Goal: Information Seeking & Learning: Learn about a topic

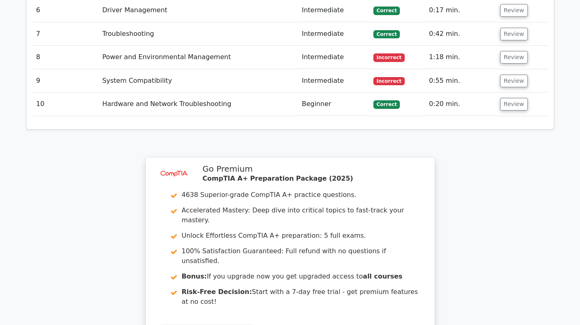
scroll to position [1264, 0]
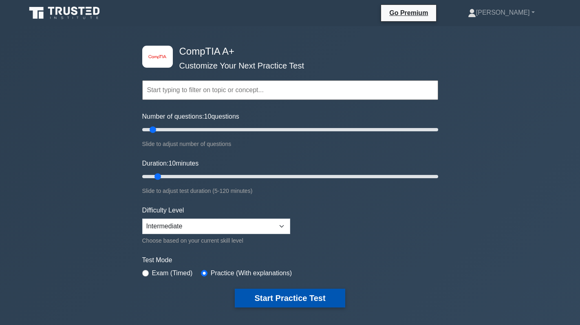
click at [307, 302] on button "Start Practice Test" at bounding box center [290, 298] width 110 height 19
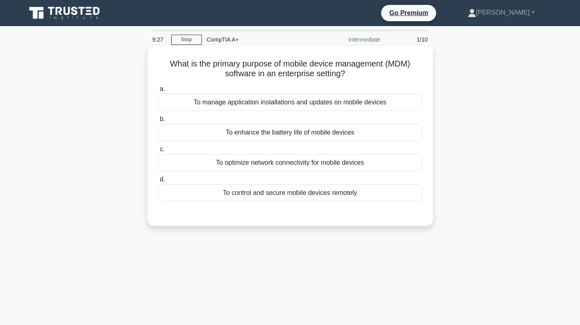
click at [343, 195] on div "To control and secure mobile devices remotely" at bounding box center [290, 192] width 264 height 17
click at [158, 182] on input "d. To control and secure mobile devices remotely" at bounding box center [158, 179] width 0 height 5
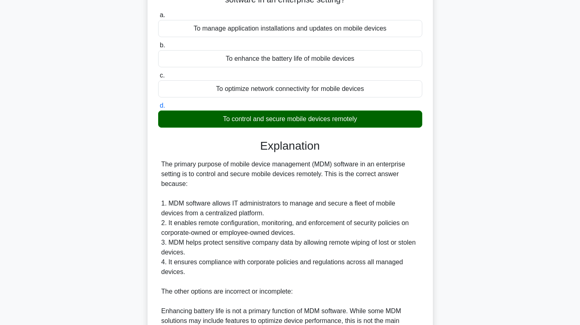
scroll to position [82, 0]
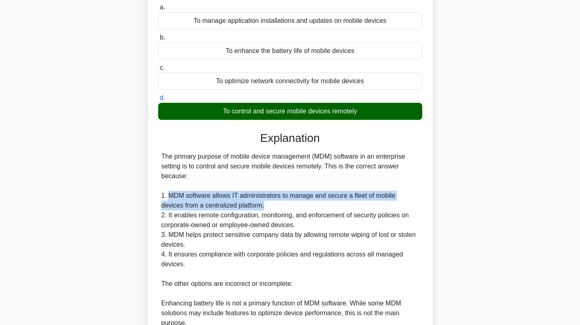
drag, startPoint x: 170, startPoint y: 196, endPoint x: 241, endPoint y: 207, distance: 71.4
click at [241, 207] on div "The primary purpose of mobile device management (MDM) software in an enterprise…" at bounding box center [290, 274] width 258 height 245
copy div "MDM software allows IT administrators to manage and secure a fleet of mobile de…"
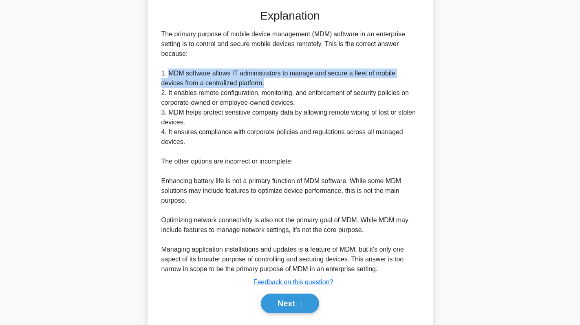
scroll to position [227, 0]
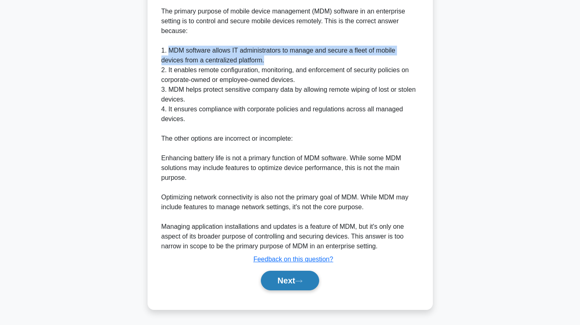
click at [278, 283] on button "Next" at bounding box center [290, 281] width 58 height 20
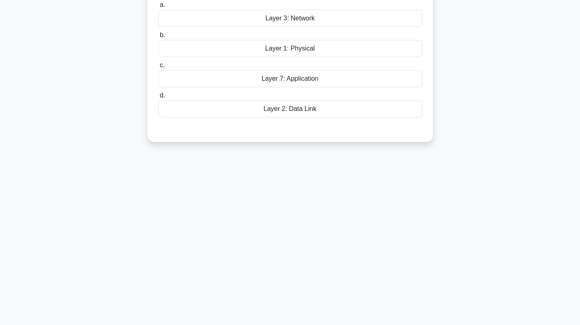
scroll to position [115, 0]
click at [418, 91] on label "d. Layer 2: Data Link" at bounding box center [290, 101] width 264 height 27
click at [158, 91] on input "d. Layer 2: Data Link" at bounding box center [158, 93] width 0 height 5
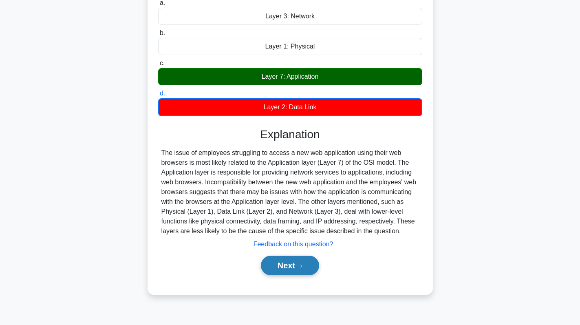
click at [294, 265] on button "Next" at bounding box center [290, 266] width 58 height 20
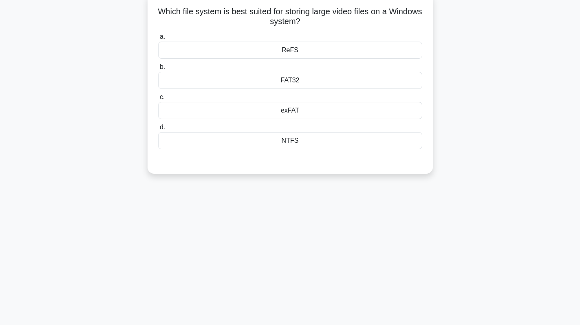
scroll to position [0, 0]
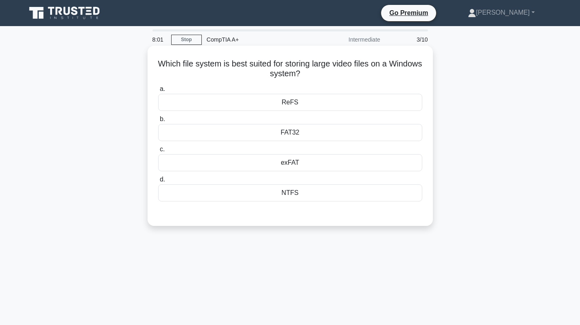
click at [316, 196] on div "NTFS" at bounding box center [290, 192] width 264 height 17
click at [158, 182] on input "d. NTFS" at bounding box center [158, 179] width 0 height 5
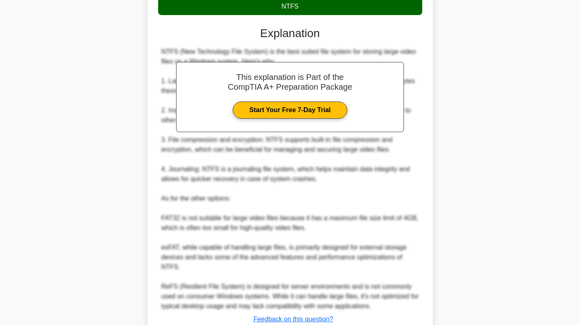
scroll to position [237, 0]
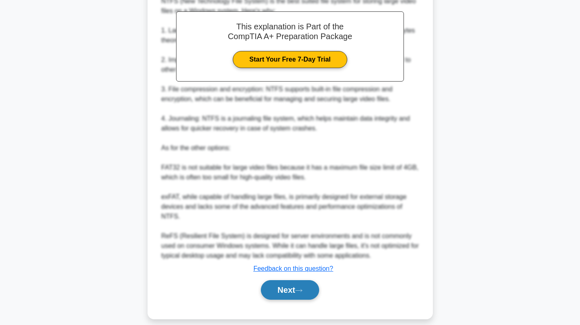
click at [287, 280] on button "Next" at bounding box center [290, 290] width 58 height 20
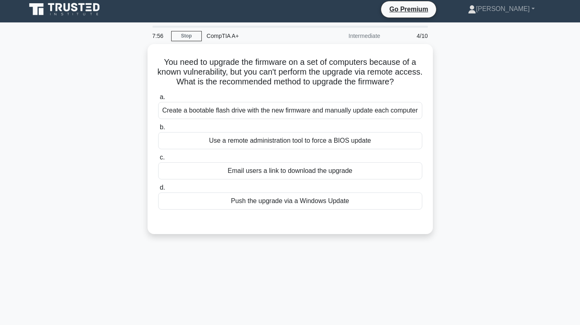
scroll to position [0, 0]
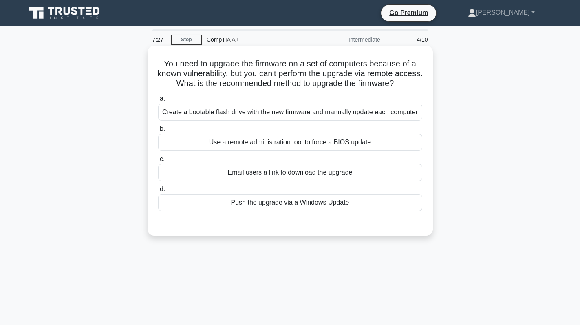
click at [289, 178] on div "Email users a link to download the upgrade" at bounding box center [290, 172] width 264 height 17
click at [158, 162] on input "c. Email users a link to download the upgrade" at bounding box center [158, 159] width 0 height 5
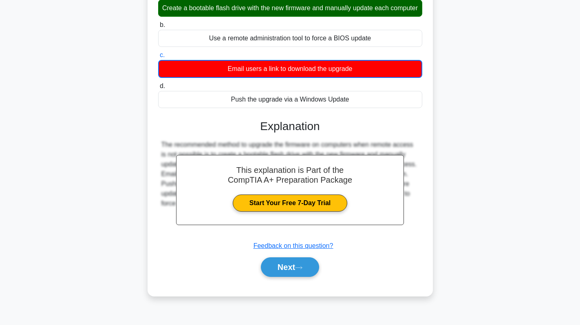
scroll to position [115, 0]
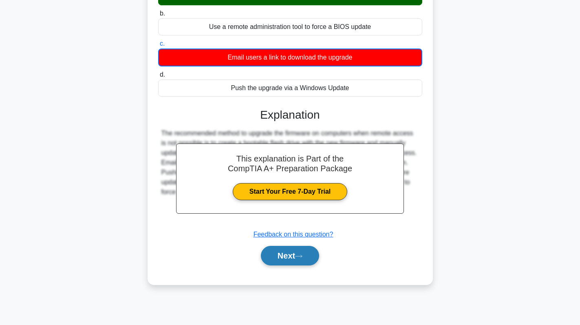
click at [286, 265] on button "Next" at bounding box center [290, 256] width 58 height 20
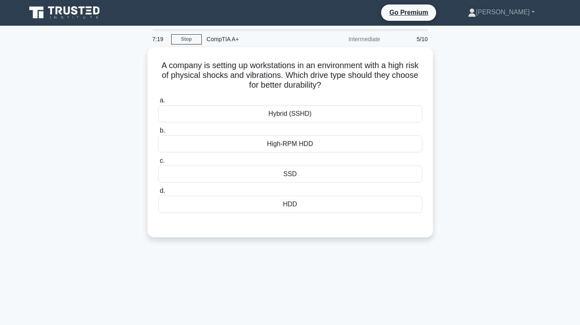
scroll to position [0, 0]
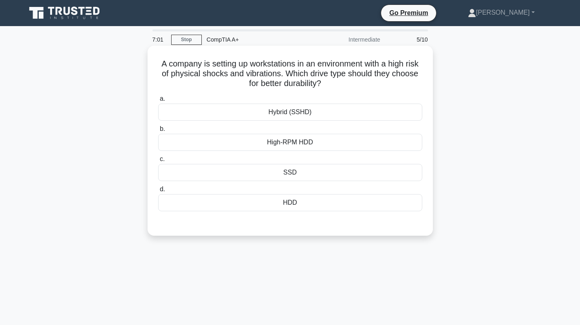
click at [321, 174] on div "SSD" at bounding box center [290, 172] width 264 height 17
click at [158, 162] on input "c. SSD" at bounding box center [158, 159] width 0 height 5
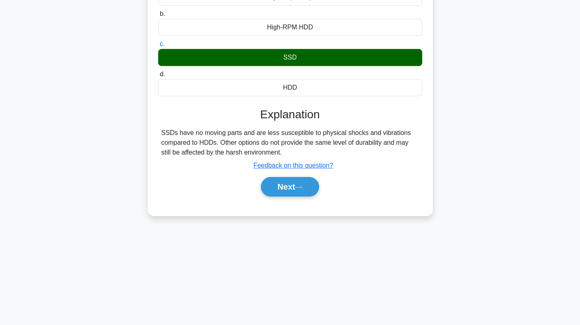
scroll to position [115, 0]
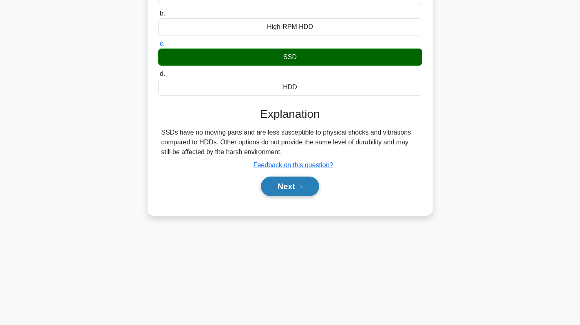
click at [294, 193] on button "Next" at bounding box center [290, 187] width 58 height 20
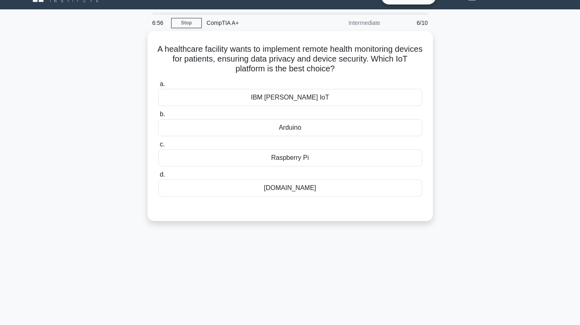
scroll to position [0, 0]
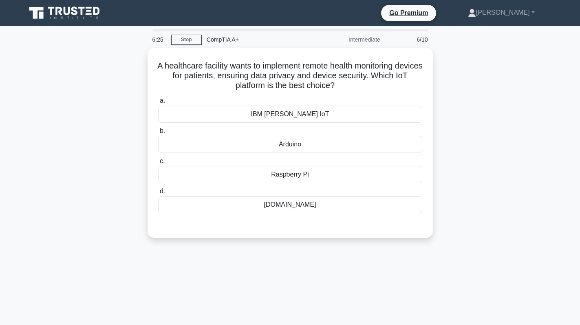
click at [480, 134] on div "A healthcare facility wants to implement remote health monitoring devices for p…" at bounding box center [290, 148] width 538 height 200
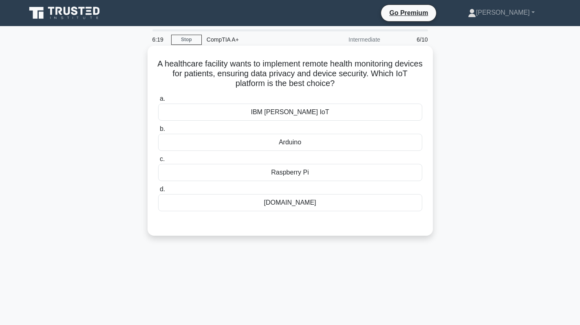
click at [340, 111] on div "IBM Watson IoT" at bounding box center [290, 112] width 264 height 17
click at [158, 102] on input "a. IBM Watson IoT" at bounding box center [158, 98] width 0 height 5
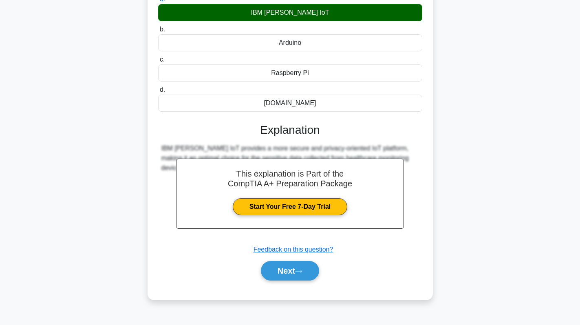
scroll to position [115, 0]
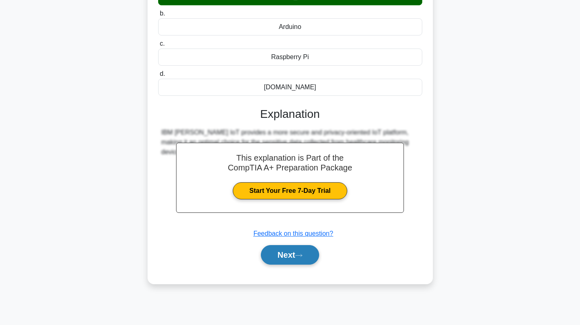
click at [299, 252] on button "Next" at bounding box center [290, 255] width 58 height 20
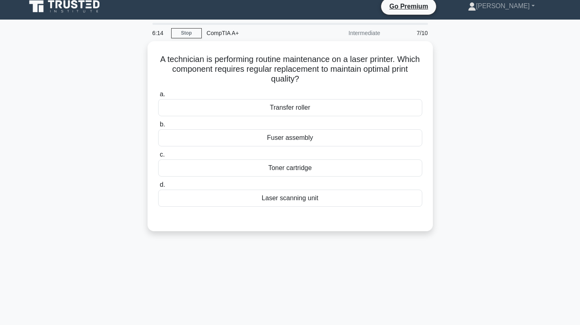
scroll to position [0, 0]
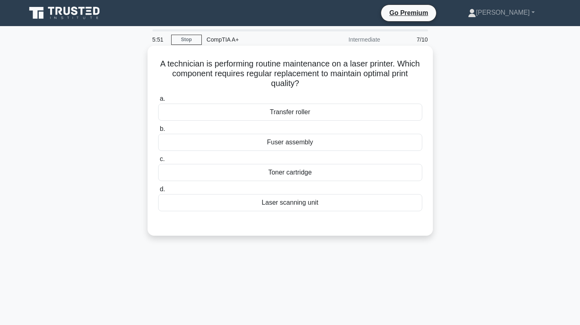
click at [329, 177] on div "Toner cartridge" at bounding box center [290, 172] width 264 height 17
click at [158, 162] on input "c. Toner cartridge" at bounding box center [158, 159] width 0 height 5
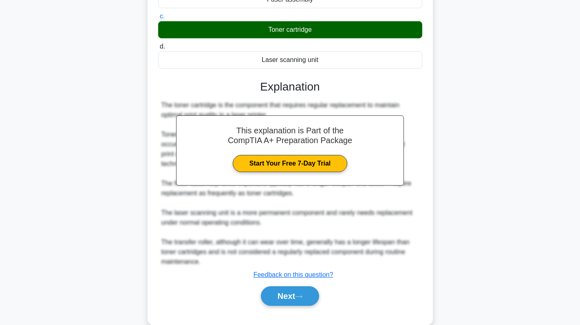
scroll to position [149, 0]
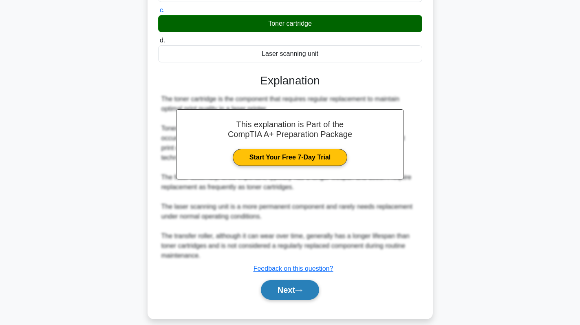
click at [288, 280] on button "Next" at bounding box center [290, 290] width 58 height 20
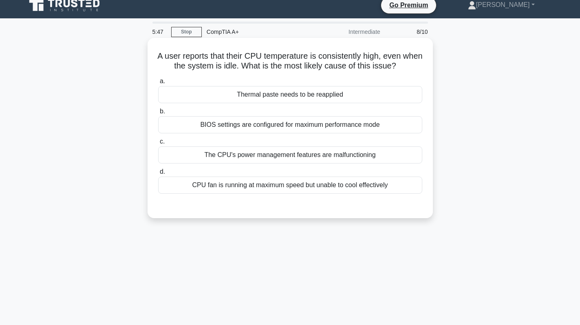
scroll to position [0, 0]
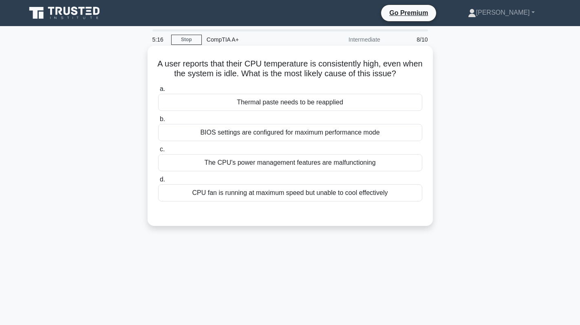
click at [332, 102] on div "Thermal paste needs to be reapplied" at bounding box center [290, 102] width 264 height 17
click at [158, 92] on input "a. Thermal paste needs to be reapplied" at bounding box center [158, 88] width 0 height 5
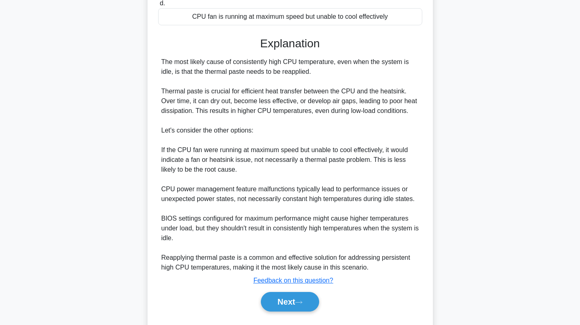
scroll to position [198, 0]
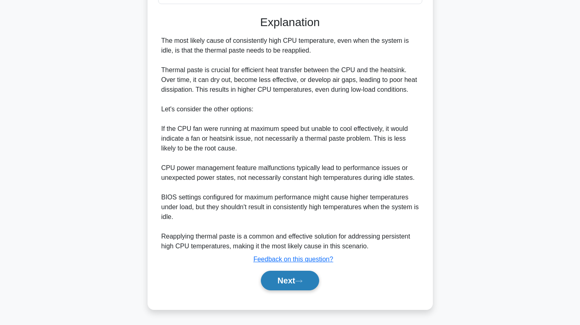
click at [287, 274] on button "Next" at bounding box center [290, 281] width 58 height 20
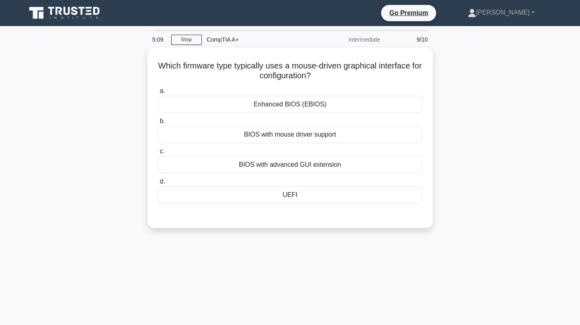
scroll to position [0, 0]
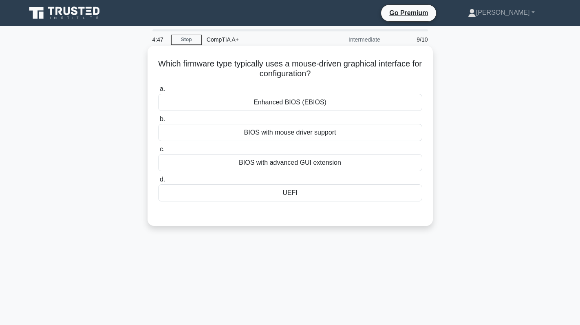
click at [305, 191] on div "UEFI" at bounding box center [290, 192] width 264 height 17
click at [158, 182] on input "d. UEFI" at bounding box center [158, 179] width 0 height 5
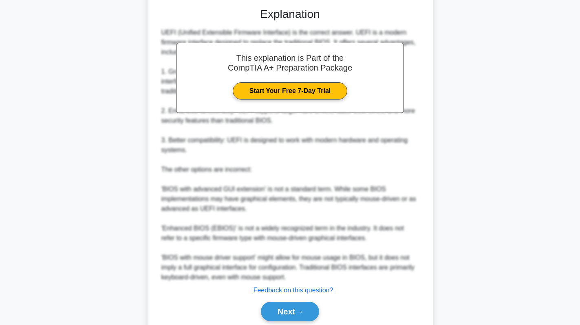
scroll to position [237, 0]
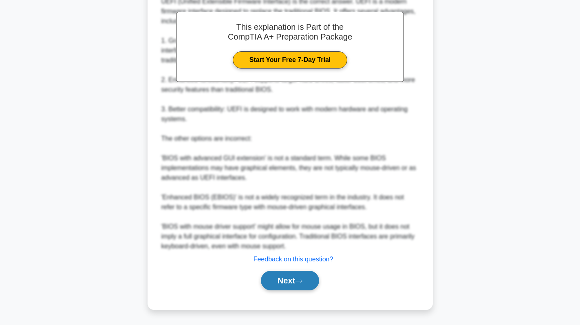
click at [282, 283] on button "Next" at bounding box center [290, 281] width 58 height 20
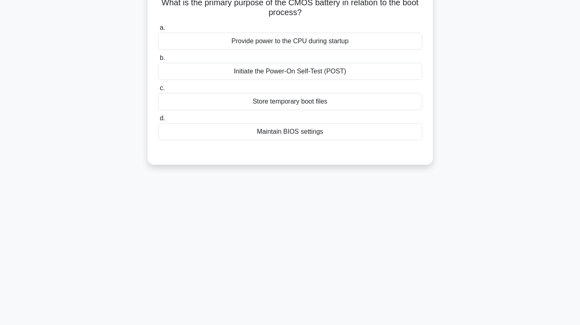
scroll to position [0, 0]
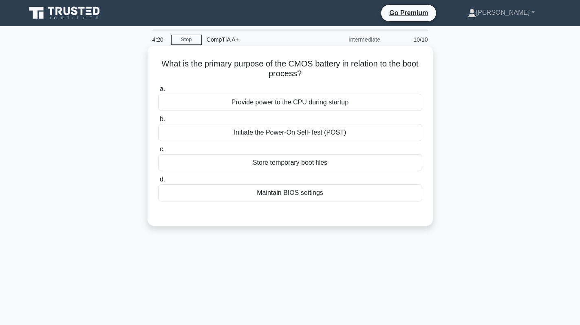
click at [305, 198] on div "Maintain BIOS settings" at bounding box center [290, 192] width 264 height 17
click at [158, 182] on input "d. Maintain BIOS settings" at bounding box center [158, 179] width 0 height 5
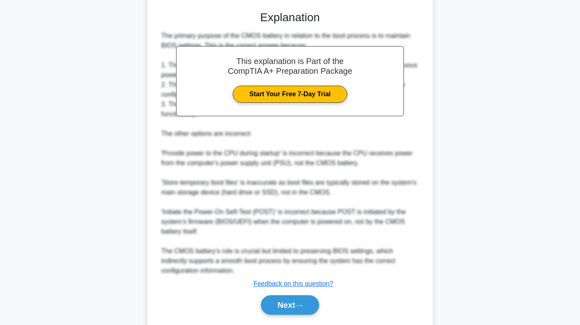
scroll to position [227, 0]
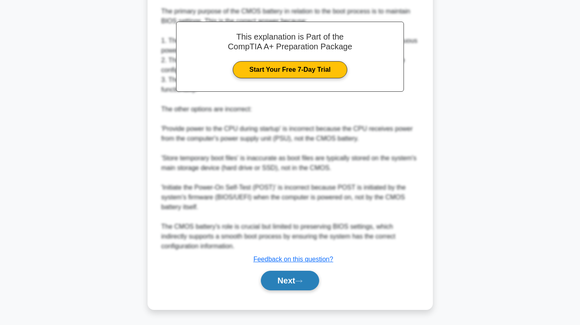
click at [309, 281] on button "Next" at bounding box center [290, 281] width 58 height 20
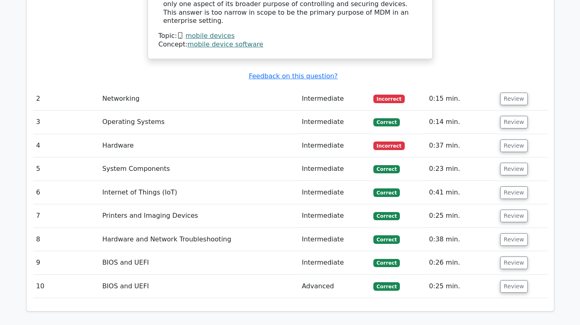
scroll to position [1142, 0]
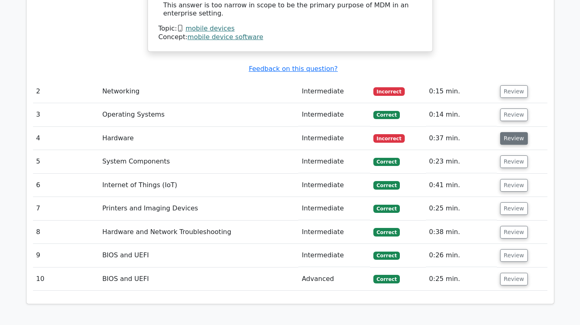
click at [515, 132] on button "Review" at bounding box center [514, 138] width 28 height 13
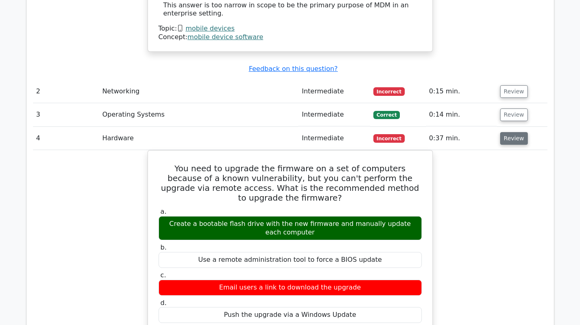
click at [517, 132] on button "Review" at bounding box center [514, 138] width 28 height 13
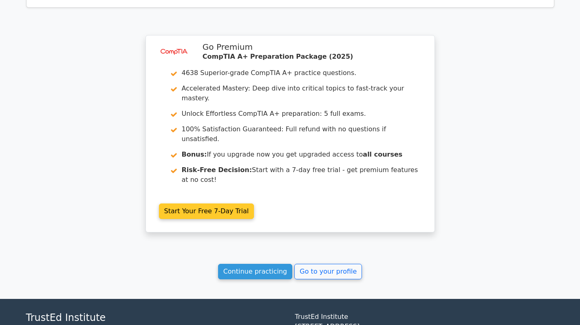
scroll to position [1442, 0]
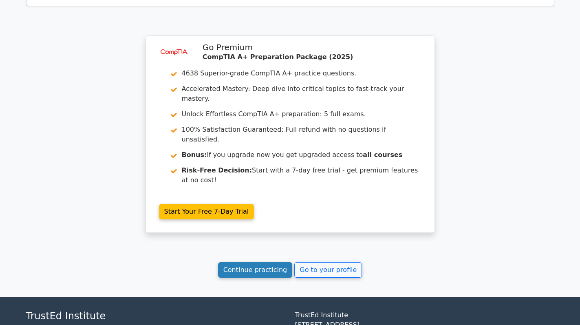
click at [247, 262] on link "Continue practicing" at bounding box center [255, 269] width 75 height 15
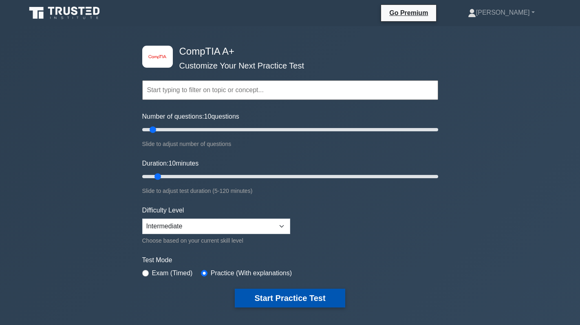
click at [291, 297] on button "Start Practice Test" at bounding box center [290, 298] width 110 height 19
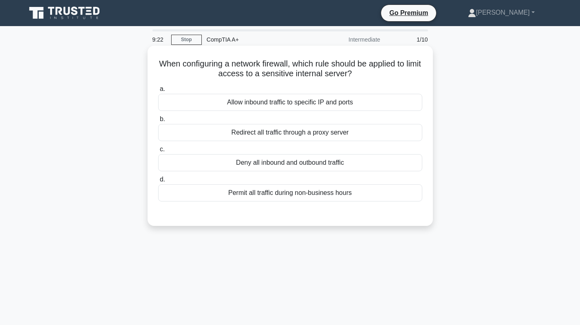
click at [288, 169] on div "Deny all inbound and outbound traffic" at bounding box center [290, 162] width 264 height 17
click at [158, 152] on input "c. Deny all inbound and outbound traffic" at bounding box center [158, 149] width 0 height 5
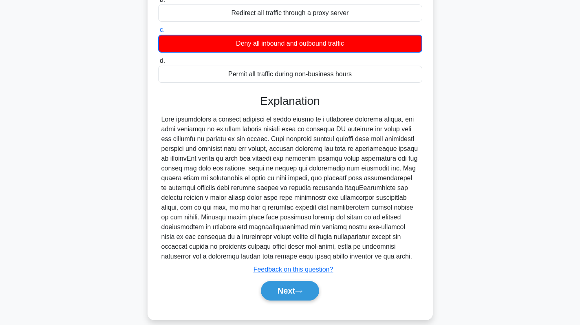
scroll to position [130, 0]
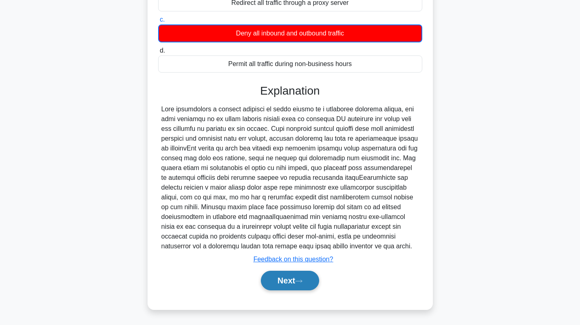
click at [277, 279] on button "Next" at bounding box center [290, 281] width 58 height 20
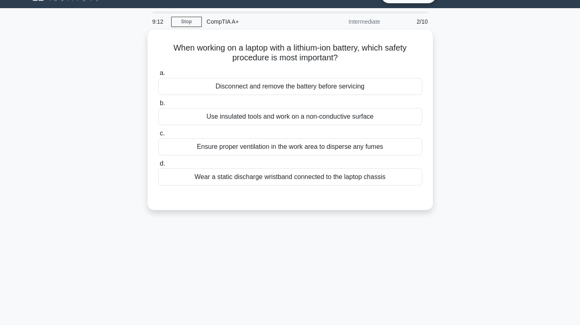
scroll to position [0, 0]
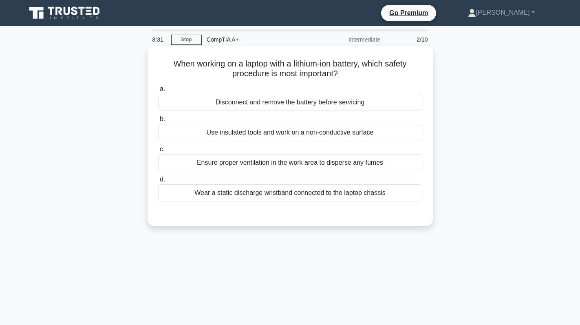
click at [364, 103] on div "Disconnect and remove the battery before servicing" at bounding box center [290, 102] width 264 height 17
click at [158, 92] on input "a. Disconnect and remove the battery before servicing" at bounding box center [158, 88] width 0 height 5
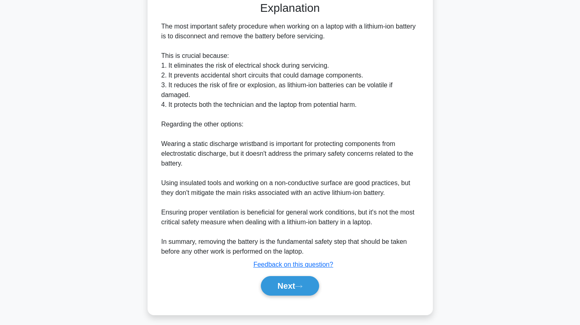
scroll to position [217, 0]
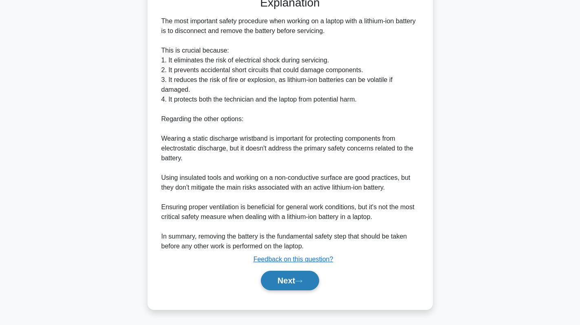
click at [287, 276] on button "Next" at bounding box center [290, 281] width 58 height 20
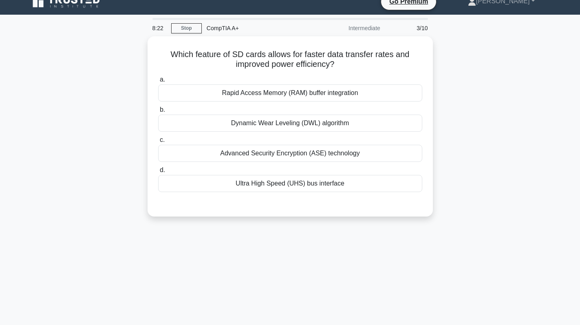
scroll to position [0, 0]
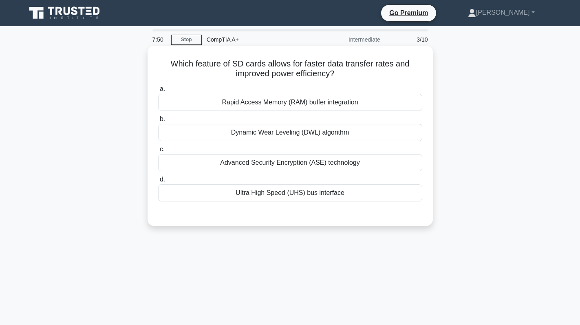
click at [333, 195] on div "Ultra High Speed (UHS) bus interface" at bounding box center [290, 192] width 264 height 17
click at [158, 182] on input "d. Ultra High Speed (UHS) bus interface" at bounding box center [158, 179] width 0 height 5
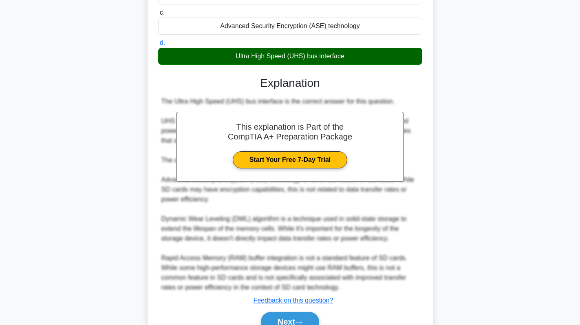
scroll to position [178, 0]
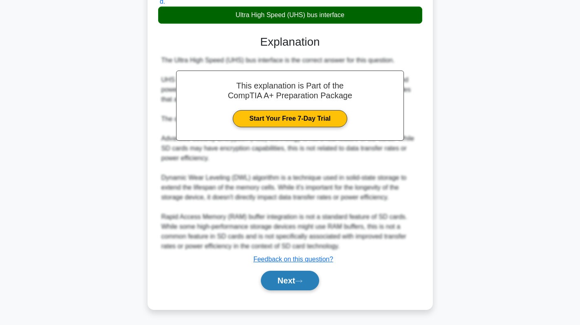
click at [289, 281] on button "Next" at bounding box center [290, 281] width 58 height 20
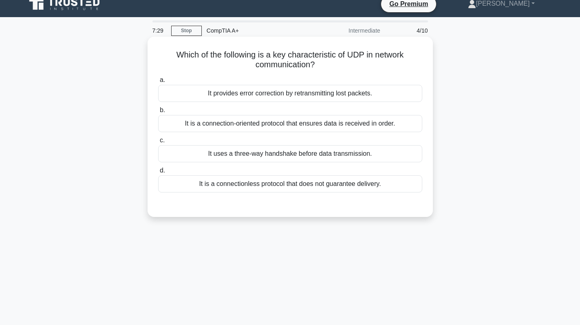
scroll to position [0, 0]
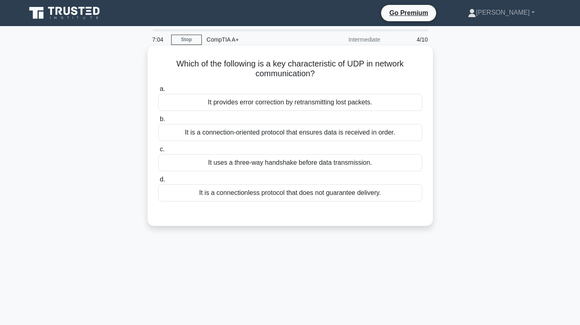
click at [319, 187] on div "It is a connectionless protocol that does not guarantee delivery." at bounding box center [290, 192] width 264 height 17
click at [158, 182] on input "d. It is a connectionless protocol that does not guarantee delivery." at bounding box center [158, 179] width 0 height 5
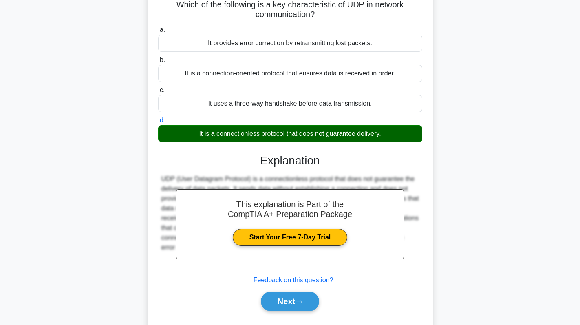
scroll to position [115, 0]
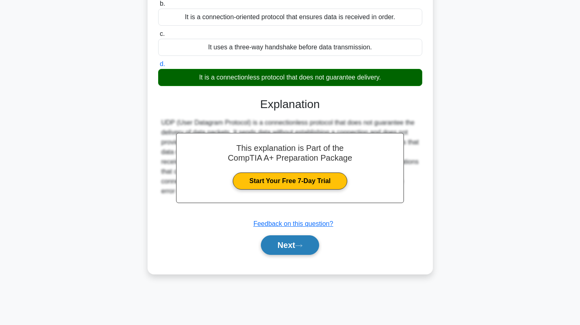
click at [296, 241] on button "Next" at bounding box center [290, 245] width 58 height 20
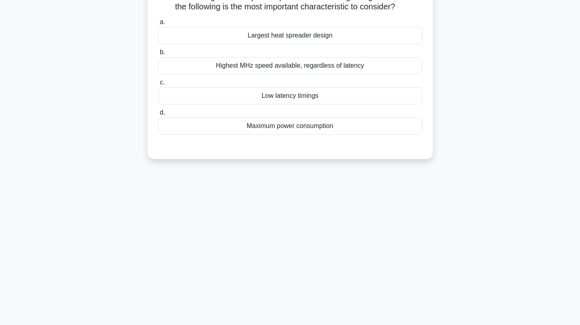
scroll to position [0, 0]
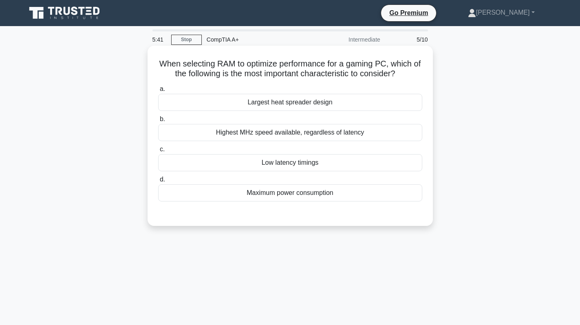
click at [343, 138] on div "Highest MHz speed available, regardless of latency" at bounding box center [290, 132] width 264 height 17
click at [158, 122] on input "b. Highest MHz speed available, regardless of latency" at bounding box center [158, 119] width 0 height 5
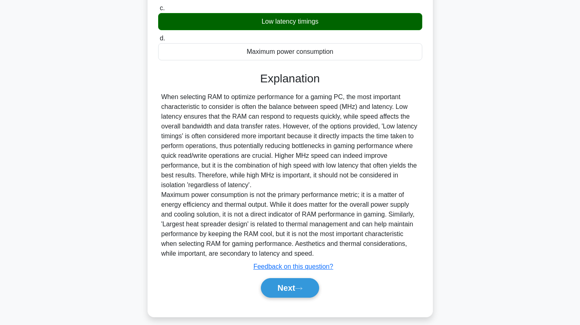
scroll to position [150, 0]
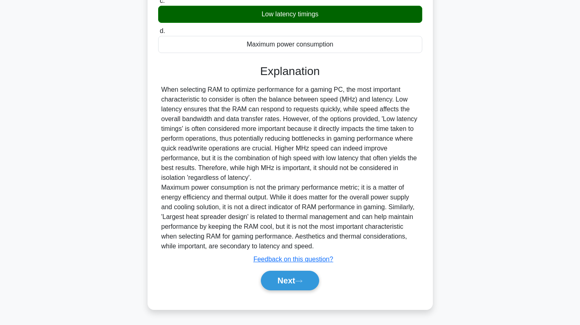
click at [291, 269] on div "Next" at bounding box center [290, 281] width 264 height 26
click at [276, 278] on button "Next" at bounding box center [290, 281] width 58 height 20
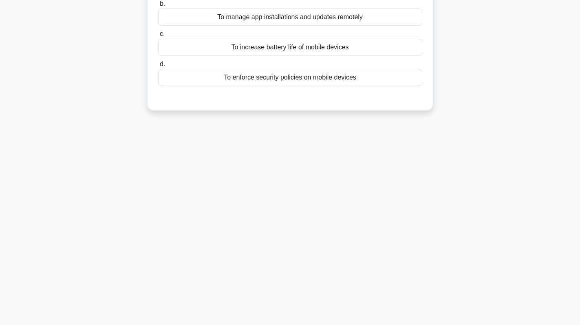
scroll to position [0, 0]
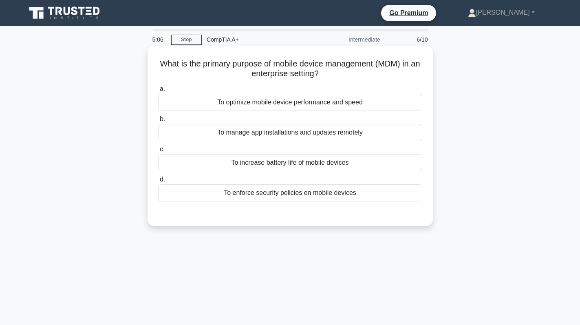
click at [326, 128] on div "To manage app installations and updates remotely" at bounding box center [290, 132] width 264 height 17
click at [158, 122] on input "b. To manage app installations and updates remotely" at bounding box center [158, 119] width 0 height 5
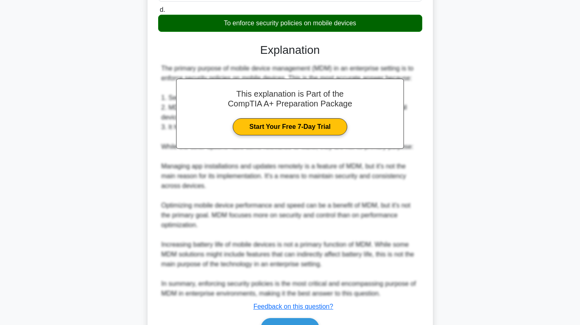
scroll to position [218, 0]
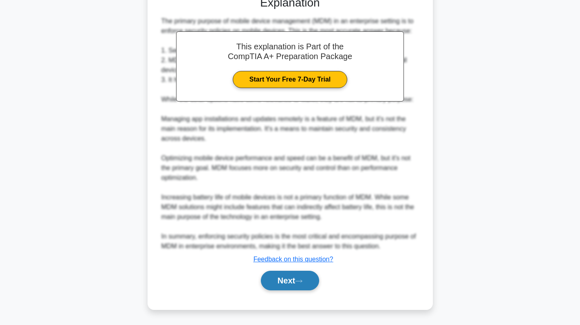
click at [297, 276] on button "Next" at bounding box center [290, 281] width 58 height 20
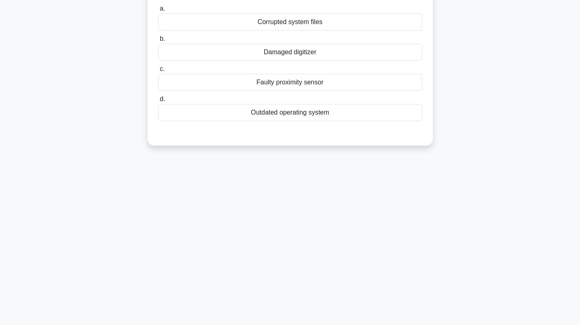
scroll to position [0, 0]
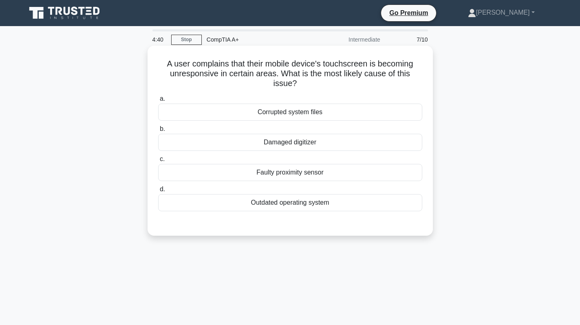
click at [343, 143] on div "Damaged digitizer" at bounding box center [290, 142] width 264 height 17
click at [158, 132] on input "b. Damaged digitizer" at bounding box center [158, 128] width 0 height 5
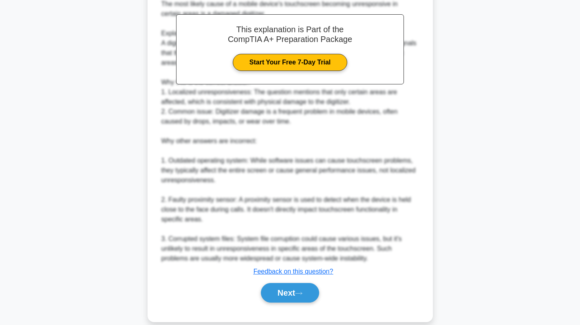
scroll to position [256, 0]
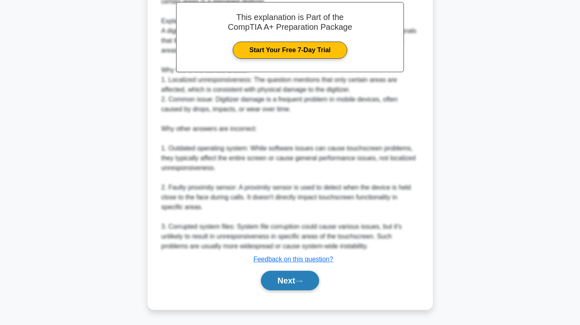
click at [285, 277] on button "Next" at bounding box center [290, 281] width 58 height 20
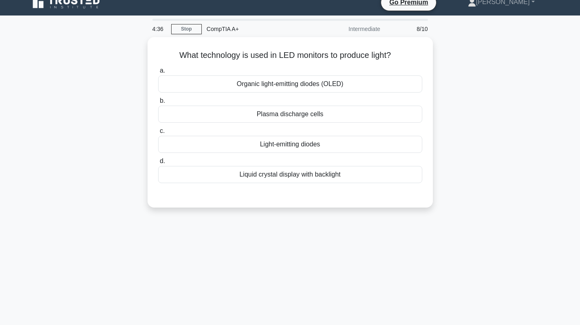
scroll to position [0, 0]
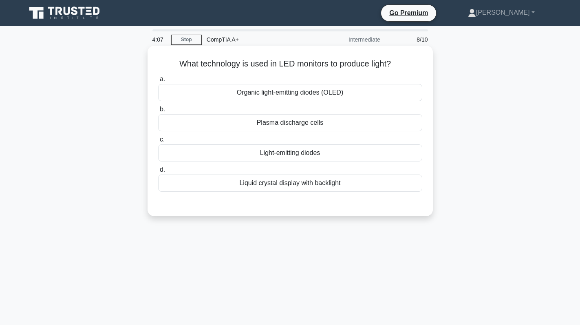
click at [311, 157] on div "Light-emitting diodes" at bounding box center [290, 152] width 264 height 17
click at [158, 142] on input "c. Light-emitting diodes" at bounding box center [158, 139] width 0 height 5
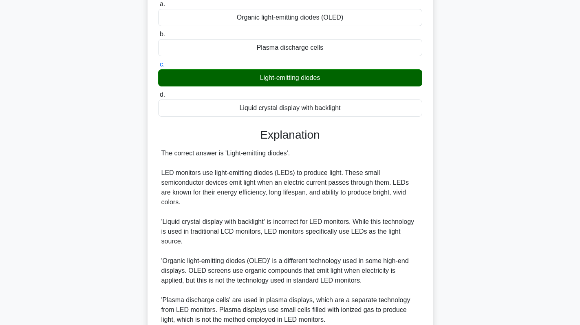
scroll to position [129, 0]
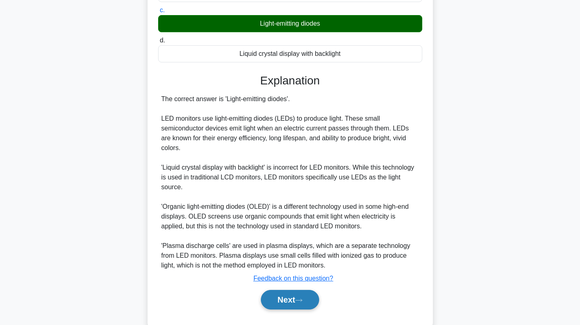
click at [294, 290] on button "Next" at bounding box center [290, 300] width 58 height 20
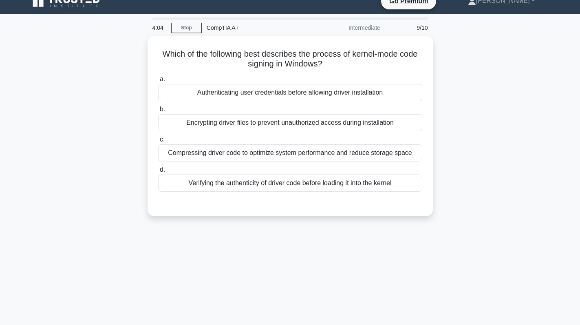
scroll to position [0, 0]
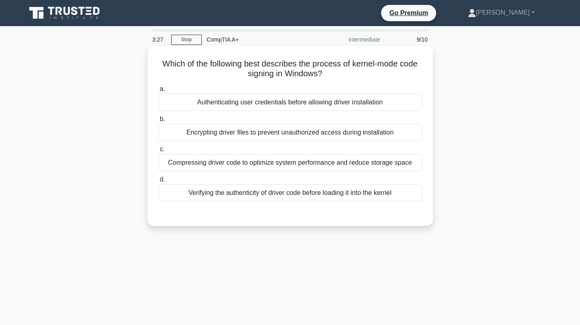
click at [354, 134] on div "Encrypting driver files to prevent unauthorized access during installation" at bounding box center [290, 132] width 264 height 17
click at [158, 122] on input "b. Encrypting driver files to prevent unauthorized access during installation" at bounding box center [158, 119] width 0 height 5
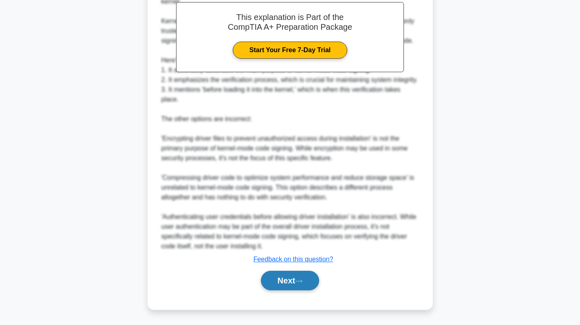
scroll to position [248, 0]
click at [281, 276] on button "Next" at bounding box center [290, 281] width 58 height 20
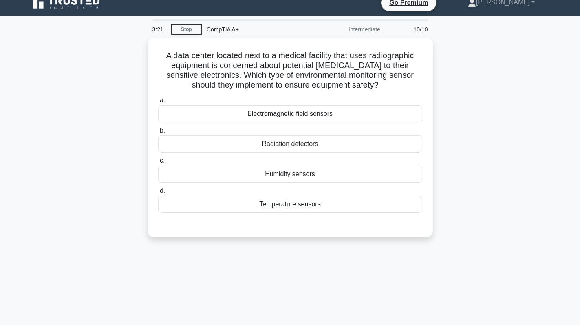
scroll to position [0, 0]
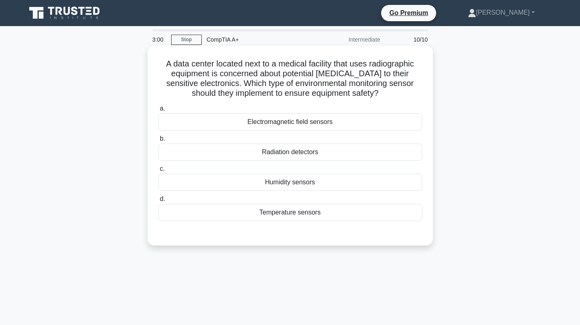
click at [350, 152] on div "Radiation detectors" at bounding box center [290, 152] width 264 height 17
click at [158, 142] on input "b. Radiation detectors" at bounding box center [158, 138] width 0 height 5
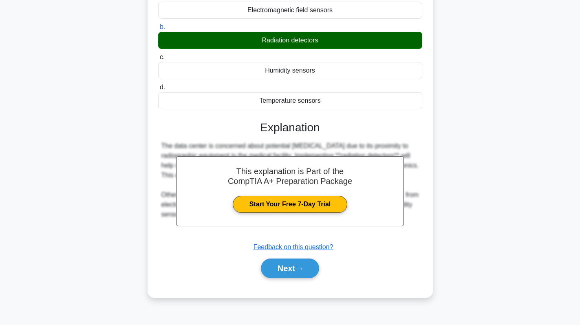
scroll to position [115, 0]
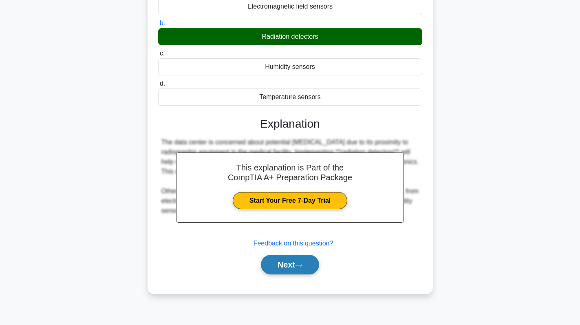
click at [285, 259] on button "Next" at bounding box center [290, 265] width 58 height 20
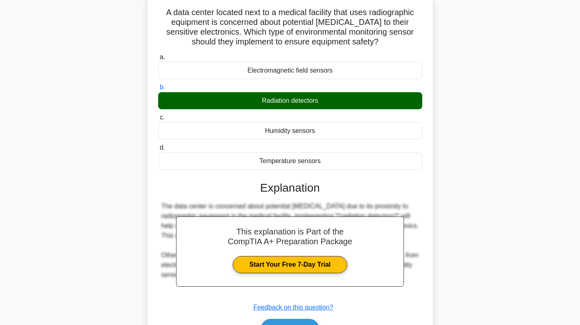
scroll to position [0, 0]
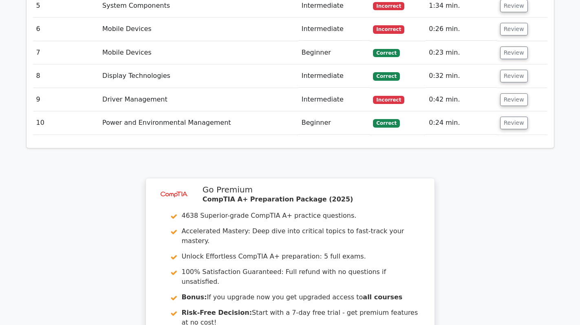
scroll to position [1357, 0]
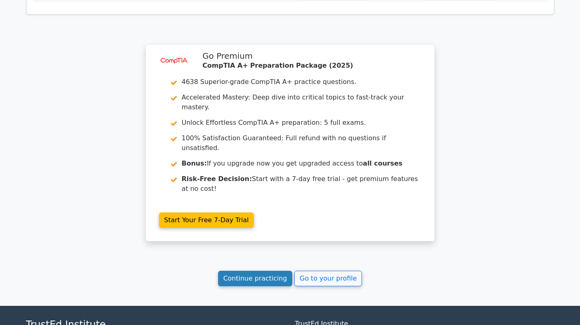
click at [276, 271] on link "Continue practicing" at bounding box center [255, 278] width 75 height 15
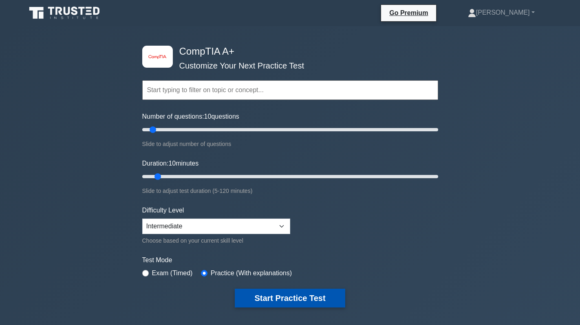
click at [301, 294] on button "Start Practice Test" at bounding box center [290, 298] width 110 height 19
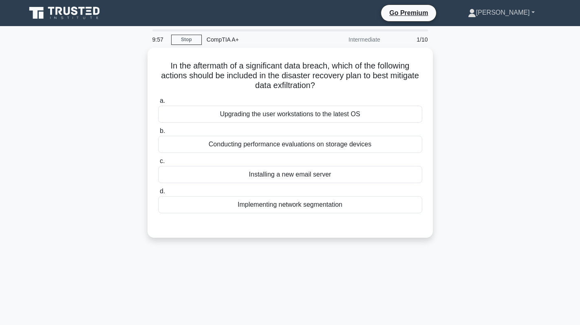
click at [535, 10] on link "[PERSON_NAME]" at bounding box center [502, 12] width 106 height 16
click at [527, 123] on div "In the aftermath of a significant data breach, which of the following actions s…" at bounding box center [290, 148] width 538 height 200
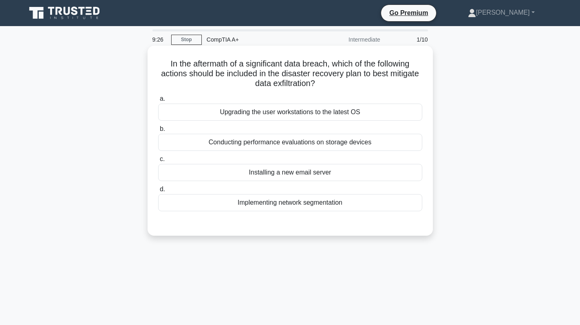
drag, startPoint x: 347, startPoint y: 86, endPoint x: 168, endPoint y: 67, distance: 180.0
click at [158, 65] on h5 "In the aftermath of a significant data breach, which of the following actions s…" at bounding box center [290, 74] width 266 height 30
copy h5 "In the aftermath of a significant data breach, which of the following actions s…"
click at [327, 208] on div "Implementing network segmentation" at bounding box center [290, 202] width 264 height 17
click at [158, 192] on input "d. Implementing network segmentation" at bounding box center [158, 189] width 0 height 5
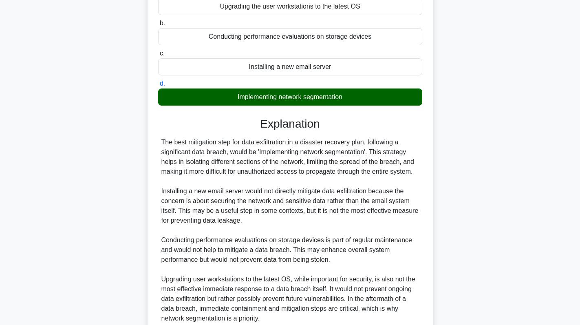
scroll to position [178, 0]
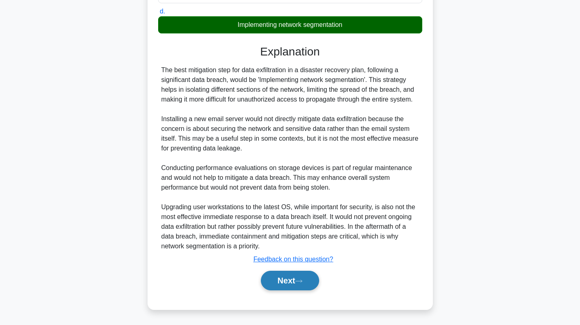
click at [287, 283] on button "Next" at bounding box center [290, 281] width 58 height 20
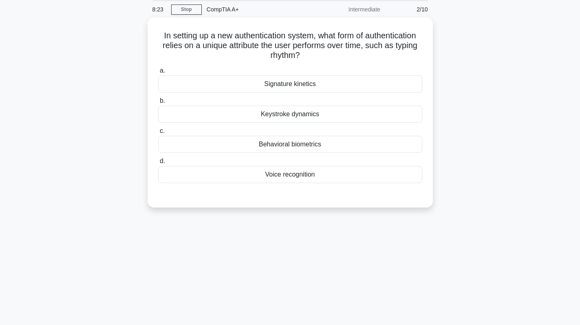
scroll to position [0, 0]
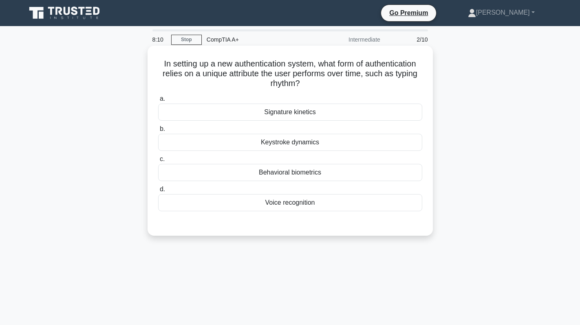
drag, startPoint x: 276, startPoint y: 81, endPoint x: 148, endPoint y: 61, distance: 128.8
click at [148, 61] on div "In setting up a new authentication system, what form of authentication relies o…" at bounding box center [290, 141] width 285 height 190
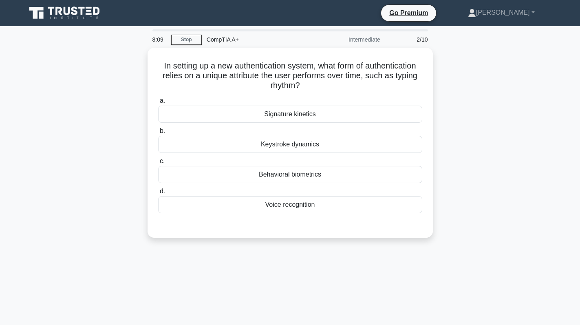
copy h5 "In setting up a new authentication system, what form of authentication relies o…"
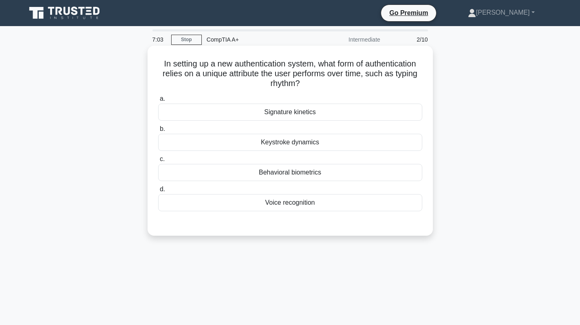
click at [321, 172] on div "Behavioral biometrics" at bounding box center [290, 172] width 264 height 17
click at [158, 162] on input "c. Behavioral biometrics" at bounding box center [158, 159] width 0 height 5
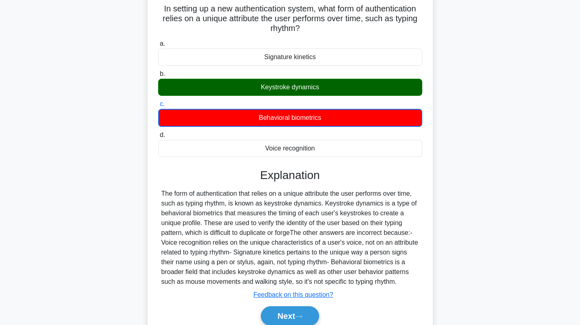
scroll to position [115, 0]
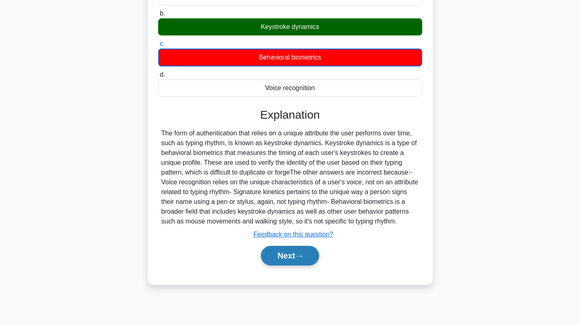
click at [287, 261] on button "Next" at bounding box center [290, 256] width 58 height 20
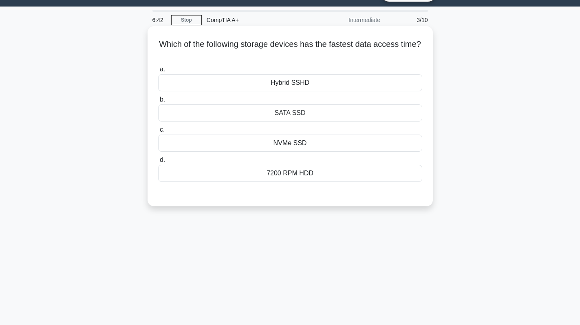
scroll to position [0, 0]
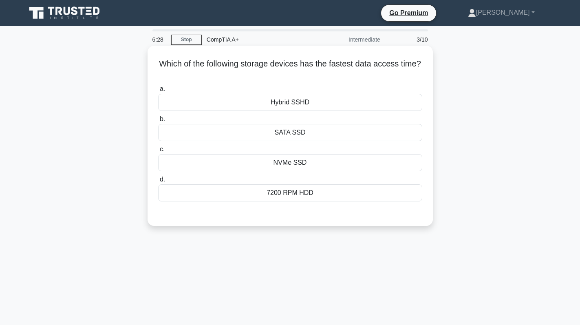
click at [329, 161] on div "NVMe SSD" at bounding box center [290, 162] width 264 height 17
click at [158, 152] on input "c. NVMe SSD" at bounding box center [158, 149] width 0 height 5
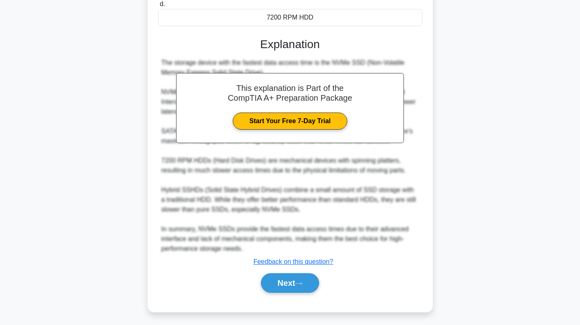
scroll to position [178, 0]
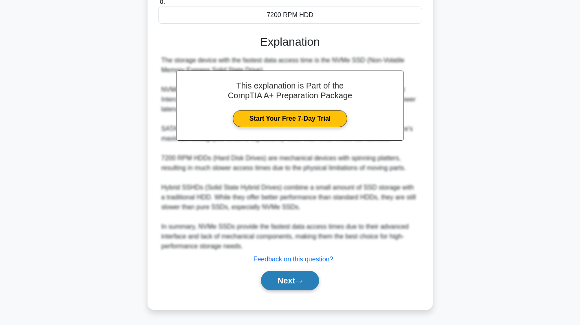
click at [292, 283] on button "Next" at bounding box center [290, 281] width 58 height 20
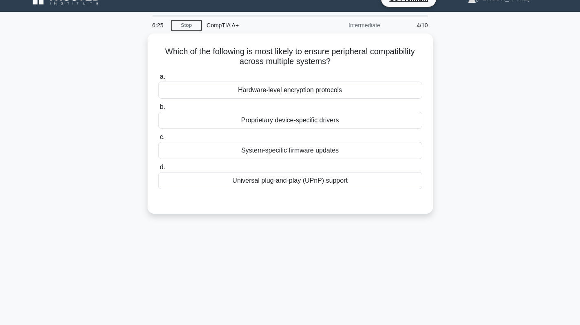
scroll to position [0, 0]
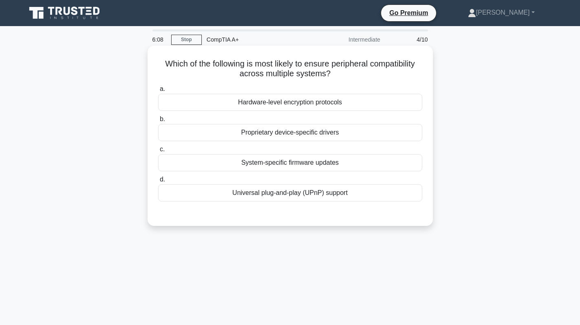
click at [322, 191] on div "Universal plug-and-play (UPnP) support" at bounding box center [290, 192] width 264 height 17
click at [158, 182] on input "d. Universal plug-and-play (UPnP) support" at bounding box center [158, 179] width 0 height 5
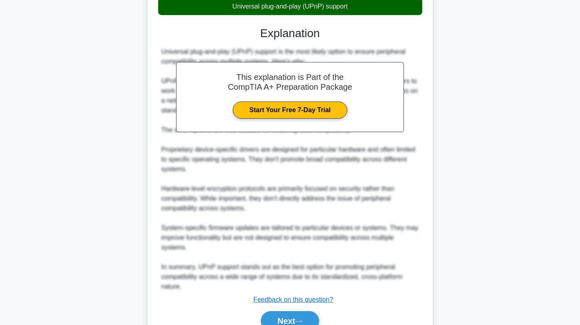
scroll to position [227, 0]
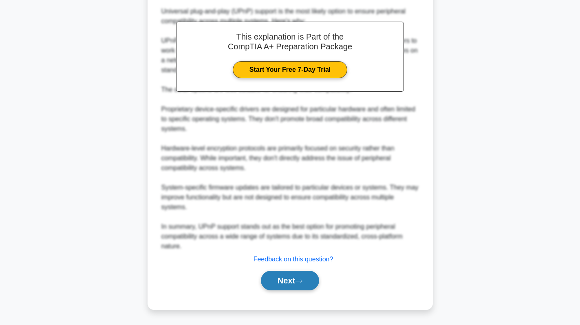
click at [293, 276] on button "Next" at bounding box center [290, 281] width 58 height 20
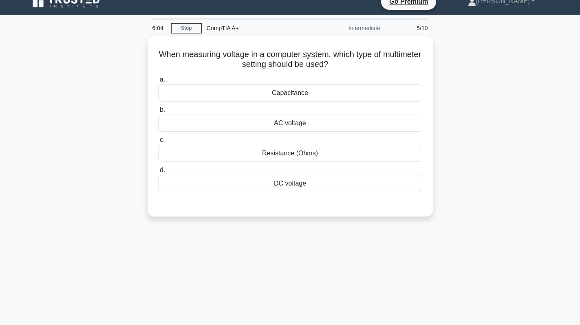
scroll to position [0, 0]
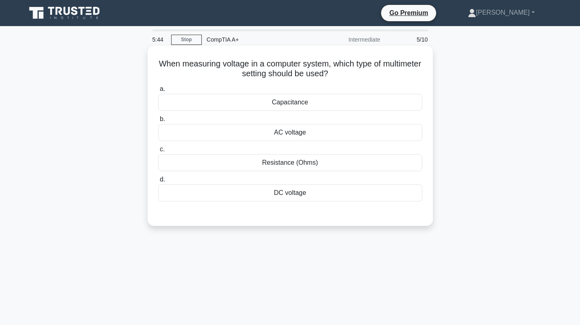
click at [301, 196] on div "DC voltage" at bounding box center [290, 192] width 264 height 17
click at [158, 182] on input "d. DC voltage" at bounding box center [158, 179] width 0 height 5
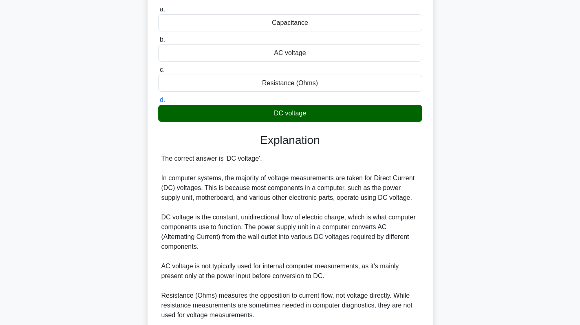
scroll to position [41, 0]
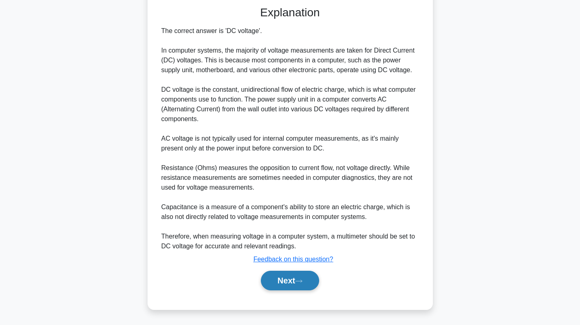
click at [286, 281] on button "Next" at bounding box center [290, 281] width 58 height 20
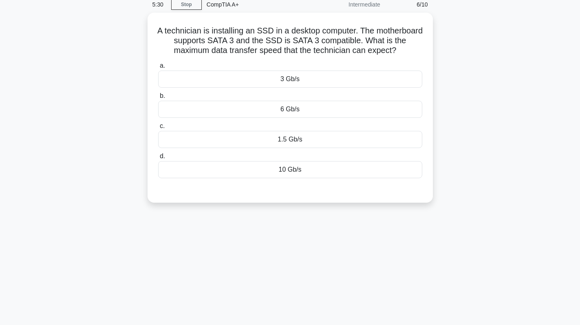
scroll to position [0, 0]
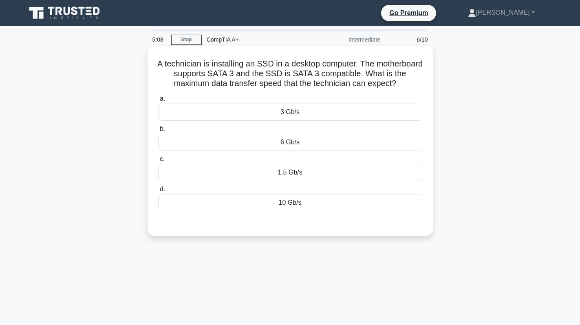
click at [314, 177] on div "1.5 Gb/s" at bounding box center [290, 172] width 264 height 17
click at [158, 162] on input "c. 1.5 Gb/s" at bounding box center [158, 159] width 0 height 5
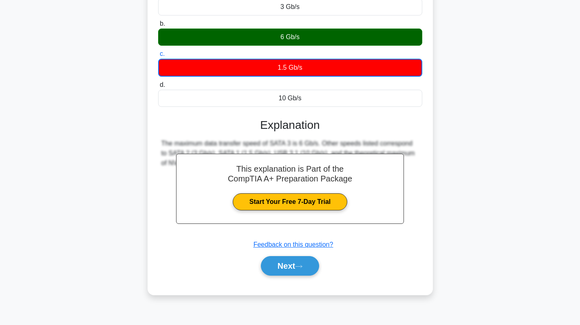
scroll to position [115, 0]
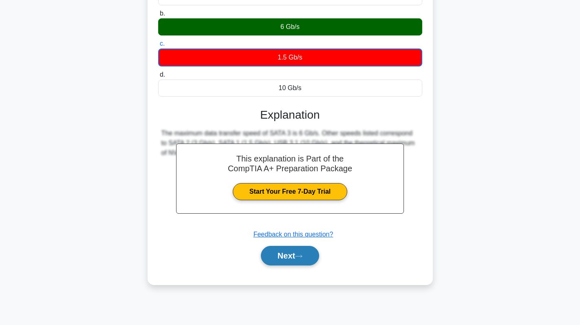
click at [298, 259] on button "Next" at bounding box center [290, 256] width 58 height 20
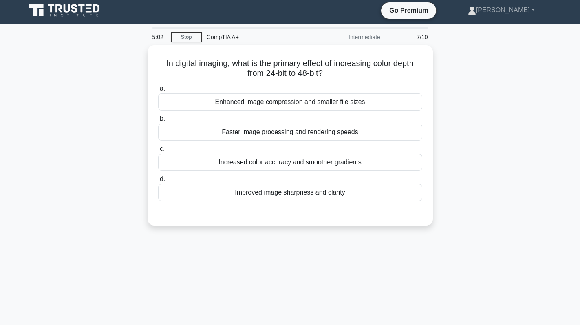
scroll to position [0, 0]
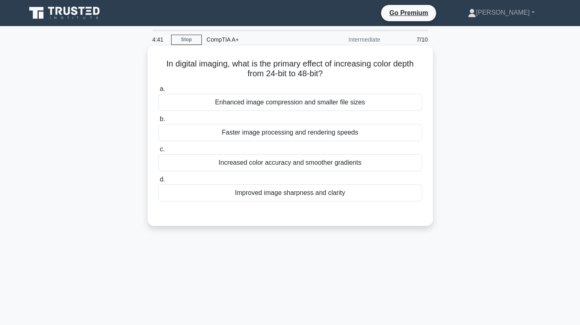
click at [321, 199] on div "Improved image sharpness and clarity" at bounding box center [290, 192] width 264 height 17
click at [158, 182] on input "d. Improved image sharpness and clarity" at bounding box center [158, 179] width 0 height 5
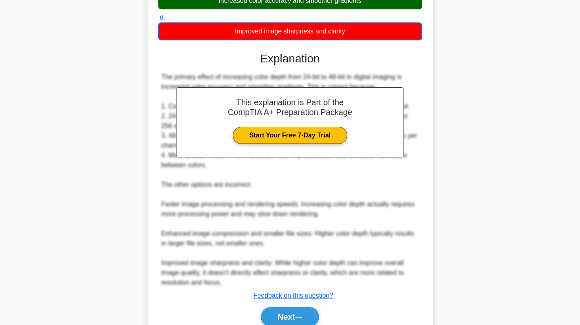
scroll to position [199, 0]
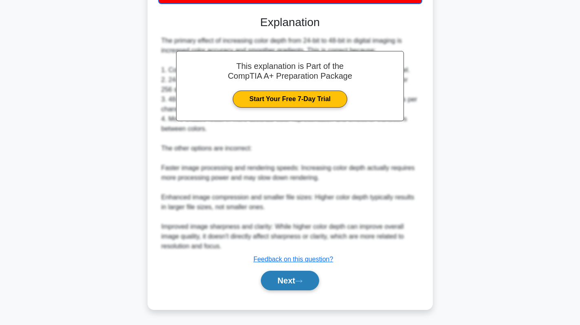
click at [287, 271] on button "Next" at bounding box center [290, 281] width 58 height 20
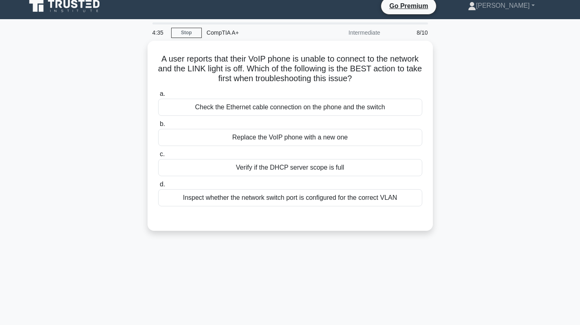
scroll to position [0, 0]
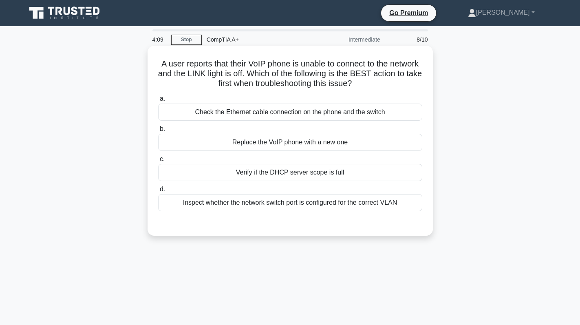
click at [323, 117] on div "Check the Ethernet cable connection on the phone and the switch" at bounding box center [290, 112] width 264 height 17
click at [158, 102] on input "a. Check the Ethernet cable connection on the phone and the switch" at bounding box center [158, 98] width 0 height 5
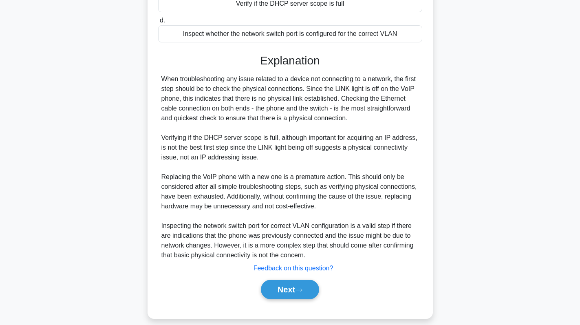
scroll to position [178, 0]
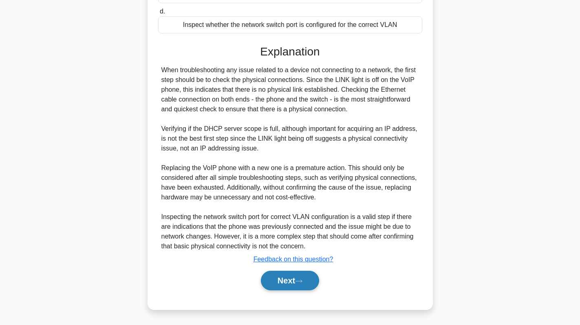
click at [269, 279] on button "Next" at bounding box center [290, 281] width 58 height 20
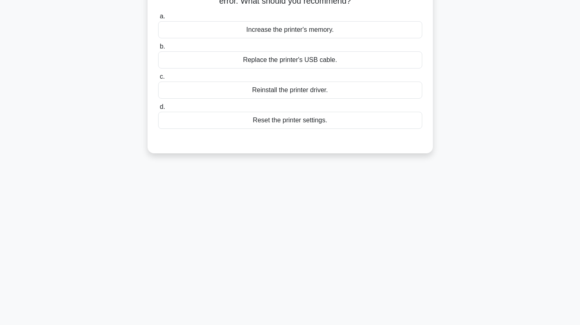
scroll to position [0, 0]
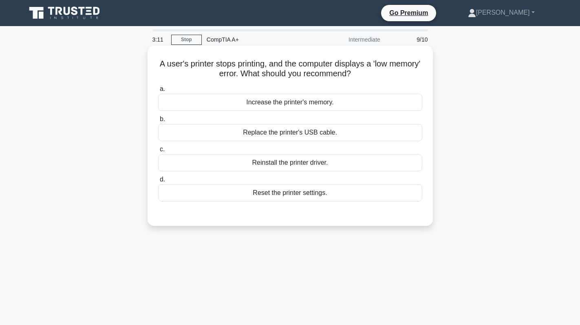
click at [345, 107] on div "Increase the printer's memory." at bounding box center [290, 102] width 264 height 17
click at [158, 92] on input "a. Increase the printer's memory." at bounding box center [158, 88] width 0 height 5
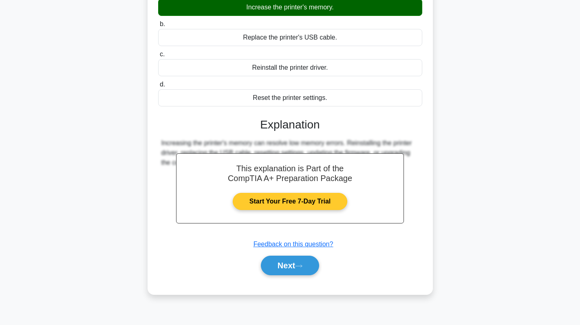
scroll to position [115, 0]
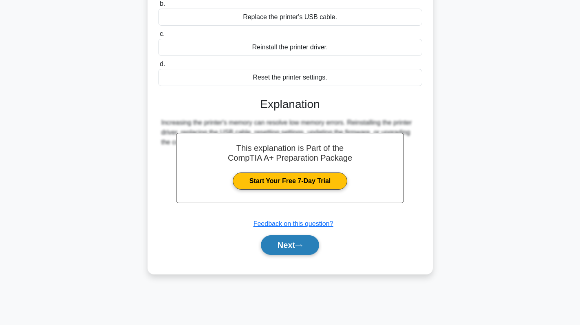
click at [295, 248] on button "Next" at bounding box center [290, 245] width 58 height 20
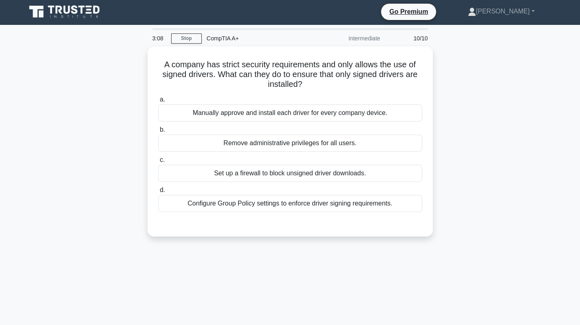
scroll to position [0, 0]
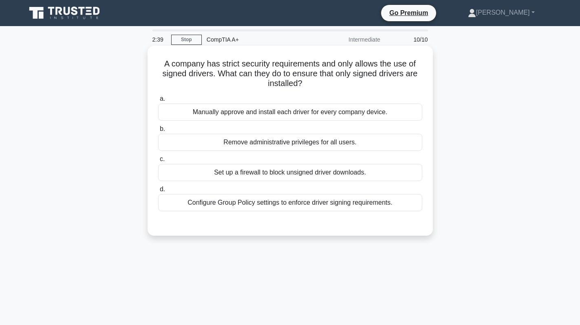
click at [359, 202] on div "Configure Group Policy settings to enforce driver signing requirements." at bounding box center [290, 202] width 264 height 17
click at [158, 192] on input "d. Configure Group Policy settings to enforce driver signing requirements." at bounding box center [158, 189] width 0 height 5
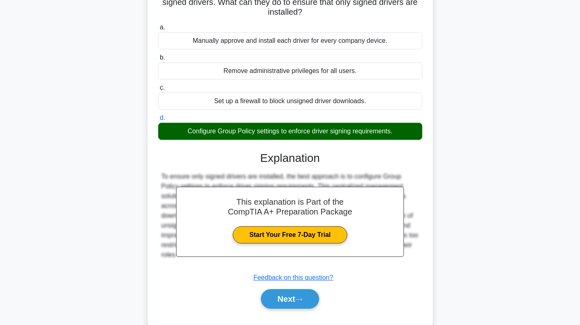
scroll to position [82, 0]
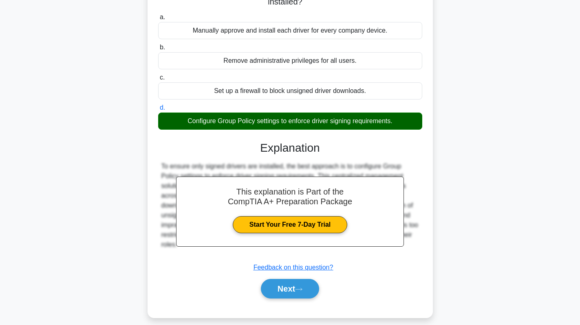
click at [267, 299] on div "Next" at bounding box center [290, 289] width 264 height 26
click at [306, 290] on button "Next" at bounding box center [290, 289] width 58 height 20
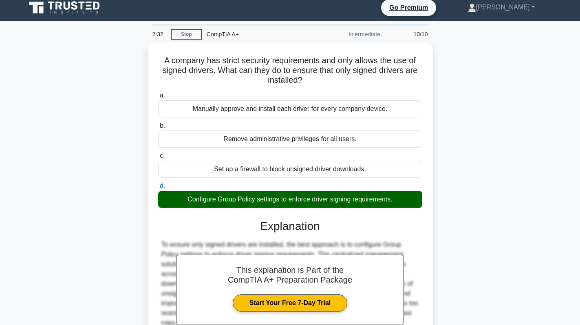
scroll to position [0, 0]
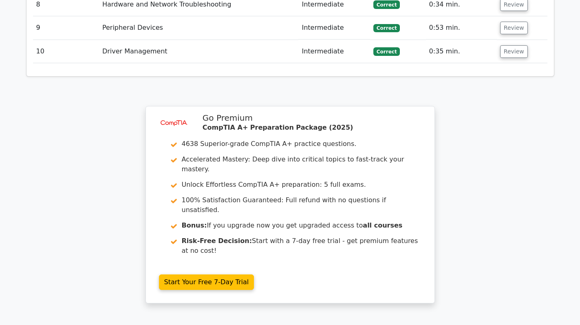
scroll to position [1431, 0]
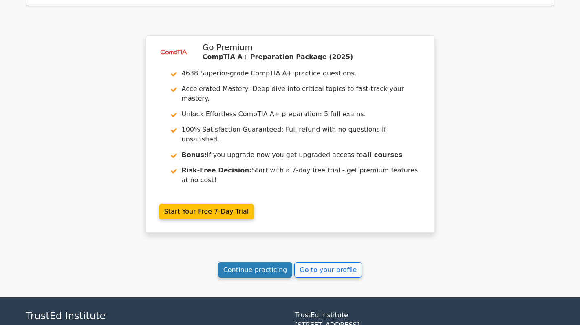
click at [265, 262] on link "Continue practicing" at bounding box center [255, 269] width 75 height 15
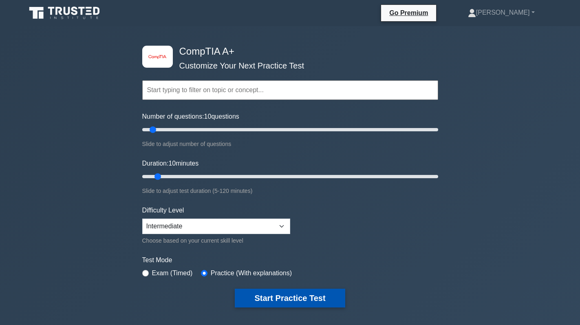
click at [319, 301] on button "Start Practice Test" at bounding box center [290, 298] width 110 height 19
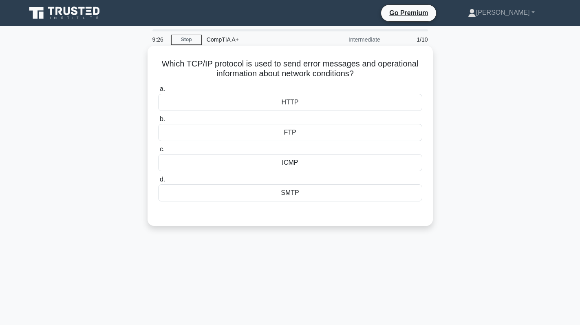
click at [336, 168] on div "ICMP" at bounding box center [290, 162] width 264 height 17
click at [158, 152] on input "c. ICMP" at bounding box center [158, 149] width 0 height 5
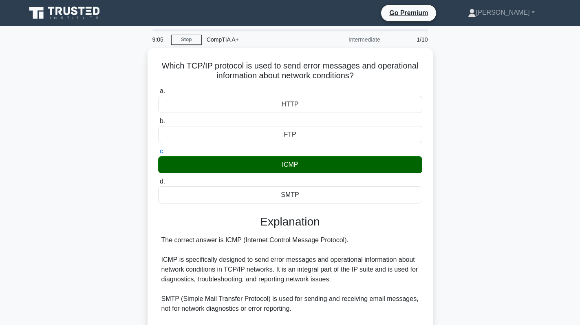
click at [457, 187] on div "Which TCP/IP protocol is used to send error messages and operational informatio…" at bounding box center [290, 264] width 538 height 432
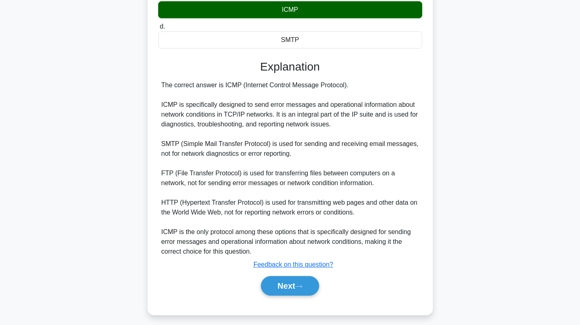
scroll to position [159, 0]
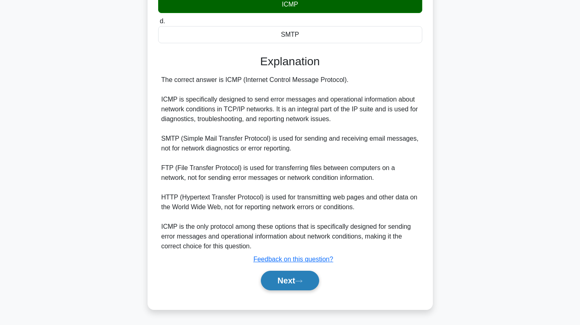
click at [292, 289] on button "Next" at bounding box center [290, 281] width 58 height 20
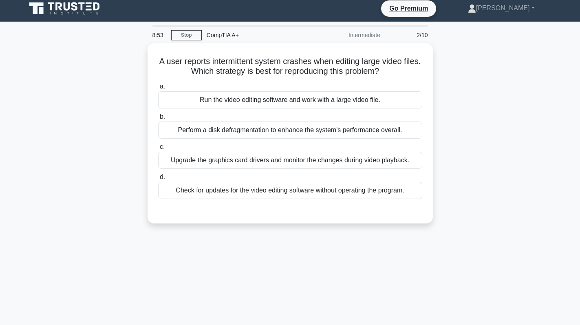
scroll to position [0, 0]
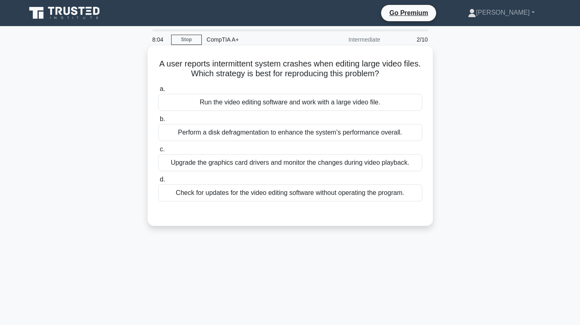
click at [292, 191] on div "Check for updates for the video editing software without operating the program." at bounding box center [290, 192] width 264 height 17
click at [158, 182] on input "d. Check for updates for the video editing software without operating the progr…" at bounding box center [158, 179] width 0 height 5
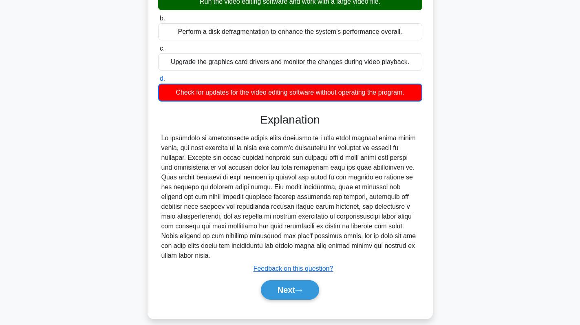
scroll to position [115, 0]
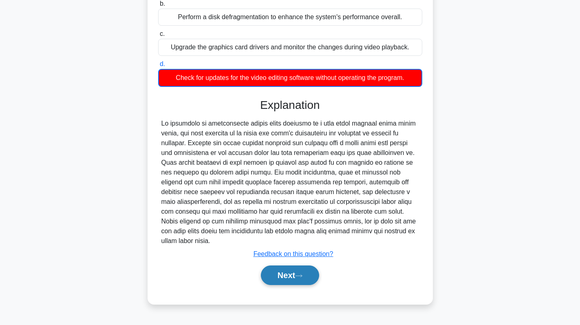
click at [294, 274] on button "Next" at bounding box center [290, 275] width 58 height 20
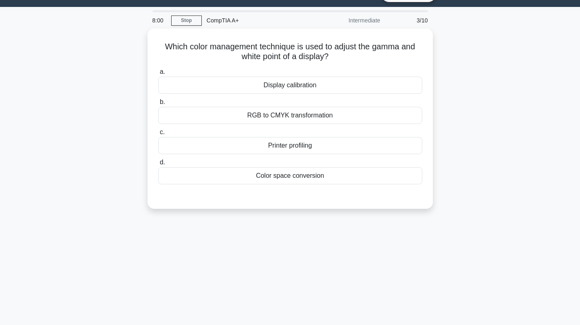
scroll to position [0, 0]
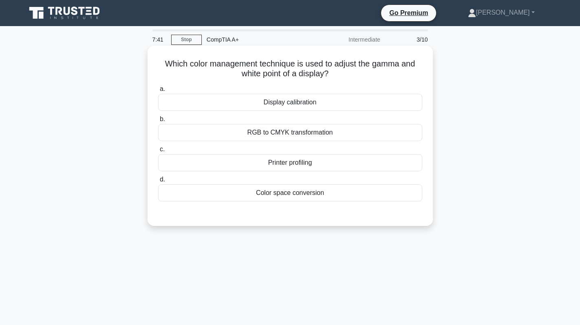
click at [342, 108] on div "Display calibration" at bounding box center [290, 102] width 264 height 17
click at [158, 92] on input "a. Display calibration" at bounding box center [158, 88] width 0 height 5
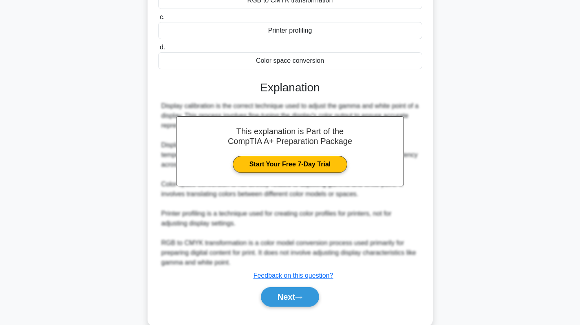
scroll to position [149, 0]
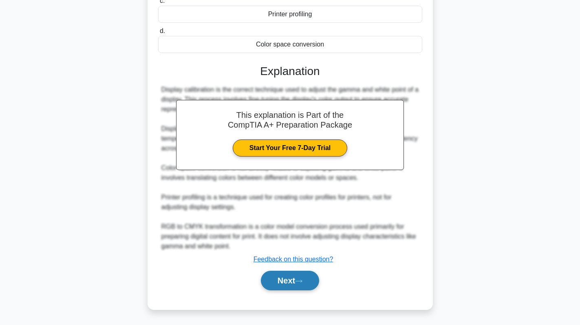
click at [289, 279] on button "Next" at bounding box center [290, 281] width 58 height 20
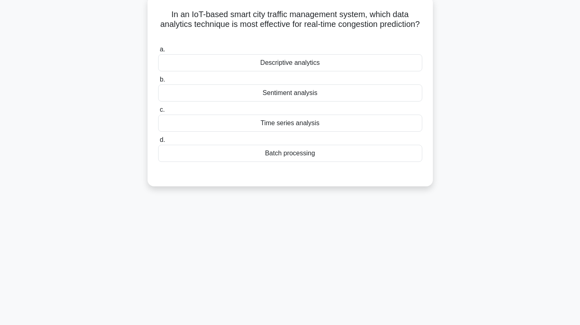
scroll to position [0, 0]
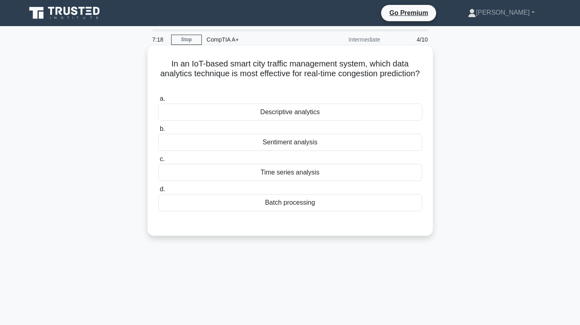
click at [307, 111] on div "Descriptive analytics" at bounding box center [290, 112] width 264 height 17
click at [158, 102] on input "a. Descriptive analytics" at bounding box center [158, 98] width 0 height 5
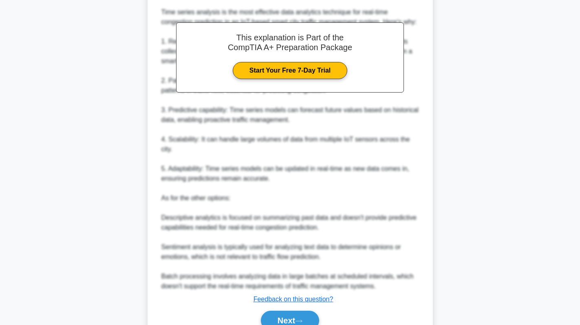
scroll to position [245, 0]
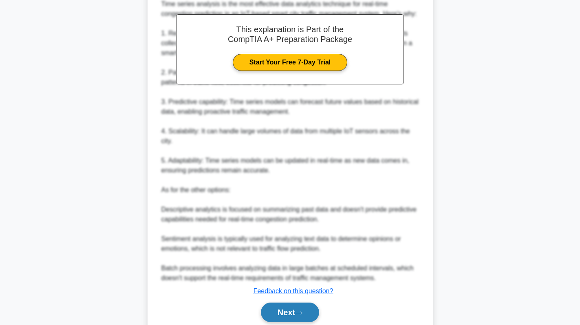
click at [297, 311] on button "Next" at bounding box center [290, 313] width 58 height 20
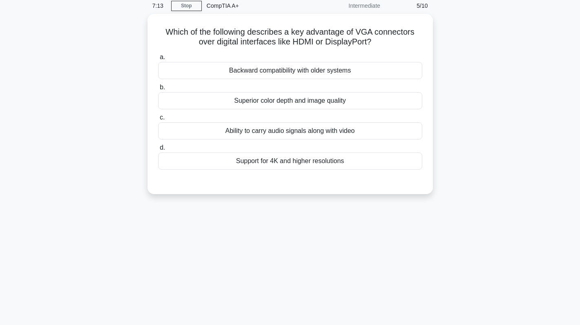
scroll to position [0, 0]
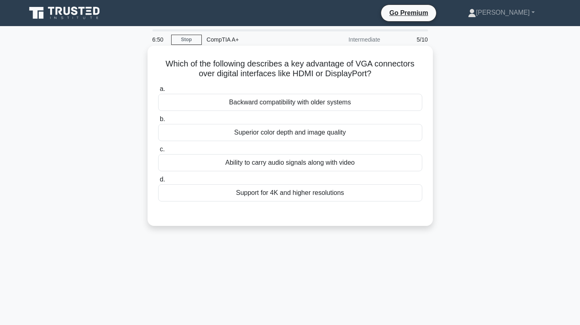
click at [276, 104] on div "Backward compatibility with older systems" at bounding box center [290, 102] width 264 height 17
click at [158, 92] on input "a. Backward compatibility with older systems" at bounding box center [158, 88] width 0 height 5
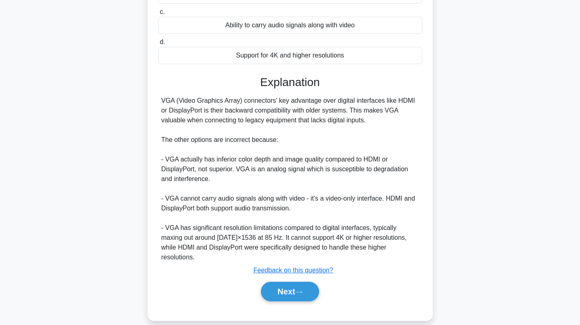
scroll to position [139, 0]
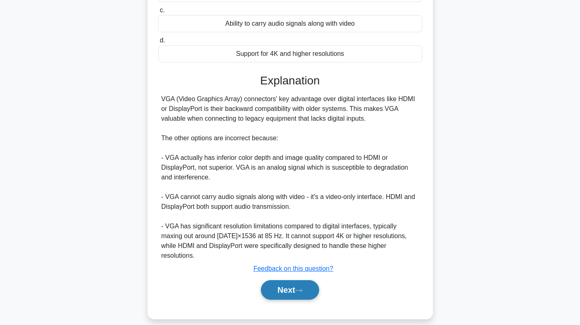
click at [287, 281] on button "Next" at bounding box center [290, 290] width 58 height 20
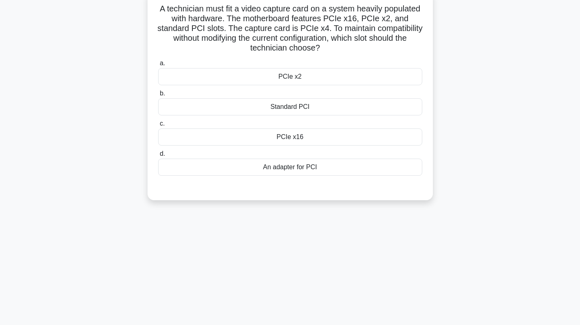
scroll to position [0, 0]
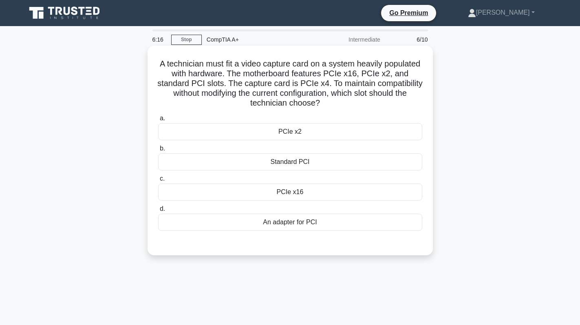
click at [310, 196] on div "PCIe x16" at bounding box center [290, 192] width 264 height 17
click at [158, 181] on input "c. PCIe x16" at bounding box center [158, 178] width 0 height 5
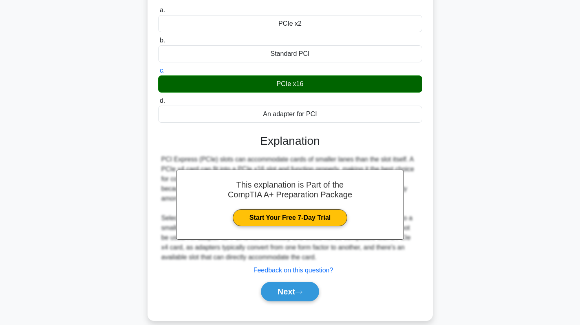
scroll to position [119, 0]
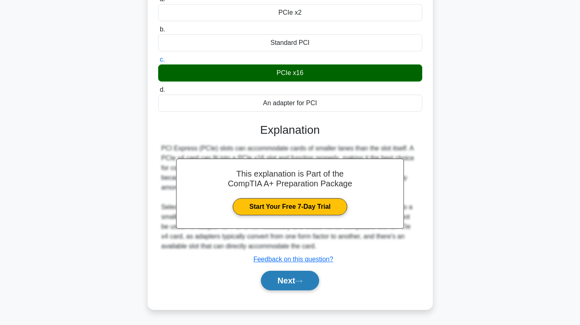
click at [294, 274] on button "Next" at bounding box center [290, 281] width 58 height 20
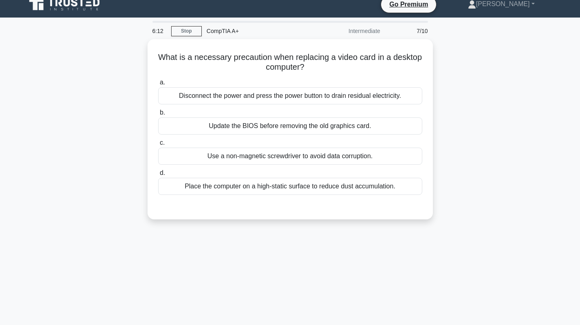
scroll to position [0, 0]
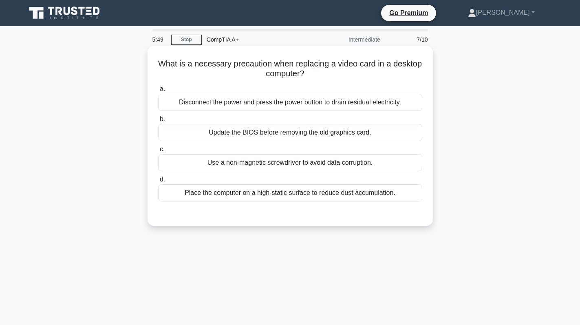
click at [326, 97] on div "Disconnect the power and press the power button to drain residual electricity." at bounding box center [290, 102] width 264 height 17
click at [158, 92] on input "a. Disconnect the power and press the power button to drain residual electricit…" at bounding box center [158, 88] width 0 height 5
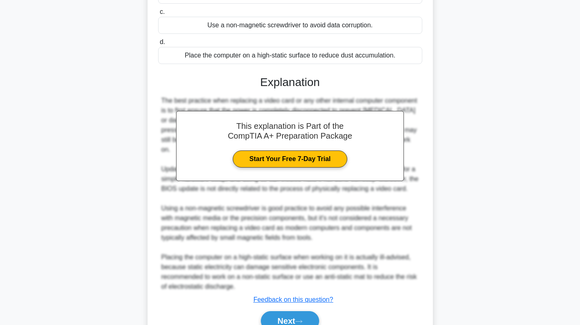
scroll to position [168, 0]
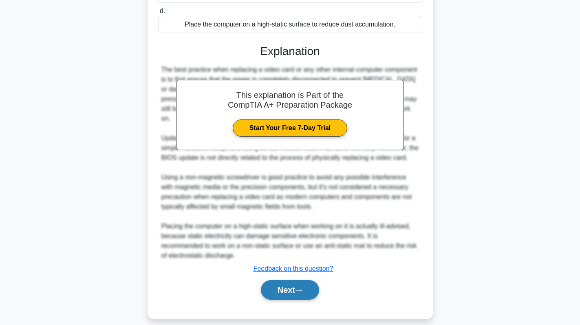
click at [279, 280] on button "Next" at bounding box center [290, 290] width 58 height 20
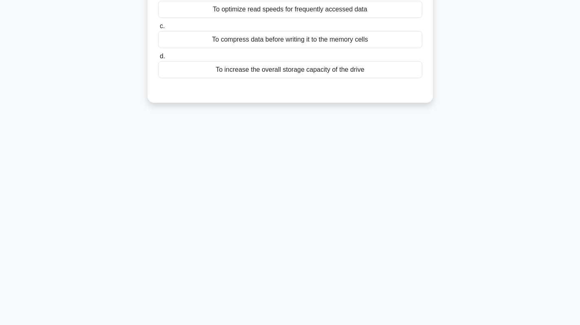
scroll to position [0, 0]
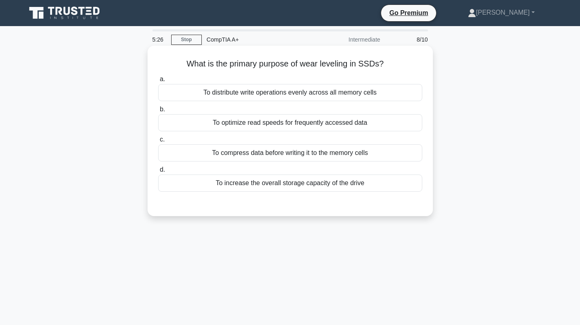
click at [343, 126] on div "To optimize read speeds for frequently accessed data" at bounding box center [290, 122] width 264 height 17
click at [158, 112] on input "b. To optimize read speeds for frequently accessed data" at bounding box center [158, 109] width 0 height 5
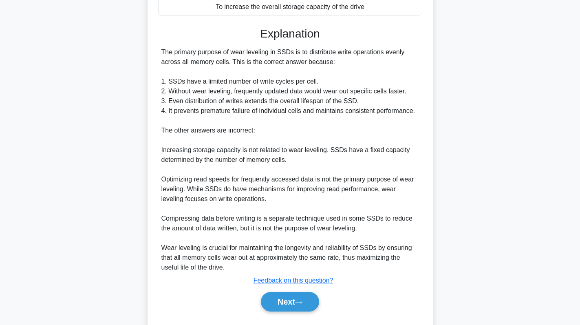
scroll to position [199, 0]
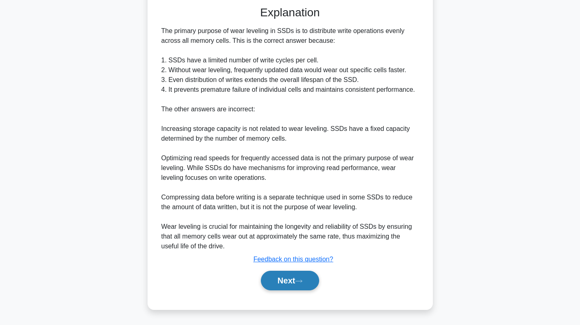
click at [296, 277] on button "Next" at bounding box center [290, 281] width 58 height 20
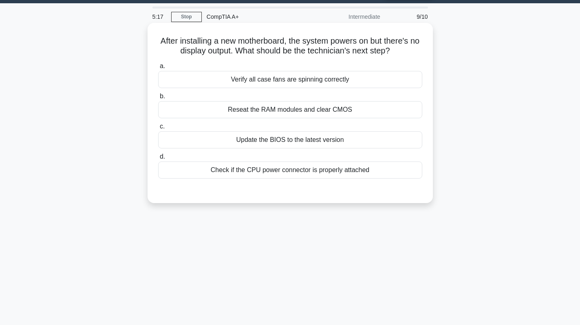
scroll to position [0, 0]
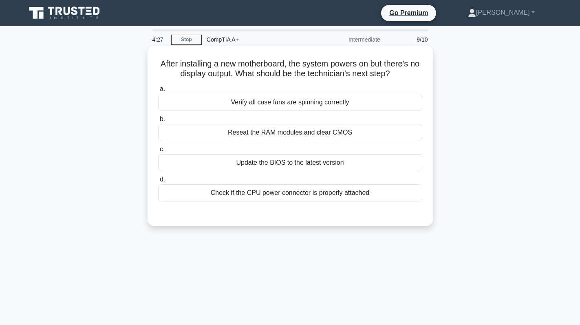
click at [338, 131] on div "Reseat the RAM modules and clear CMOS" at bounding box center [290, 132] width 264 height 17
click at [158, 122] on input "b. Reseat the RAM modules and clear CMOS" at bounding box center [158, 119] width 0 height 5
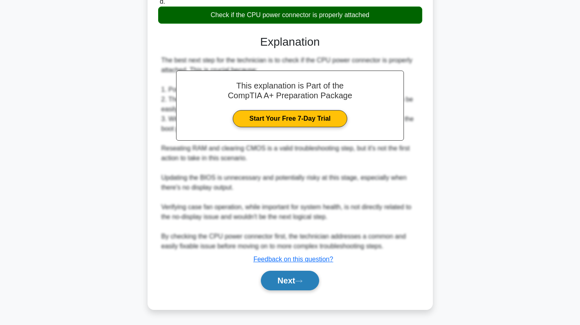
click at [292, 278] on button "Next" at bounding box center [290, 281] width 58 height 20
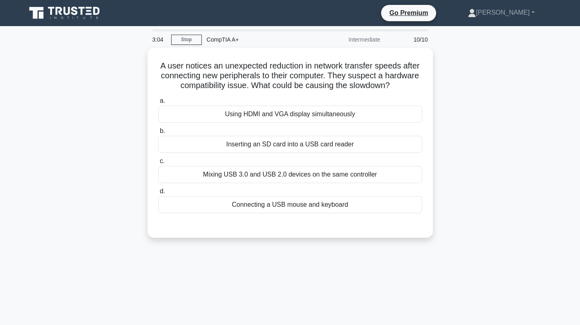
drag, startPoint x: 415, startPoint y: 87, endPoint x: 144, endPoint y: 59, distance: 272.6
click at [144, 59] on div "A user notices an unexpected reduction in network transfer speeds after connect…" at bounding box center [290, 148] width 538 height 200
copy h5 "A user notices an unexpected reduction in network transfer speeds after connect…"
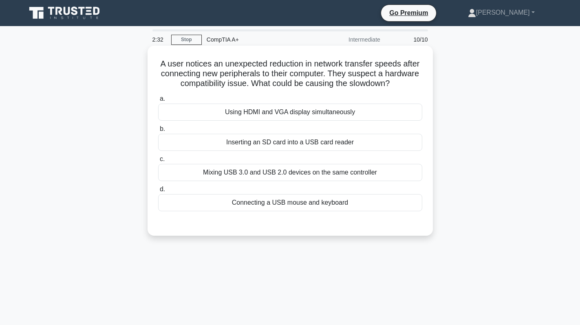
click at [318, 170] on div "Mixing USB 3.0 and USB 2.0 devices on the same controller" at bounding box center [290, 172] width 264 height 17
click at [158, 162] on input "c. Mixing USB 3.0 and USB 2.0 devices on the same controller" at bounding box center [158, 159] width 0 height 5
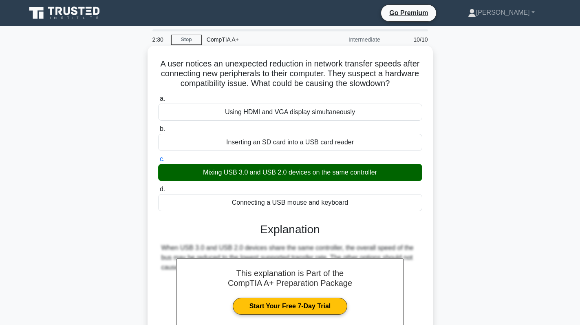
scroll to position [115, 0]
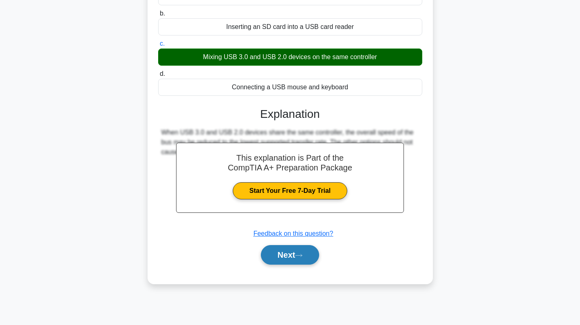
click at [294, 245] on button "Next" at bounding box center [290, 255] width 58 height 20
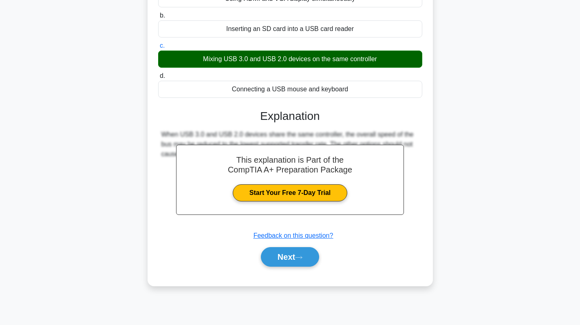
scroll to position [0, 0]
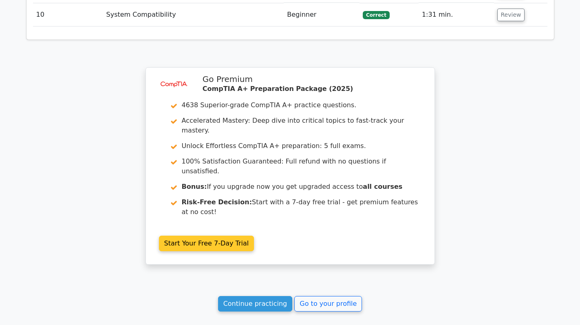
scroll to position [1346, 0]
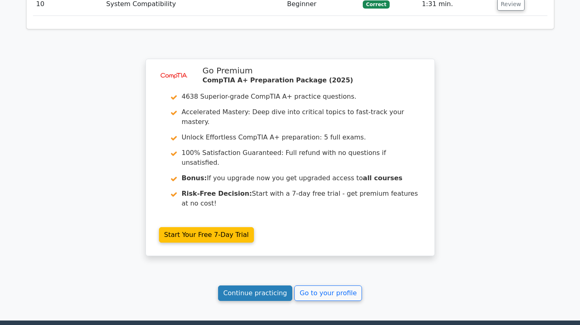
click at [260, 285] on link "Continue practicing" at bounding box center [255, 292] width 75 height 15
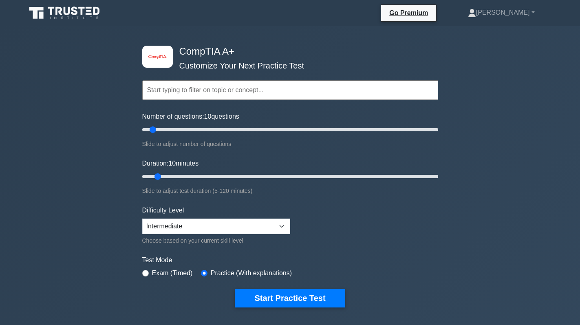
click at [199, 217] on div "Difficulty Level Beginner Intermediate Expert Choose based on your current skil…" at bounding box center [216, 226] width 148 height 40
click at [204, 230] on select "Beginner Intermediate Expert" at bounding box center [216, 226] width 148 height 15
select select "beginner"
click at [142, 219] on select "Beginner Intermediate Expert" at bounding box center [216, 226] width 148 height 15
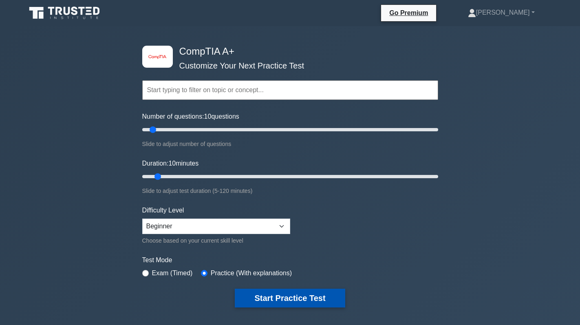
click at [301, 293] on button "Start Practice Test" at bounding box center [290, 298] width 110 height 19
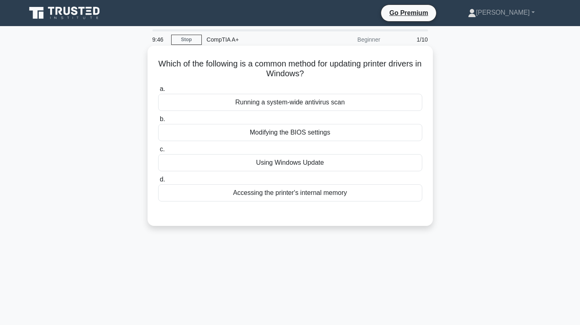
click at [309, 166] on div "Using Windows Update" at bounding box center [290, 162] width 264 height 17
click at [158, 152] on input "c. Using Windows Update" at bounding box center [158, 149] width 0 height 5
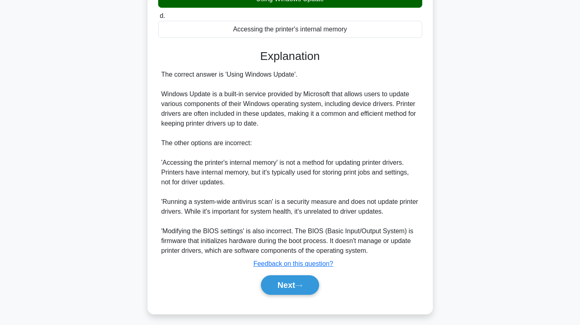
scroll to position [168, 0]
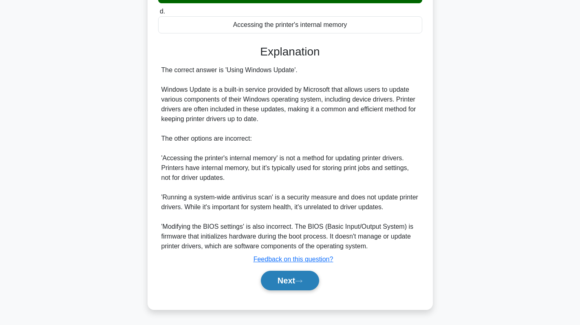
click at [290, 281] on button "Next" at bounding box center [290, 281] width 58 height 20
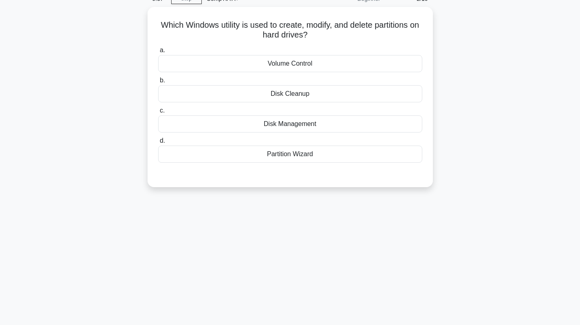
scroll to position [0, 0]
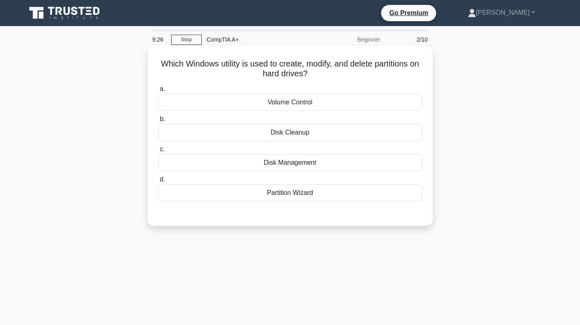
click at [315, 165] on div "Disk Management" at bounding box center [290, 162] width 264 height 17
click at [158, 152] on input "c. Disk Management" at bounding box center [158, 149] width 0 height 5
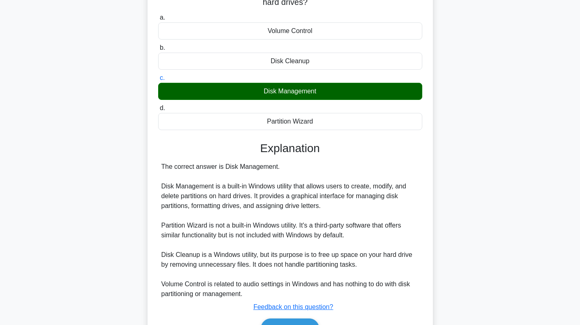
scroll to position [119, 0]
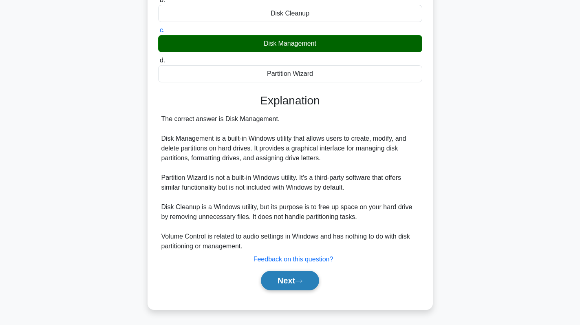
click at [284, 280] on button "Next" at bounding box center [290, 281] width 58 height 20
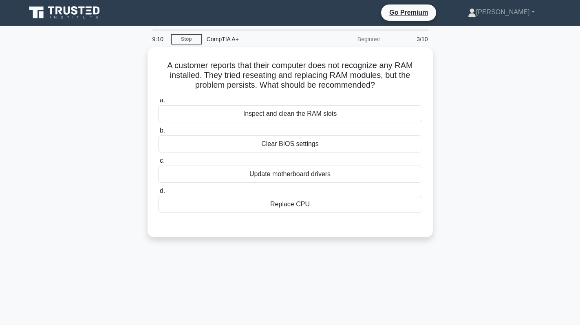
scroll to position [0, 0]
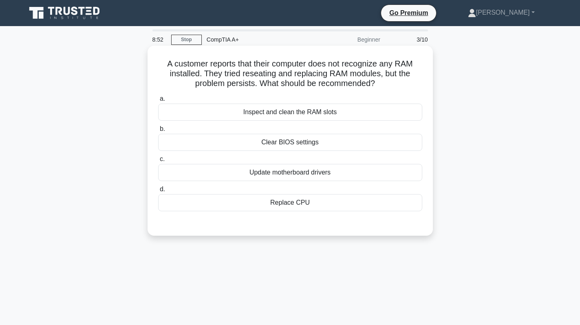
click at [310, 112] on div "Inspect and clean the RAM slots" at bounding box center [290, 112] width 264 height 17
click at [158, 102] on input "a. Inspect and clean the RAM slots" at bounding box center [158, 98] width 0 height 5
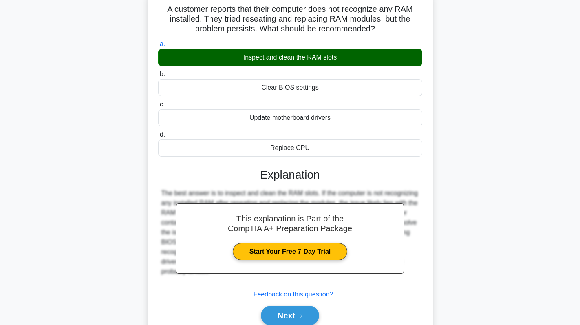
scroll to position [115, 0]
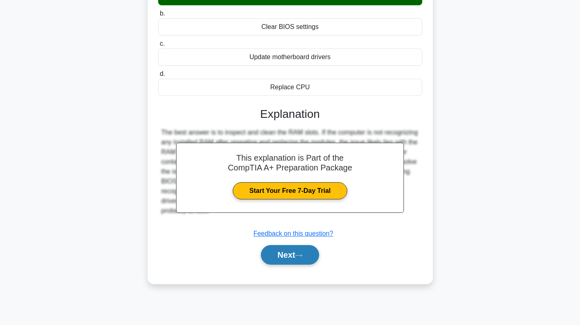
click at [288, 253] on button "Next" at bounding box center [290, 255] width 58 height 20
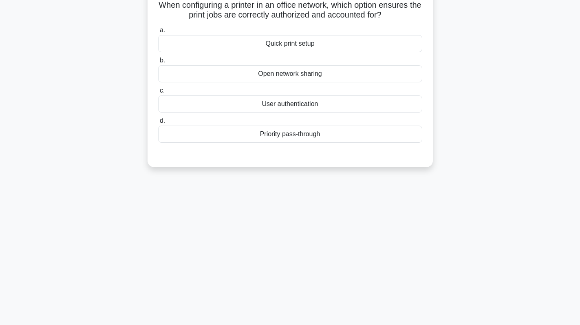
scroll to position [0, 0]
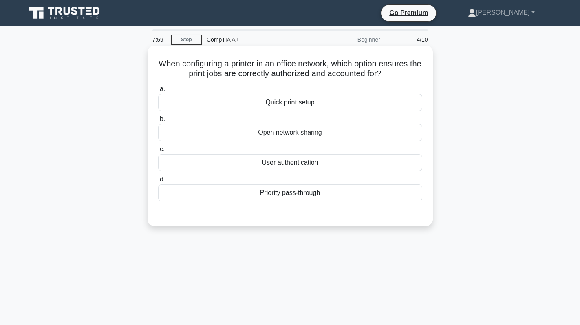
click at [357, 192] on div "Priority pass-through" at bounding box center [290, 192] width 264 height 17
click at [158, 182] on input "d. Priority pass-through" at bounding box center [158, 179] width 0 height 5
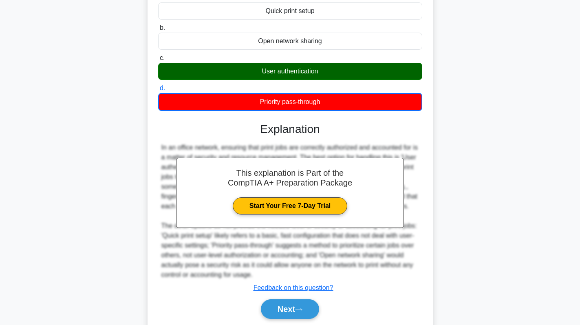
scroll to position [80, 0]
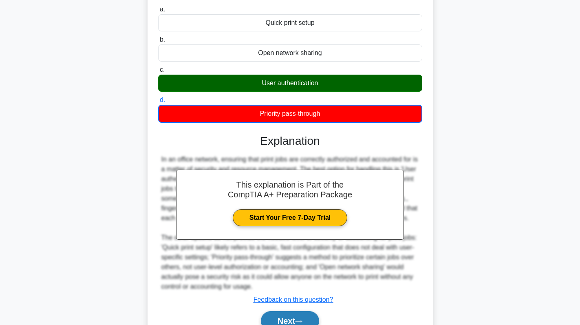
click at [284, 320] on button "Next" at bounding box center [290, 321] width 58 height 20
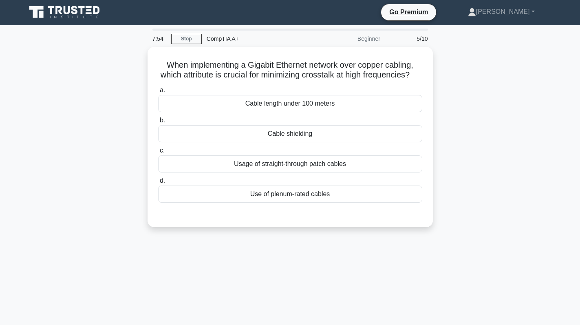
scroll to position [0, 0]
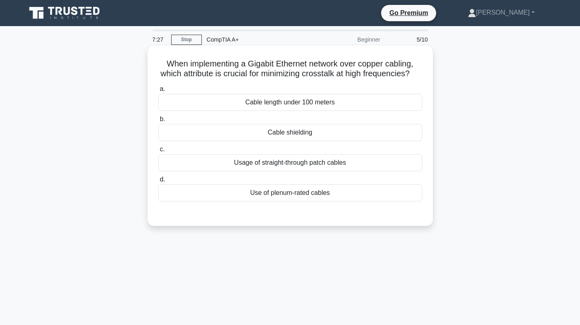
click at [303, 140] on div "Cable shielding" at bounding box center [290, 132] width 264 height 17
click at [158, 122] on input "b. Cable shielding" at bounding box center [158, 119] width 0 height 5
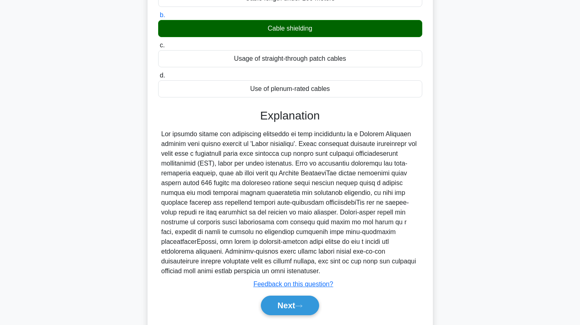
scroll to position [139, 0]
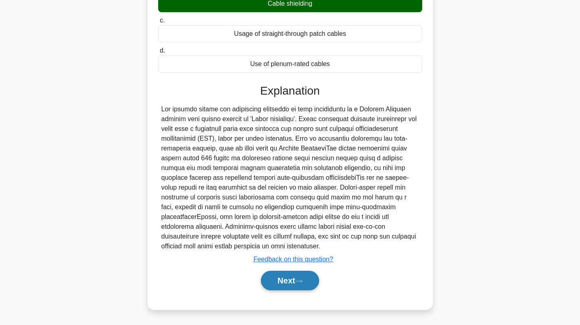
click at [291, 286] on button "Next" at bounding box center [290, 281] width 58 height 20
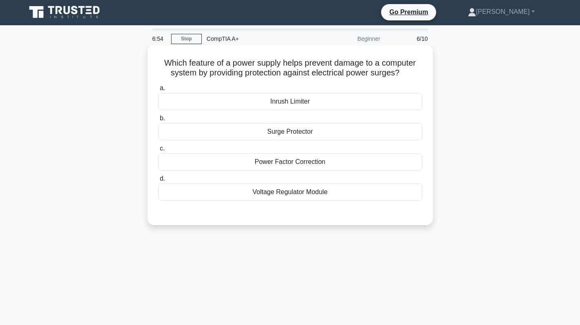
scroll to position [0, 0]
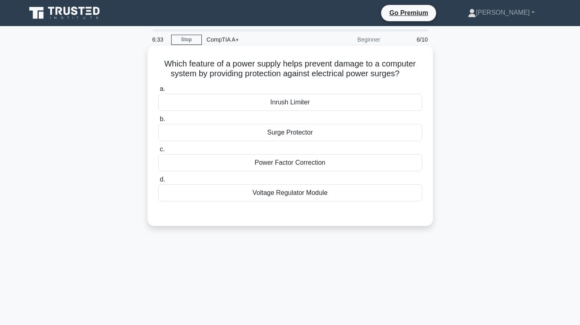
drag, startPoint x: 264, startPoint y: 131, endPoint x: 326, endPoint y: 132, distance: 62.0
click at [326, 132] on div "Surge Protector" at bounding box center [290, 132] width 264 height 17
copy div "Surge Protector"
click at [354, 132] on div "Surge Protector" at bounding box center [290, 132] width 264 height 17
click at [158, 122] on input "b. Surge Protector" at bounding box center [158, 119] width 0 height 5
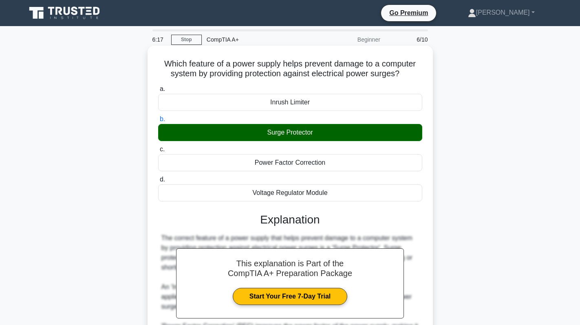
scroll to position [139, 0]
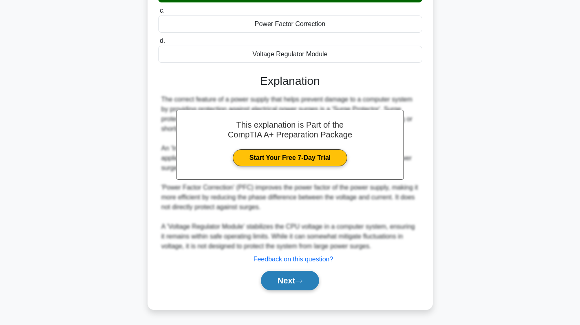
click at [287, 280] on button "Next" at bounding box center [290, 281] width 58 height 20
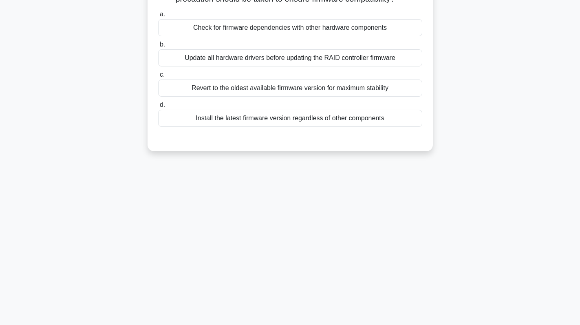
scroll to position [0, 0]
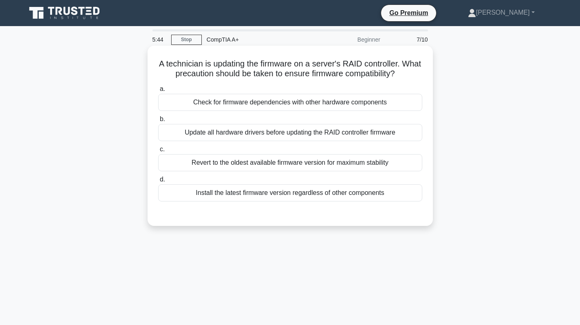
click at [289, 135] on div "Update all hardware drivers before updating the RAID controller firmware" at bounding box center [290, 132] width 264 height 17
click at [158, 122] on input "b. Update all hardware drivers before updating the RAID controller firmware" at bounding box center [158, 119] width 0 height 5
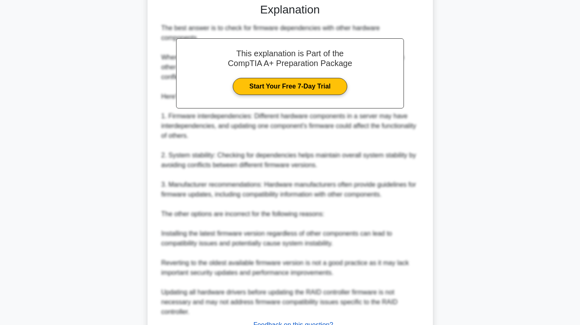
scroll to position [267, 0]
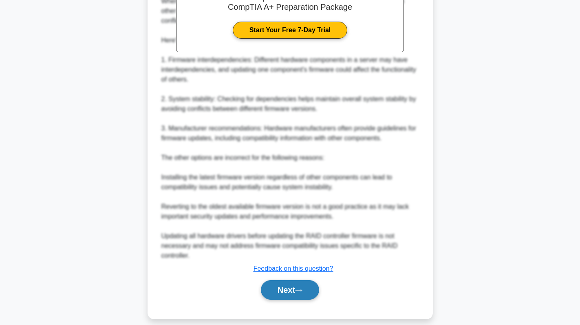
click at [294, 280] on button "Next" at bounding box center [290, 290] width 58 height 20
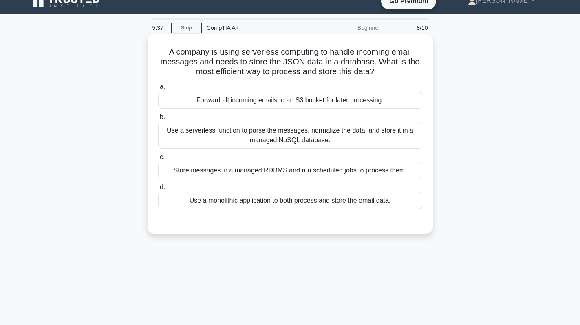
scroll to position [0, 0]
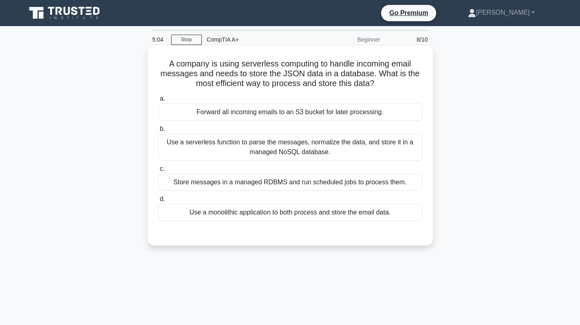
click at [333, 146] on div "Use a serverless function to parse the messages, normalize the data, and store …" at bounding box center [290, 147] width 264 height 27
click at [158, 132] on input "b. Use a serverless function to parse the messages, normalize the data, and sto…" at bounding box center [158, 128] width 0 height 5
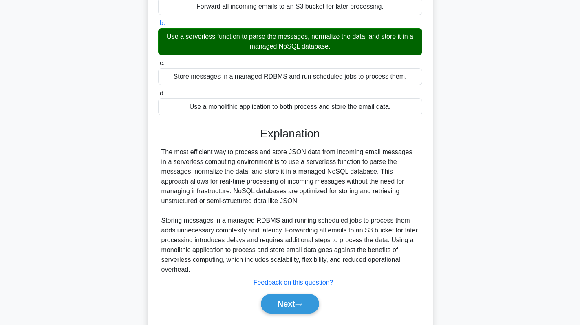
scroll to position [129, 0]
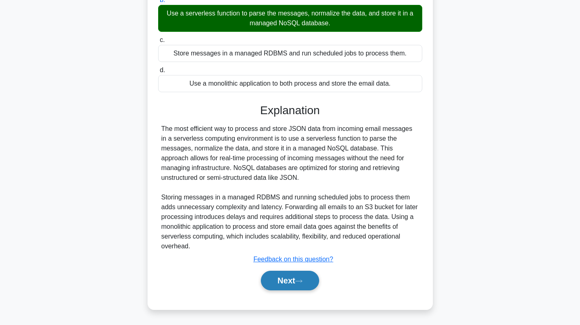
click at [301, 280] on icon at bounding box center [298, 281] width 7 height 4
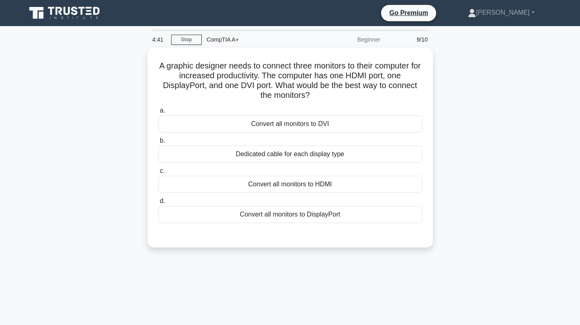
scroll to position [0, 0]
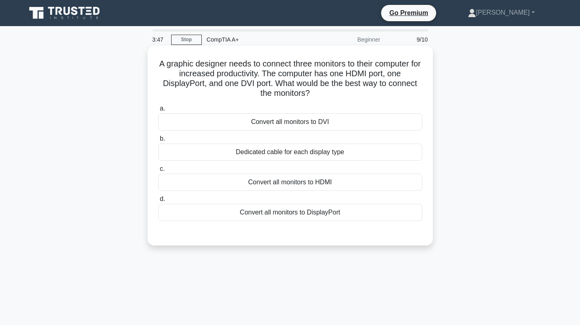
click at [318, 215] on div "Convert all monitors to DisplayPort" at bounding box center [290, 212] width 264 height 17
click at [158, 202] on input "d. Convert all monitors to DisplayPort" at bounding box center [158, 199] width 0 height 5
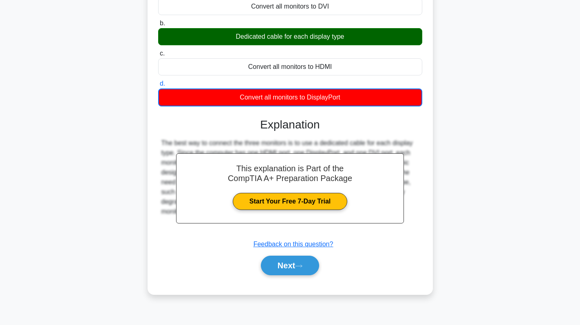
scroll to position [115, 0]
click at [274, 268] on button "Next" at bounding box center [290, 266] width 58 height 20
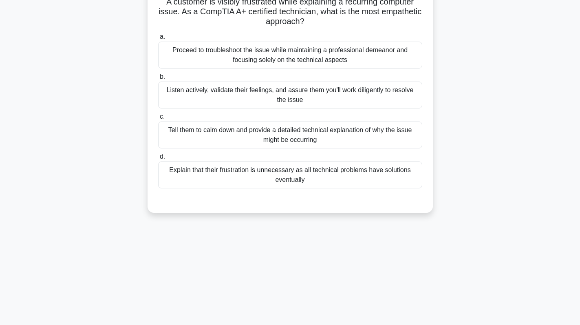
scroll to position [0, 0]
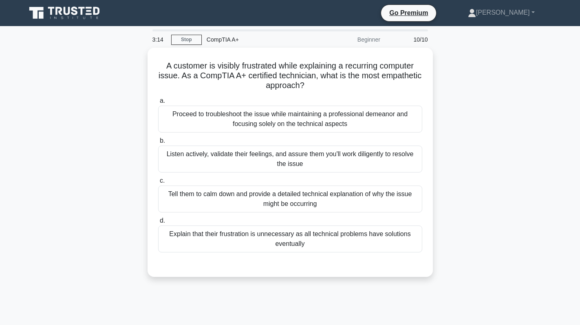
drag, startPoint x: 332, startPoint y: 85, endPoint x: 142, endPoint y: 62, distance: 191.4
click at [142, 62] on div "A customer is visibly frustrated while explaining a recurring computer issue. A…" at bounding box center [290, 167] width 538 height 239
copy h5 "A customer is visibly frustrated while explaining a recurring computer issue. A…"
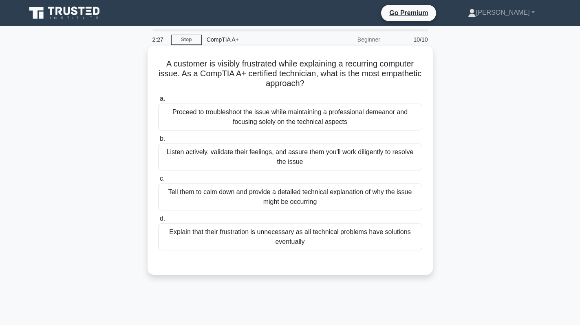
click at [327, 158] on div "Listen actively, validate their feelings, and assure them you'll work diligentl…" at bounding box center [290, 157] width 264 height 27
click at [158, 142] on input "b. Listen actively, validate their feelings, and assure them you'll work dilige…" at bounding box center [158, 138] width 0 height 5
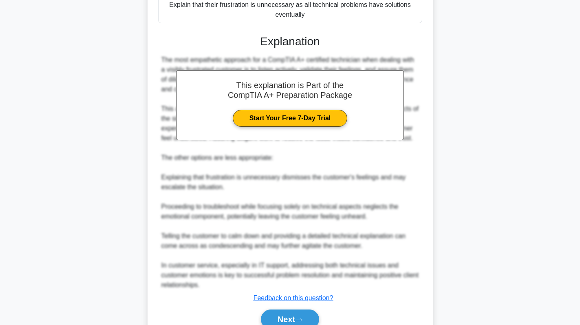
scroll to position [245, 0]
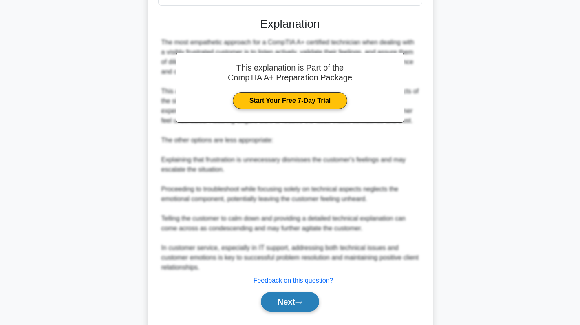
click at [284, 301] on button "Next" at bounding box center [290, 302] width 58 height 20
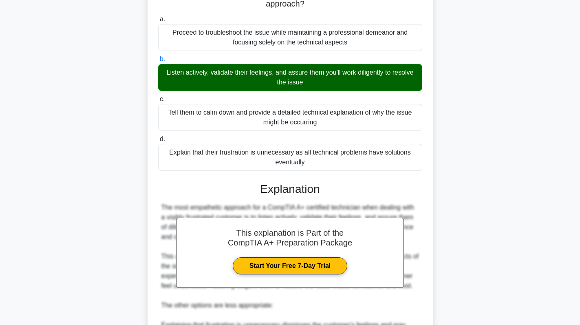
scroll to position [0, 0]
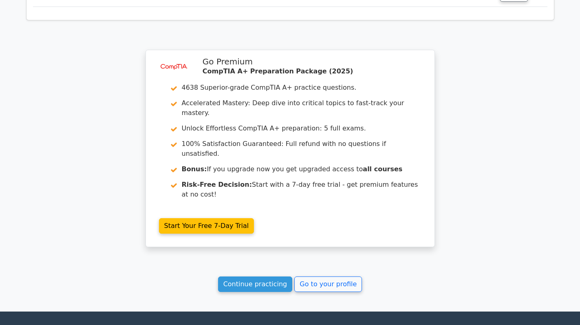
scroll to position [1391, 0]
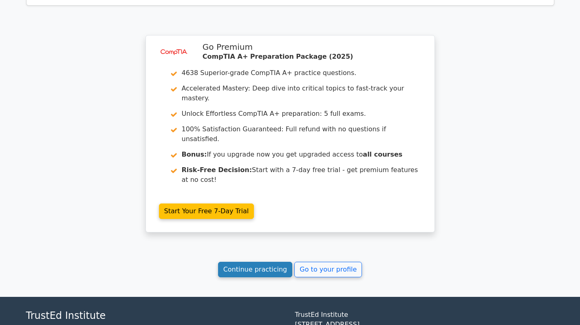
click at [246, 262] on link "Continue practicing" at bounding box center [255, 269] width 75 height 15
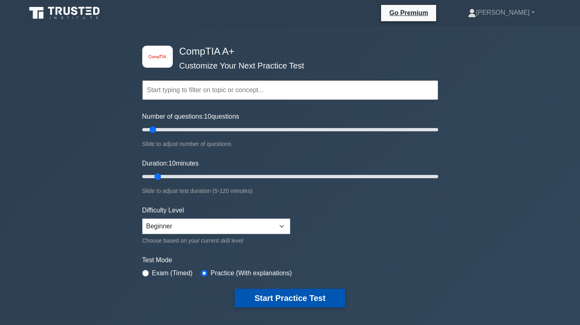
click at [287, 296] on button "Start Practice Test" at bounding box center [290, 298] width 110 height 19
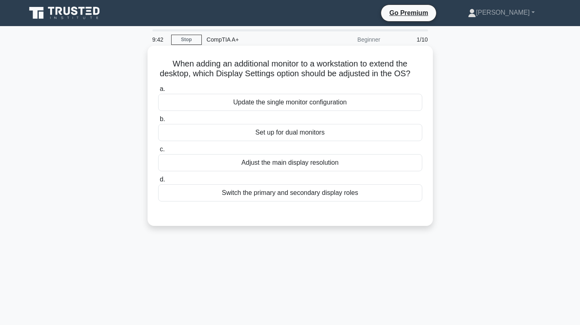
click at [360, 140] on div "Set up for dual monitors" at bounding box center [290, 132] width 264 height 17
click at [158, 122] on input "b. Set up for dual monitors" at bounding box center [158, 119] width 0 height 5
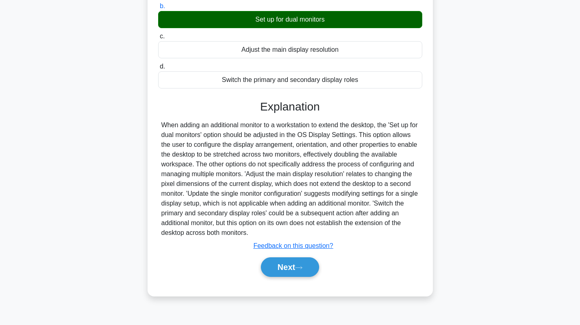
scroll to position [115, 0]
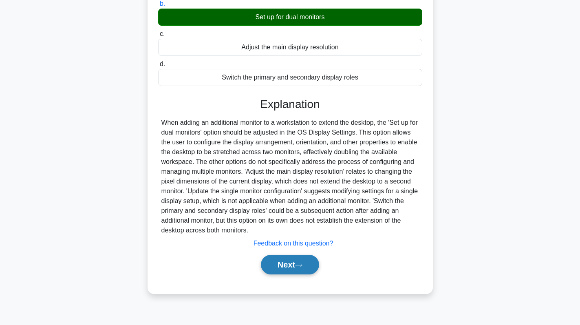
click at [293, 274] on button "Next" at bounding box center [290, 265] width 58 height 20
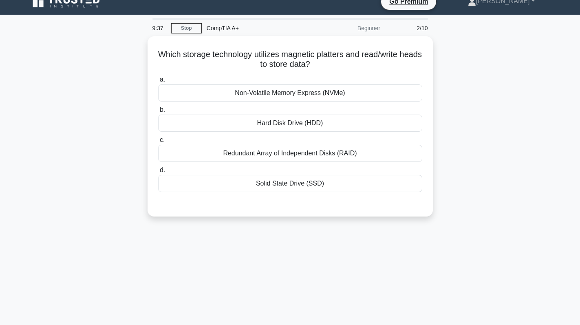
scroll to position [0, 0]
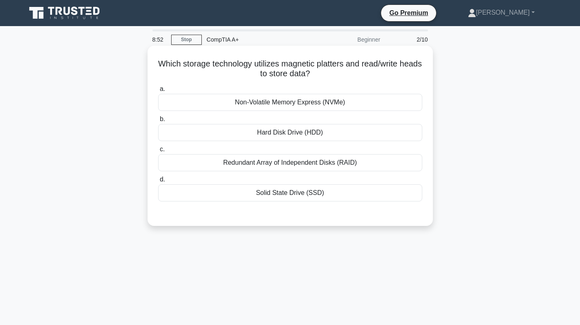
click at [291, 135] on div "Hard Disk Drive (HDD)" at bounding box center [290, 132] width 264 height 17
click at [158, 122] on input "b. Hard Disk Drive (HDD)" at bounding box center [158, 119] width 0 height 5
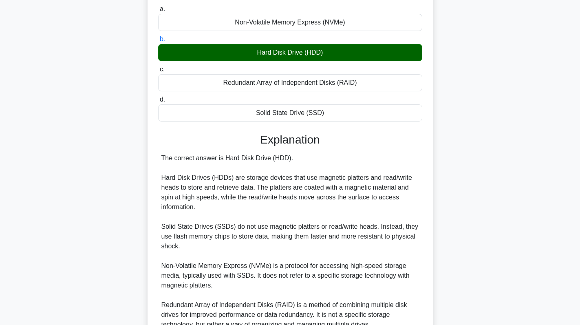
scroll to position [159, 0]
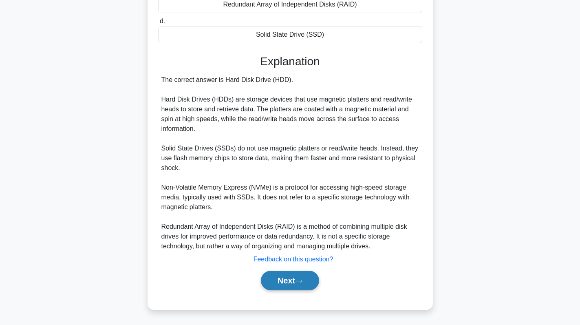
click at [282, 279] on button "Next" at bounding box center [290, 281] width 58 height 20
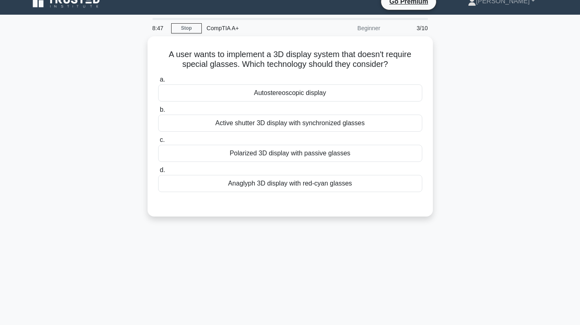
scroll to position [0, 0]
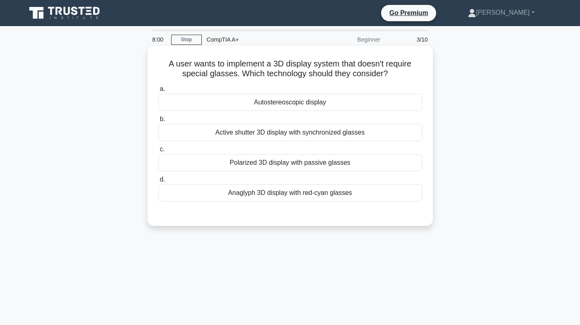
click at [307, 104] on div "Autostereoscopic display" at bounding box center [290, 102] width 264 height 17
click at [158, 92] on input "a. Autostereoscopic display" at bounding box center [158, 88] width 0 height 5
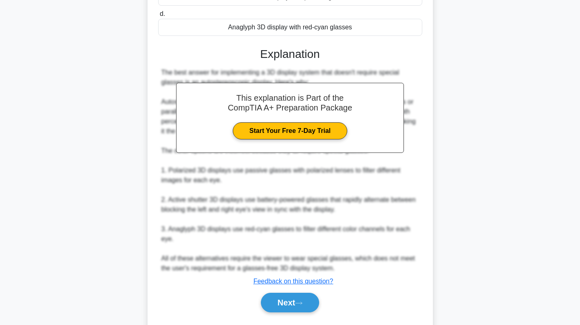
scroll to position [188, 0]
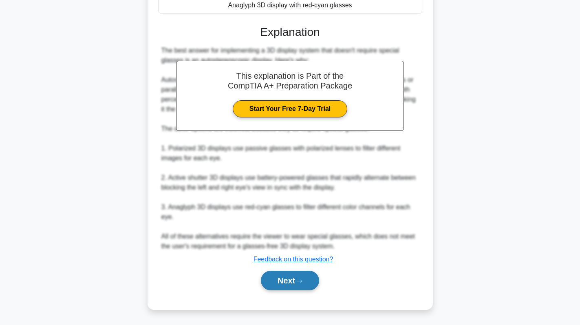
click at [288, 275] on button "Next" at bounding box center [290, 281] width 58 height 20
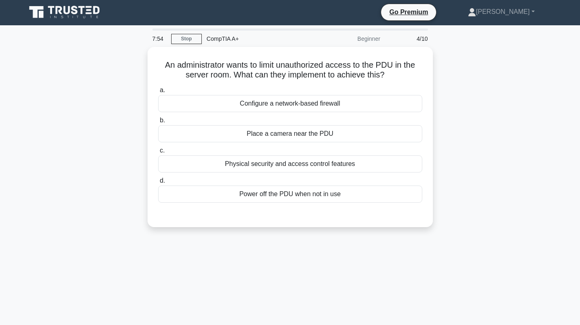
scroll to position [0, 0]
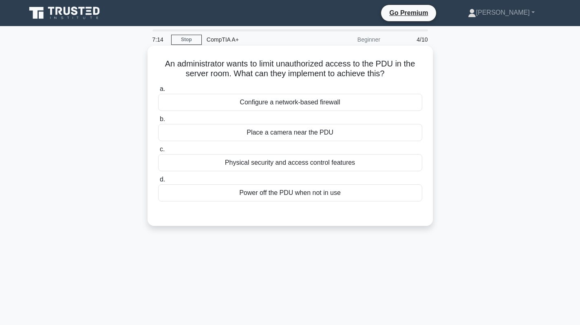
click at [305, 196] on div "Power off the PDU when not in use" at bounding box center [290, 192] width 264 height 17
click at [158, 182] on input "d. Power off the PDU when not in use" at bounding box center [158, 179] width 0 height 5
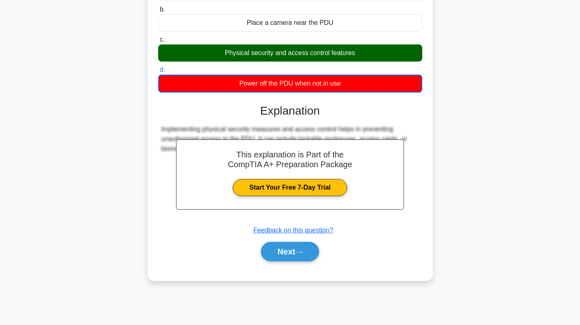
scroll to position [115, 0]
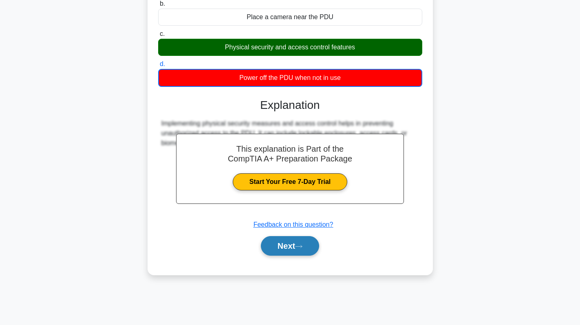
click at [287, 243] on button "Next" at bounding box center [290, 246] width 58 height 20
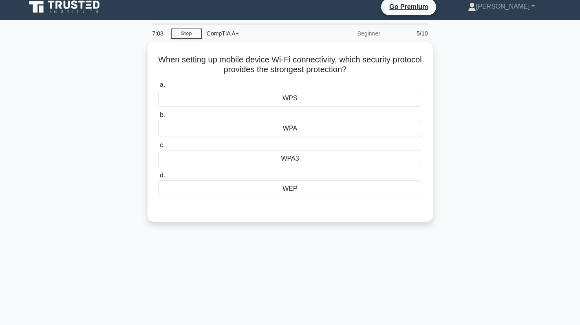
scroll to position [0, 0]
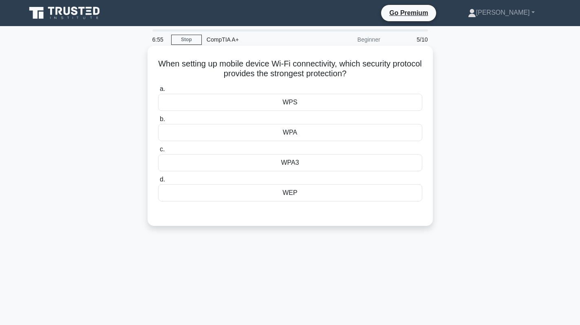
click at [319, 167] on div "WPA3" at bounding box center [290, 162] width 264 height 17
click at [158, 152] on input "c. WPA3" at bounding box center [158, 149] width 0 height 5
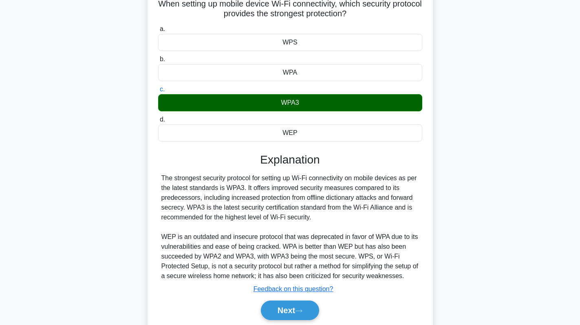
scroll to position [115, 0]
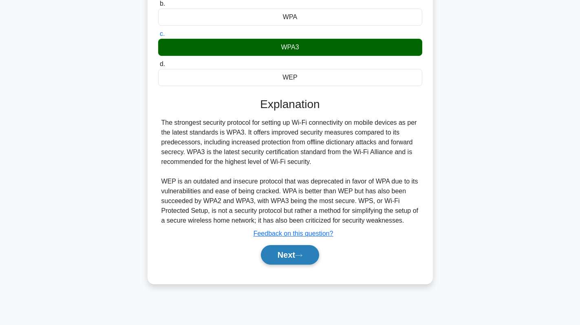
click at [302, 257] on icon at bounding box center [298, 255] width 7 height 4
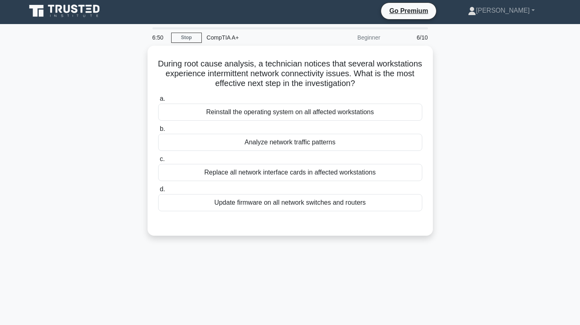
scroll to position [0, 0]
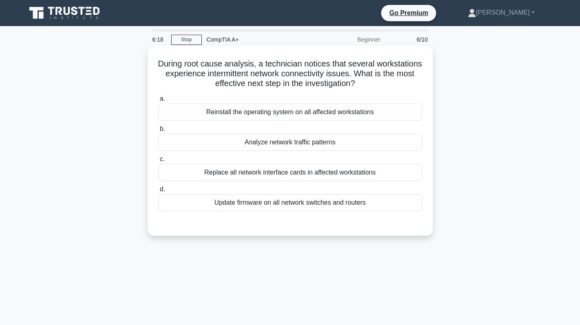
click at [340, 175] on div "Replace all network interface cards in affected workstations" at bounding box center [290, 172] width 264 height 17
click at [158, 162] on input "c. Replace all network interface cards in affected workstations" at bounding box center [158, 159] width 0 height 5
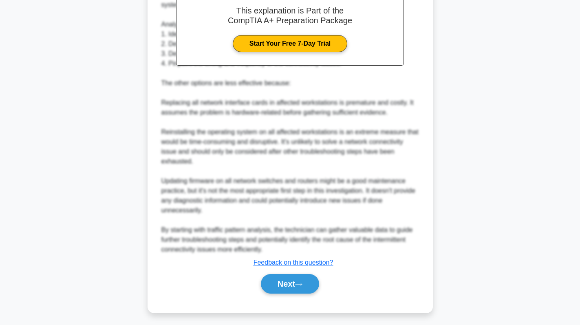
scroll to position [267, 0]
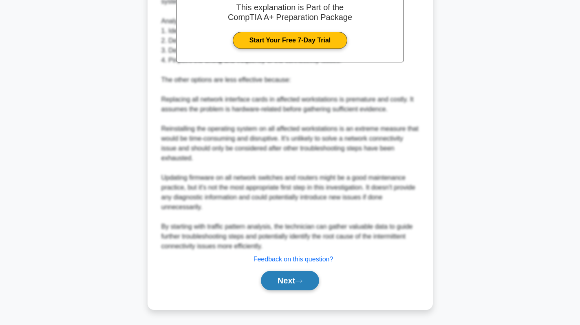
click at [289, 286] on button "Next" at bounding box center [290, 281] width 58 height 20
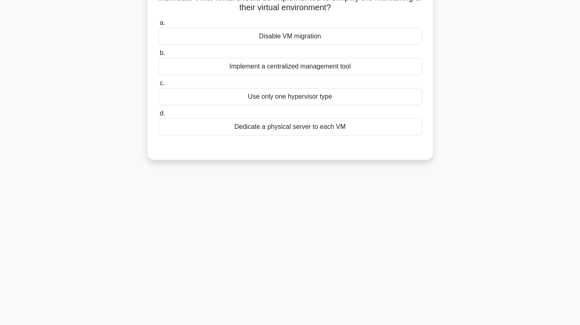
scroll to position [0, 0]
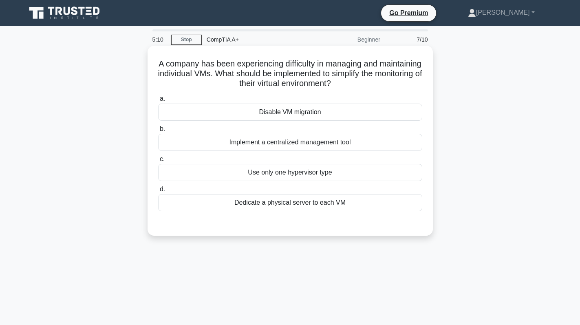
click at [299, 142] on div "Implement a centralized management tool" at bounding box center [290, 142] width 264 height 17
click at [158, 132] on input "b. Implement a centralized management tool" at bounding box center [158, 128] width 0 height 5
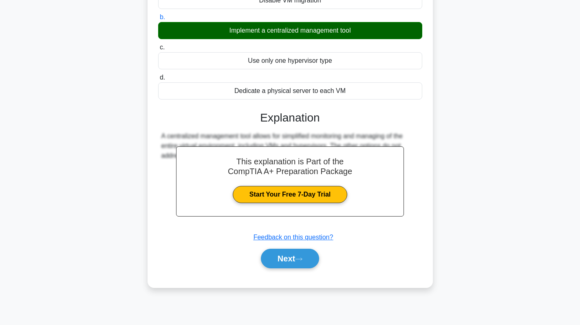
scroll to position [115, 0]
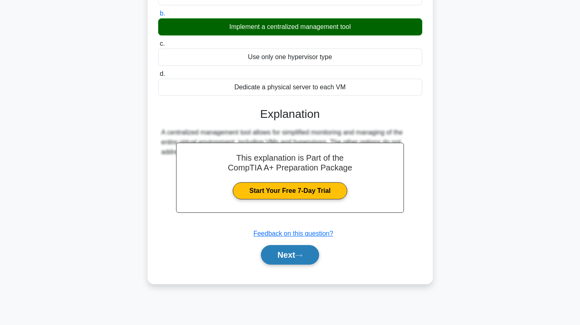
click at [291, 251] on button "Next" at bounding box center [290, 255] width 58 height 20
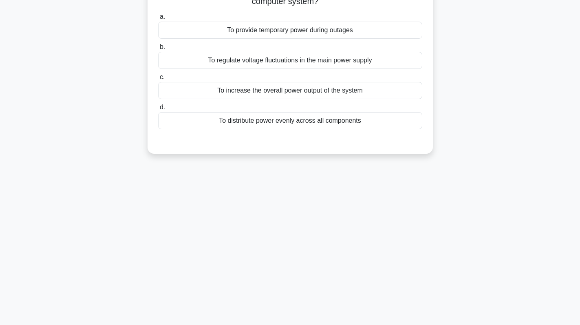
scroll to position [0, 0]
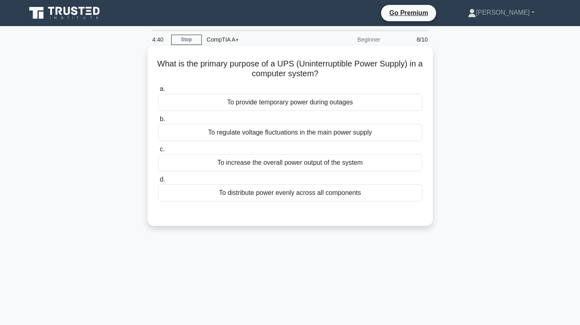
click at [360, 108] on div "To provide temporary power during outages" at bounding box center [290, 102] width 264 height 17
click at [158, 92] on input "a. To provide temporary power during outages" at bounding box center [158, 88] width 0 height 5
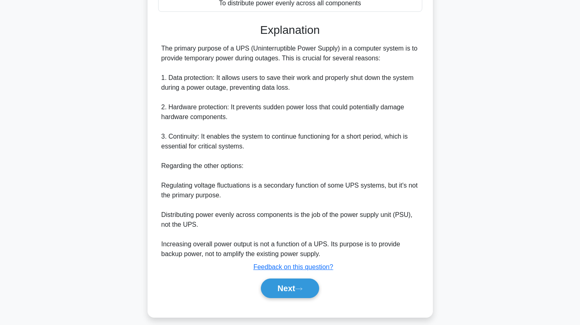
scroll to position [198, 0]
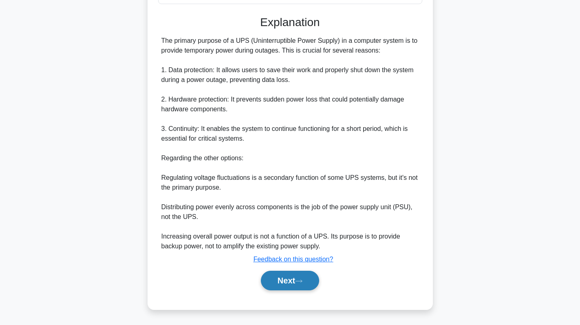
click at [296, 281] on button "Next" at bounding box center [290, 281] width 58 height 20
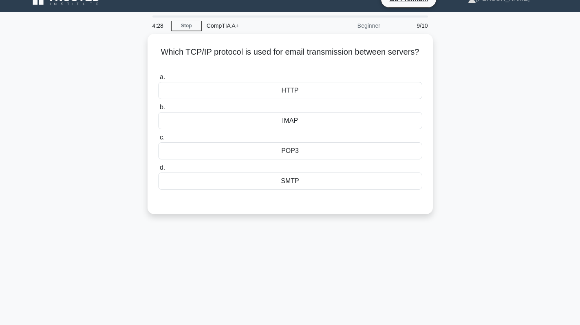
scroll to position [0, 0]
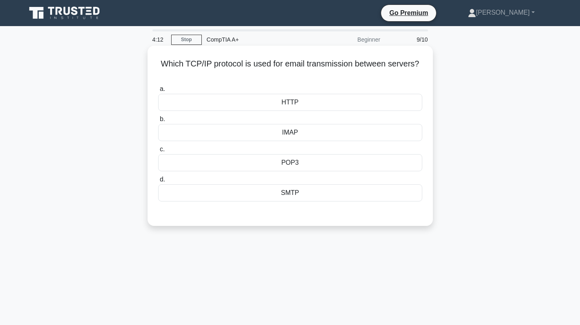
click at [316, 159] on div "POP3" at bounding box center [290, 162] width 264 height 17
click at [158, 152] on input "c. POP3" at bounding box center [158, 149] width 0 height 5
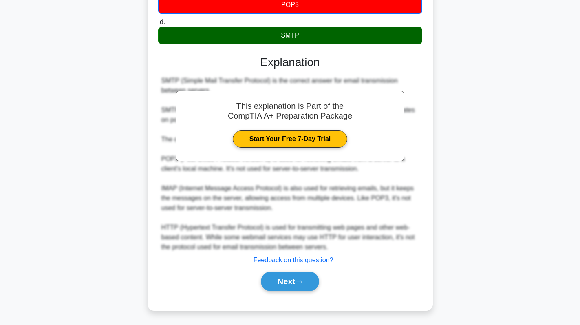
scroll to position [159, 0]
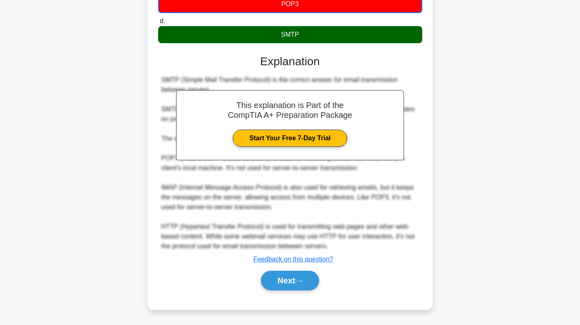
click at [303, 291] on div "Next" at bounding box center [290, 281] width 264 height 26
click at [297, 279] on button "Next" at bounding box center [290, 281] width 58 height 20
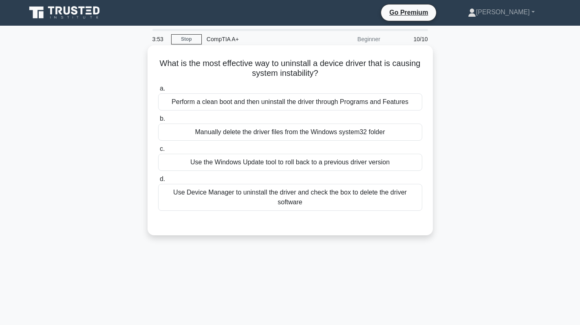
scroll to position [0, 0]
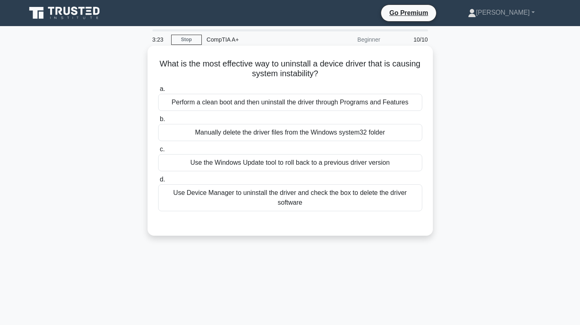
click at [285, 203] on div "Use Device Manager to uninstall the driver and check the box to delete the driv…" at bounding box center [290, 197] width 264 height 27
click at [158, 182] on input "d. Use Device Manager to uninstall the driver and check the box to delete the d…" at bounding box center [158, 179] width 0 height 5
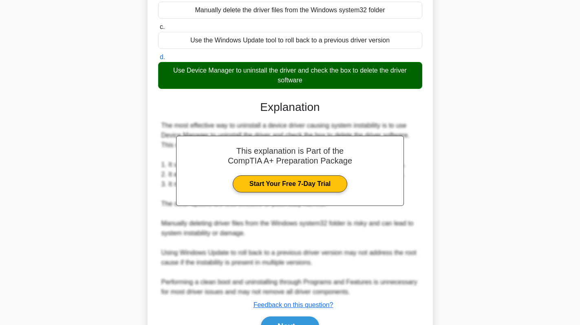
scroll to position [163, 0]
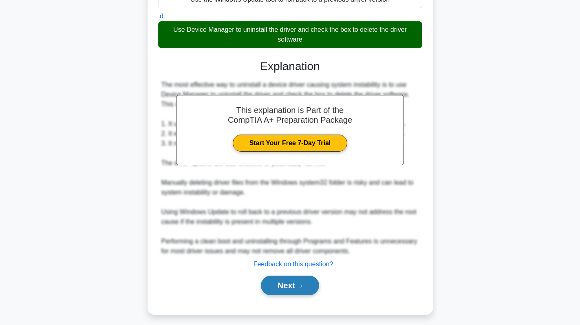
click at [298, 280] on button "Next" at bounding box center [290, 286] width 58 height 20
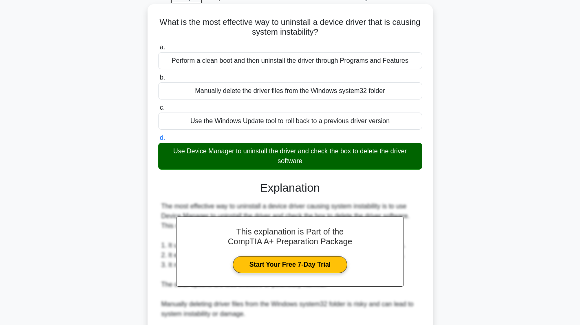
scroll to position [41, 0]
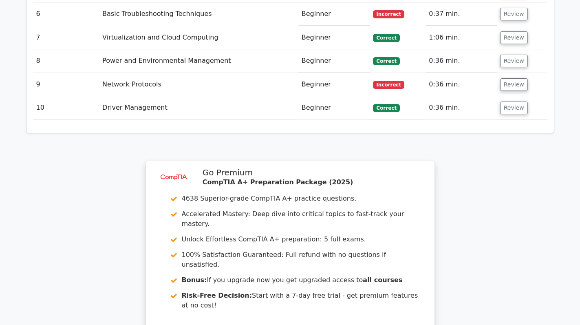
scroll to position [1332, 0]
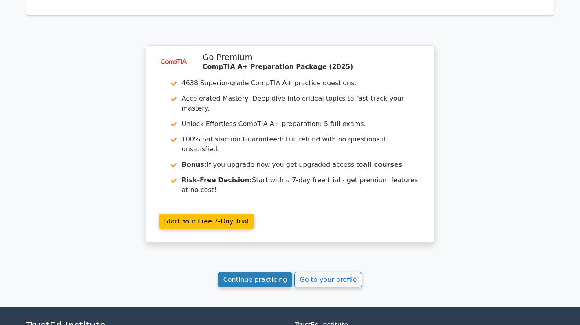
click at [239, 272] on link "Continue practicing" at bounding box center [255, 279] width 75 height 15
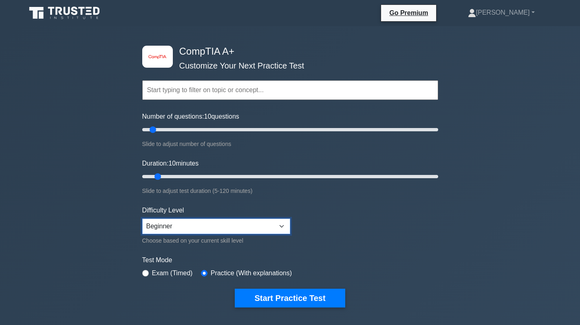
drag, startPoint x: 234, startPoint y: 227, endPoint x: 234, endPoint y: 232, distance: 5.3
click at [234, 228] on select "Beginner Intermediate Expert" at bounding box center [216, 226] width 148 height 15
select select "expert"
click at [142, 219] on select "Beginner Intermediate Expert" at bounding box center [216, 226] width 148 height 15
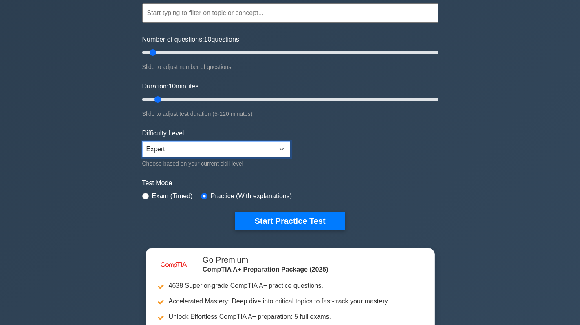
scroll to position [82, 0]
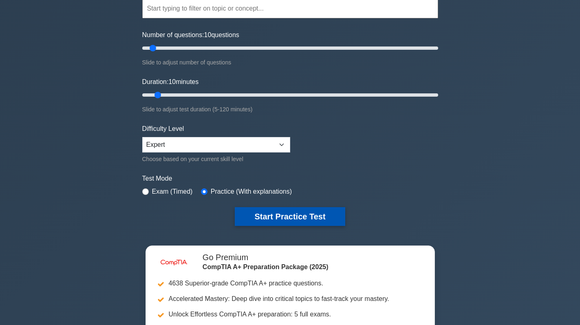
click at [287, 217] on button "Start Practice Test" at bounding box center [290, 216] width 110 height 19
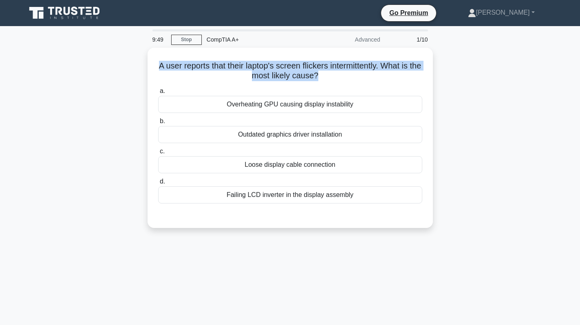
drag, startPoint x: 323, startPoint y: 73, endPoint x: 147, endPoint y: 57, distance: 176.9
click at [147, 57] on div "A user reports that their laptop's screen flickers intermittently. What is the …" at bounding box center [290, 143] width 538 height 190
copy h5 "A user reports that their laptop's screen flickers intermittently. What is the …"
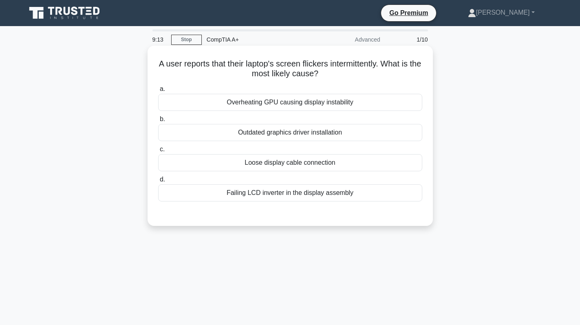
click at [349, 130] on div "Outdated graphics driver installation" at bounding box center [290, 132] width 264 height 17
click at [158, 122] on input "b. Outdated graphics driver installation" at bounding box center [158, 119] width 0 height 5
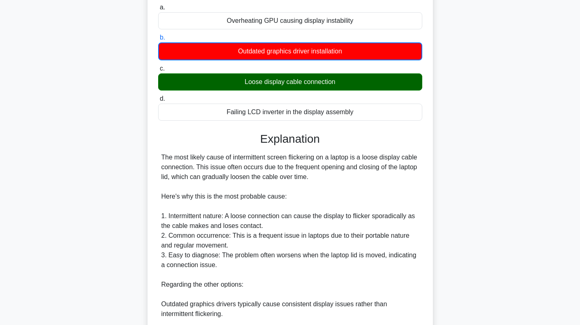
scroll to position [248, 0]
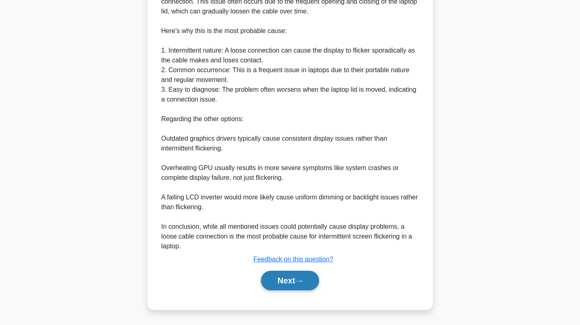
click at [303, 276] on button "Next" at bounding box center [290, 281] width 58 height 20
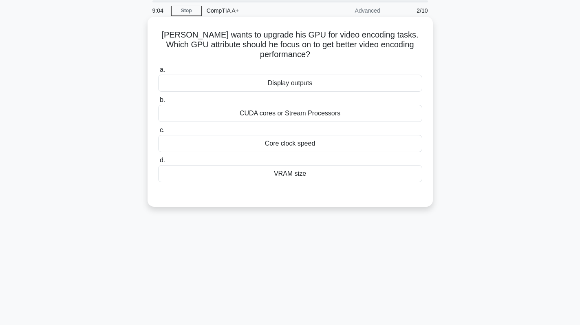
scroll to position [0, 0]
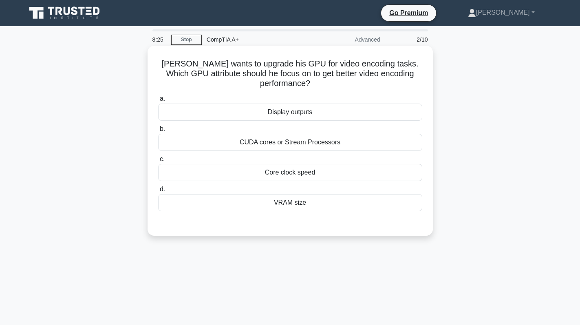
click at [305, 206] on div "VRAM size" at bounding box center [290, 202] width 264 height 17
click at [158, 192] on input "d. VRAM size" at bounding box center [158, 189] width 0 height 5
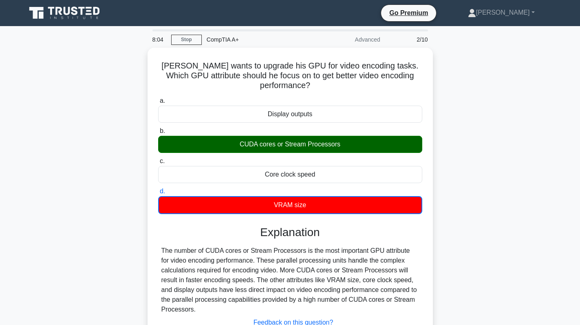
click at [547, 152] on div "[PERSON_NAME] wants to upgrade his GPU for video encoding tasks. Which GPU attr…" at bounding box center [290, 215] width 538 height 335
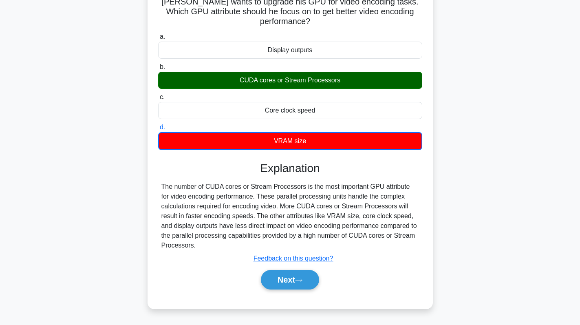
scroll to position [115, 0]
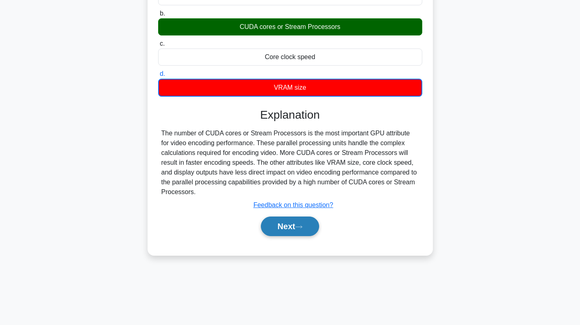
click at [287, 226] on button "Next" at bounding box center [290, 227] width 58 height 20
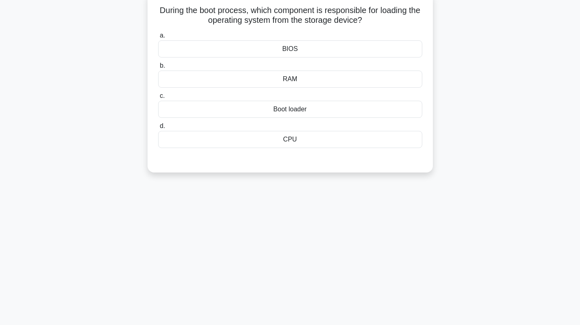
scroll to position [0, 0]
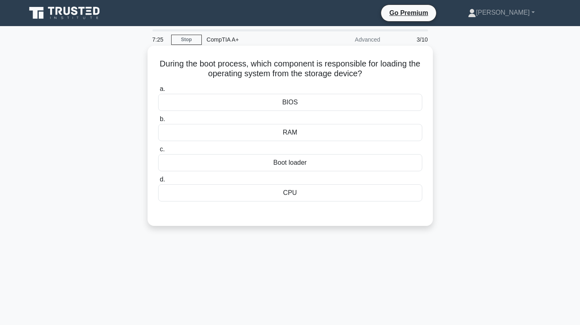
click at [302, 201] on div "CPU" at bounding box center [290, 192] width 264 height 17
click at [158, 182] on input "d. CPU" at bounding box center [158, 179] width 0 height 5
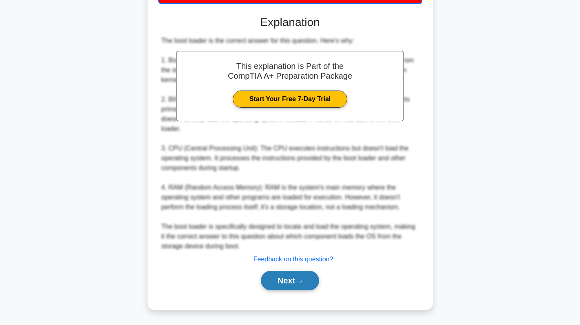
click at [270, 283] on button "Next" at bounding box center [290, 281] width 58 height 20
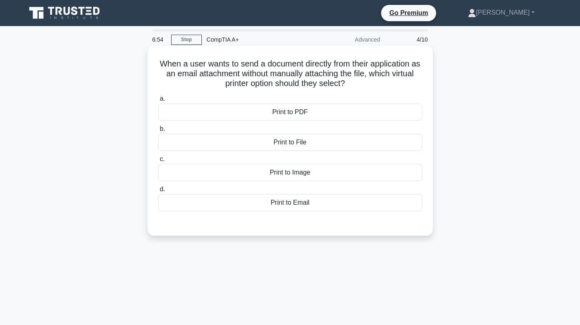
click at [340, 199] on div "Print to Email" at bounding box center [290, 202] width 264 height 17
click at [158, 192] on input "d. Print to Email" at bounding box center [158, 189] width 0 height 5
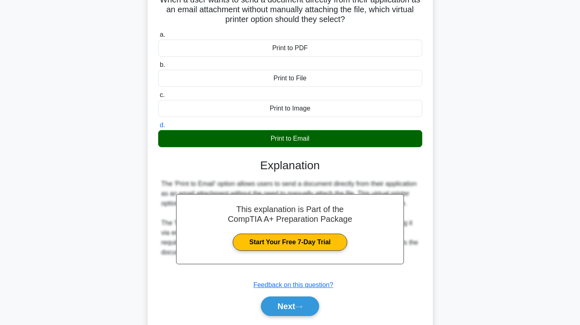
scroll to position [115, 0]
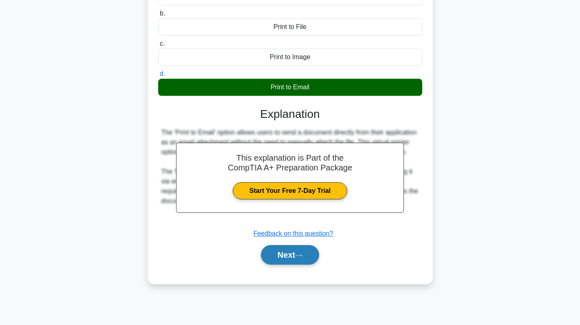
click at [298, 256] on button "Next" at bounding box center [290, 255] width 58 height 20
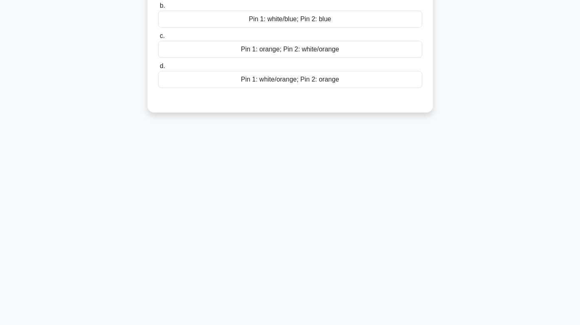
scroll to position [0, 0]
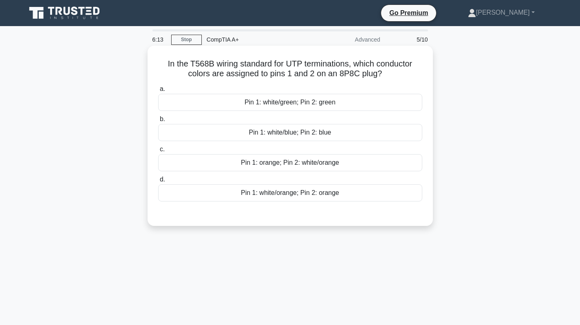
click at [358, 194] on div "Pin 1: white/orange; Pin 2: orange" at bounding box center [290, 192] width 264 height 17
click at [158, 182] on input "d. Pin 1: white/orange; Pin 2: orange" at bounding box center [158, 179] width 0 height 5
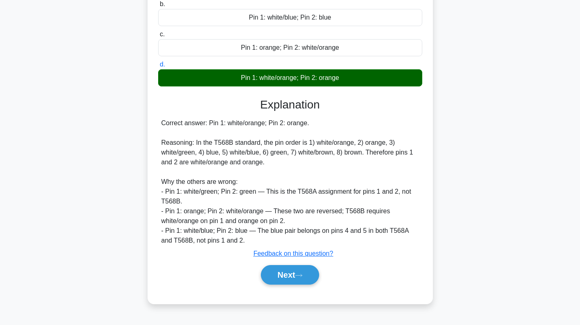
scroll to position [115, 0]
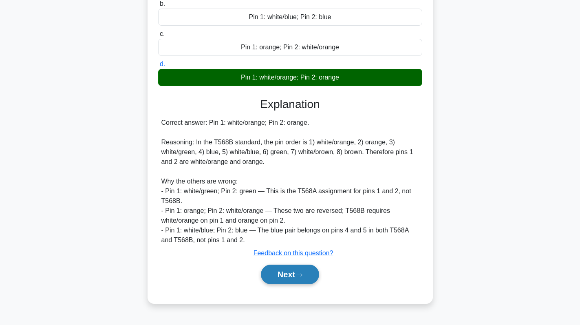
click at [288, 281] on button "Next" at bounding box center [290, 275] width 58 height 20
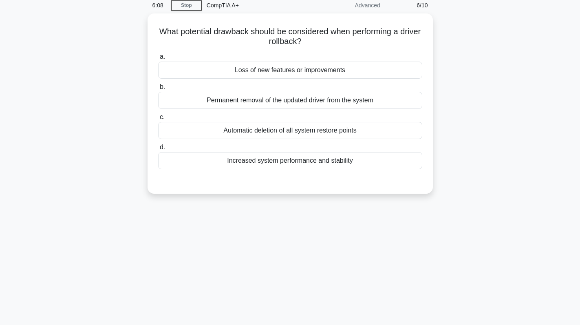
scroll to position [0, 0]
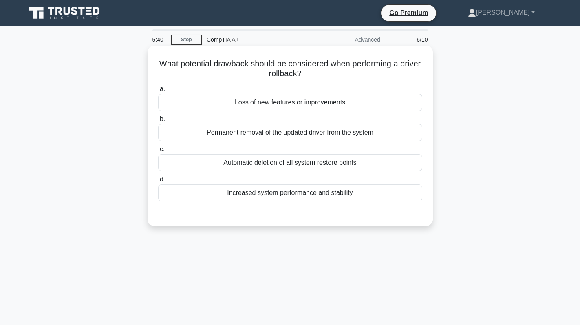
click at [306, 126] on div "Permanent removal of the updated driver from the system" at bounding box center [290, 132] width 264 height 17
click at [158, 122] on input "b. Permanent removal of the updated driver from the system" at bounding box center [158, 119] width 0 height 5
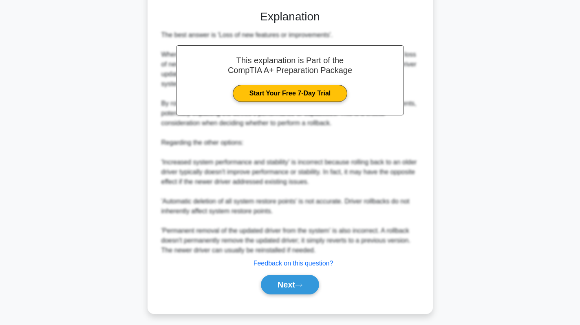
scroll to position [208, 0]
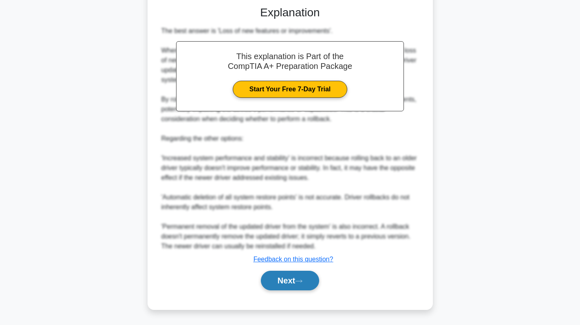
click at [287, 283] on button "Next" at bounding box center [290, 281] width 58 height 20
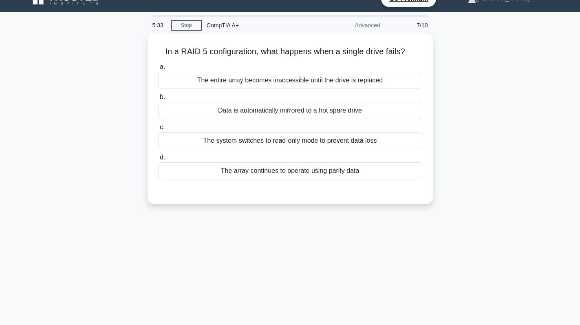
scroll to position [0, 0]
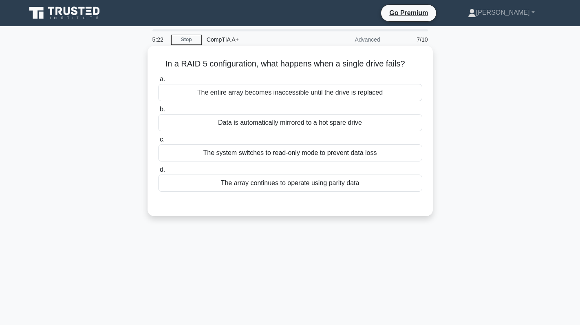
click at [316, 184] on div "The array continues to operate using parity data" at bounding box center [290, 183] width 264 height 17
click at [158, 172] on input "d. The array continues to operate using parity data" at bounding box center [158, 169] width 0 height 5
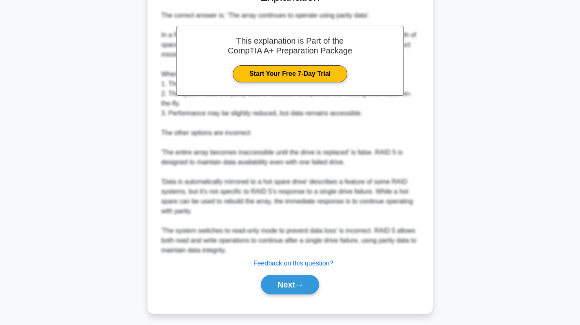
scroll to position [217, 0]
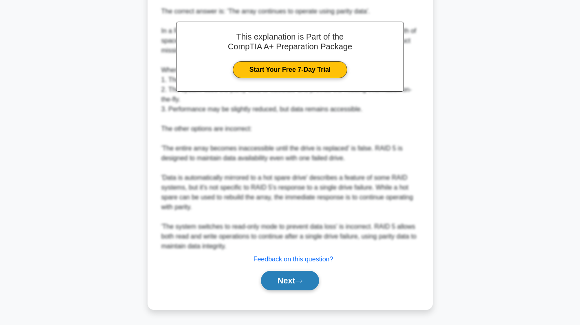
click at [287, 276] on button "Next" at bounding box center [290, 281] width 58 height 20
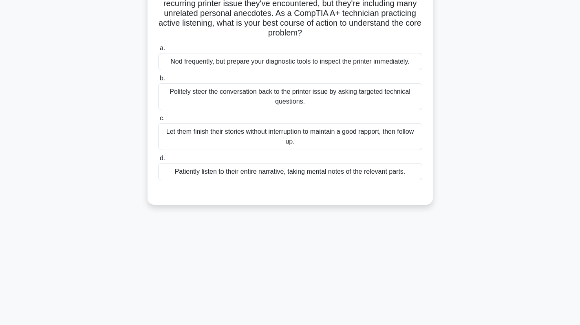
scroll to position [0, 0]
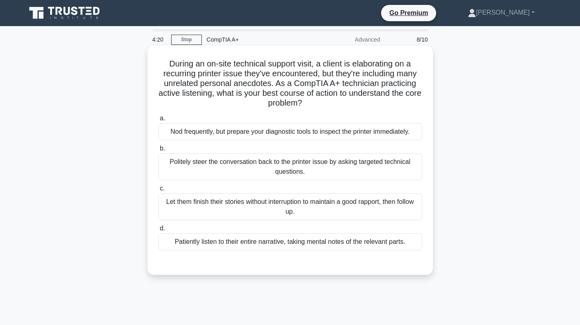
click at [314, 210] on div "Let them finish their stories without interruption to maintain a good rapport, …" at bounding box center [290, 206] width 264 height 27
click at [158, 191] on input "c. Let them finish their stories without interruption to maintain a good rappor…" at bounding box center [158, 188] width 0 height 5
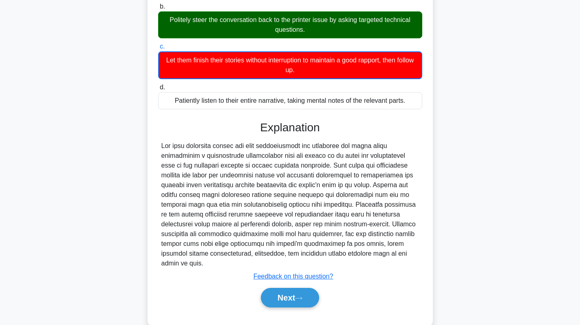
scroll to position [150, 0]
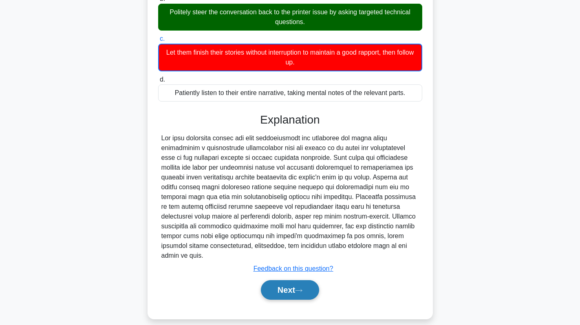
click at [286, 281] on button "Next" at bounding box center [290, 290] width 58 height 20
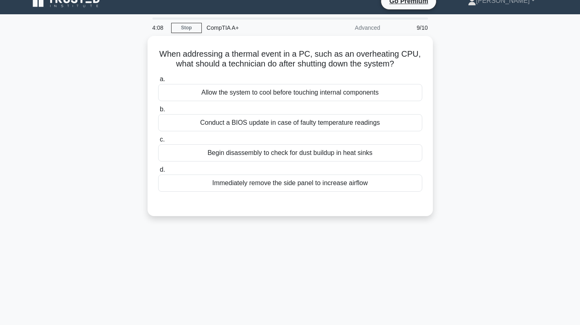
scroll to position [0, 0]
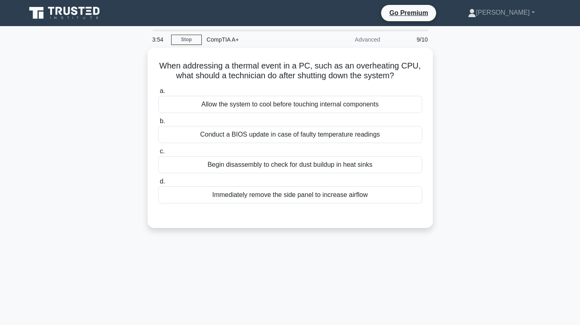
drag, startPoint x: 404, startPoint y: 75, endPoint x: 140, endPoint y: 61, distance: 264.2
click at [140, 61] on div "When addressing a thermal event in a PC, such as an overheating CPU, what shoul…" at bounding box center [290, 143] width 538 height 190
copy h5 "When addressing a thermal event in a PC, such as an overheating CPU, what shoul…"
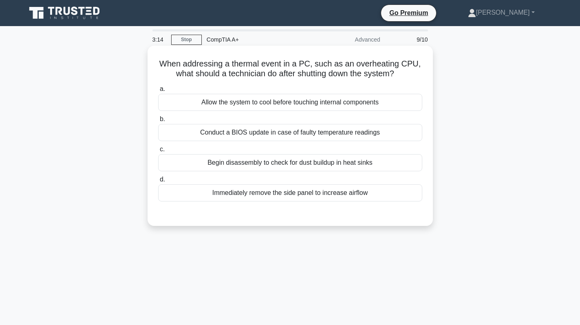
click at [295, 194] on div "Immediately remove the side panel to increase airflow" at bounding box center [290, 192] width 264 height 17
click at [158, 182] on input "d. Immediately remove the side panel to increase airflow" at bounding box center [158, 179] width 0 height 5
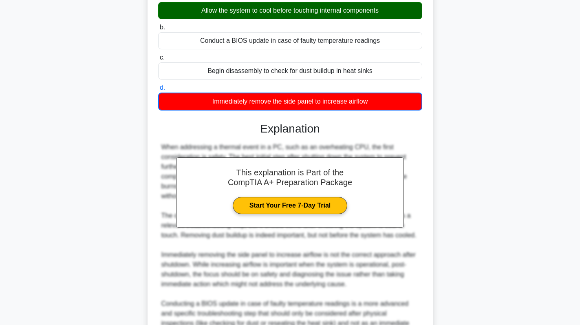
scroll to position [179, 0]
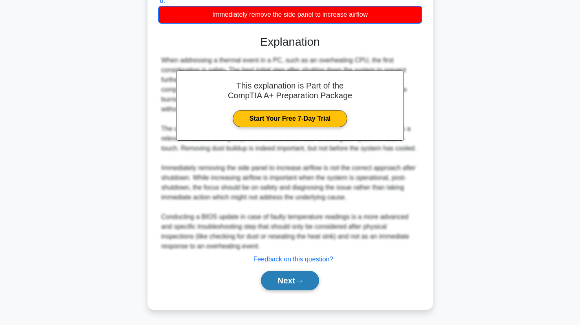
click at [285, 276] on button "Next" at bounding box center [290, 281] width 58 height 20
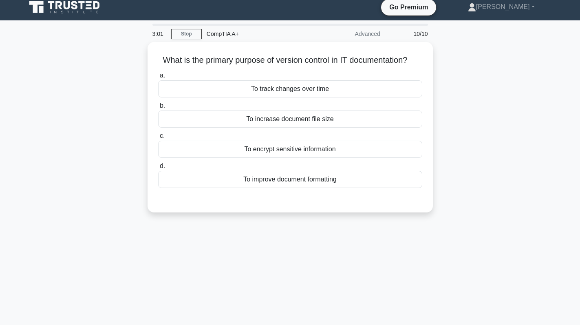
scroll to position [0, 0]
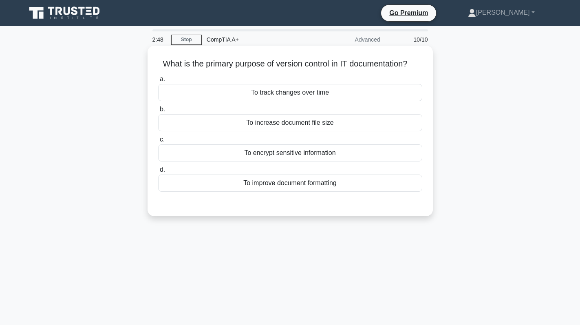
click at [338, 98] on div "To track changes over time" at bounding box center [290, 92] width 264 height 17
click at [158, 82] on input "a. To track changes over time" at bounding box center [158, 79] width 0 height 5
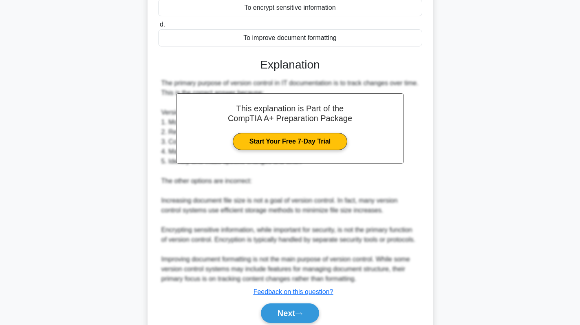
scroll to position [188, 0]
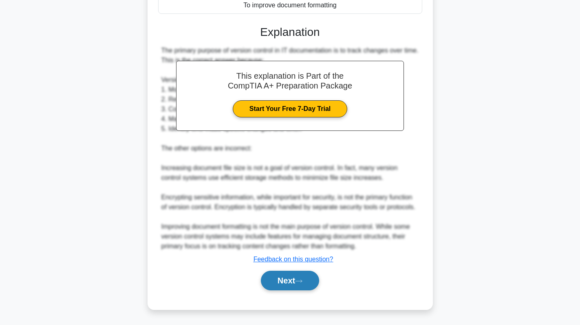
click at [295, 275] on button "Next" at bounding box center [290, 281] width 58 height 20
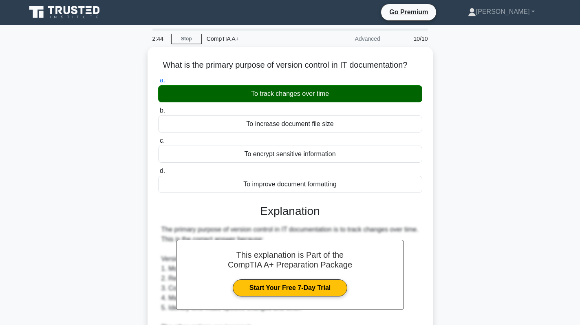
scroll to position [0, 0]
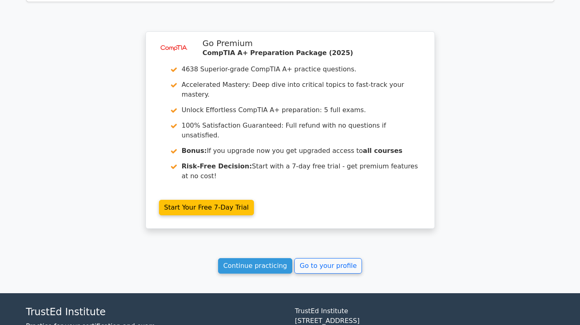
scroll to position [1481, 0]
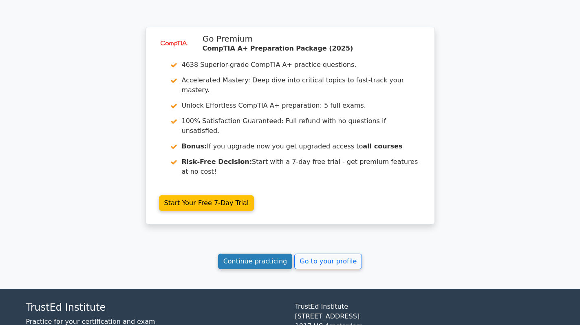
click at [263, 254] on link "Continue practicing" at bounding box center [255, 261] width 75 height 15
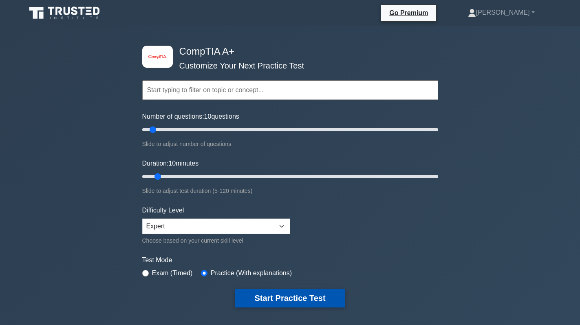
click at [276, 303] on button "Start Practice Test" at bounding box center [290, 298] width 110 height 19
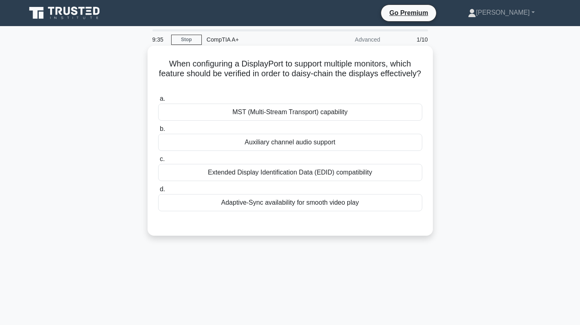
click at [320, 106] on div "MST (Multi-Stream Transport) capability" at bounding box center [290, 112] width 264 height 17
click at [158, 102] on input "a. MST (Multi-Stream Transport) capability" at bounding box center [158, 98] width 0 height 5
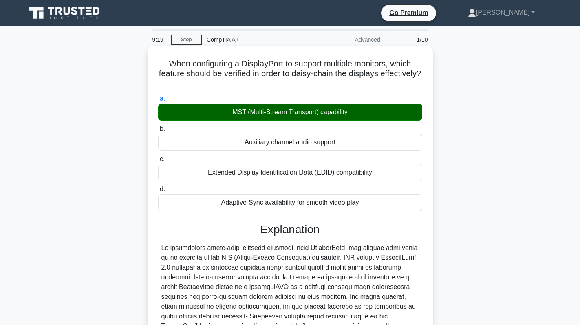
drag, startPoint x: 307, startPoint y: 84, endPoint x: 165, endPoint y: 62, distance: 144.5
click at [165, 62] on h5 "When configuring a DisplayPort to support multiple monitors, which feature shou…" at bounding box center [290, 74] width 266 height 30
copy h5 "When configuring a DisplayPort to support multiple monitors, which feature shou…"
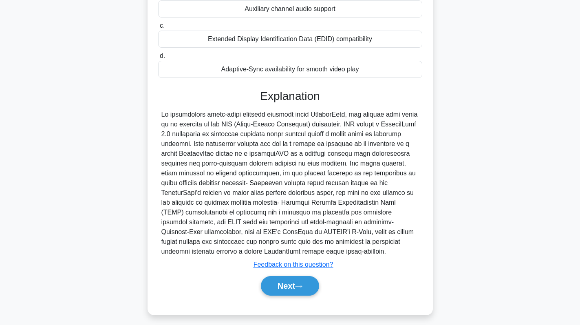
scroll to position [139, 0]
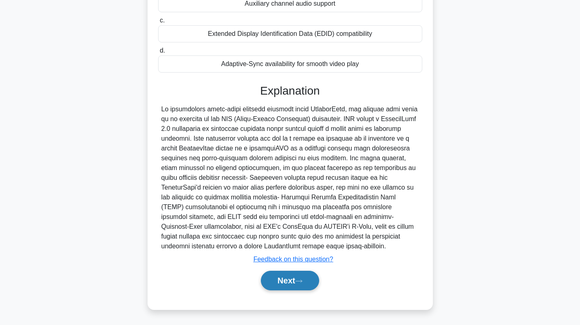
click at [289, 284] on button "Next" at bounding box center [290, 281] width 58 height 20
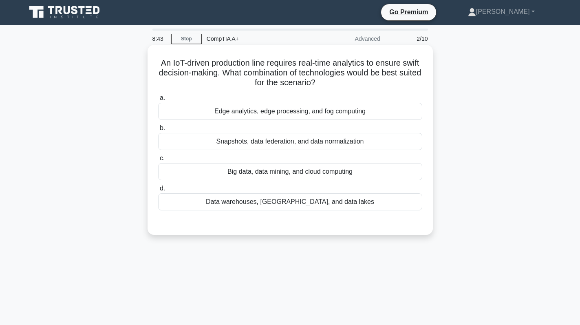
scroll to position [0, 0]
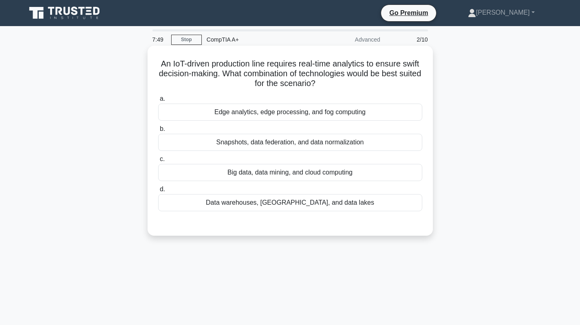
drag, startPoint x: 290, startPoint y: 136, endPoint x: 286, endPoint y: 112, distance: 24.4
click at [290, 136] on div "Snapshots, data federation, and data normalization" at bounding box center [290, 142] width 264 height 17
click at [158, 132] on input "b. Snapshots, data federation, and data normalization" at bounding box center [158, 128] width 0 height 5
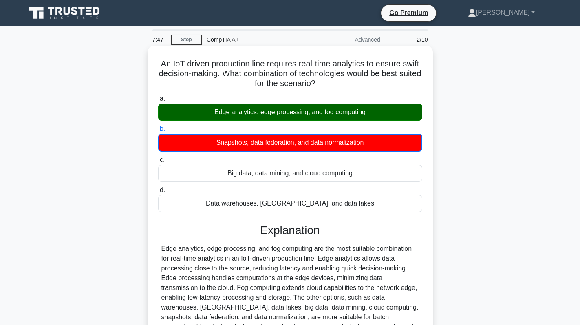
click at [287, 116] on div "Edge analytics, edge processing, and fog computing" at bounding box center [290, 112] width 264 height 17
click at [158, 102] on input "a. Edge analytics, edge processing, and fog computing" at bounding box center [158, 98] width 0 height 5
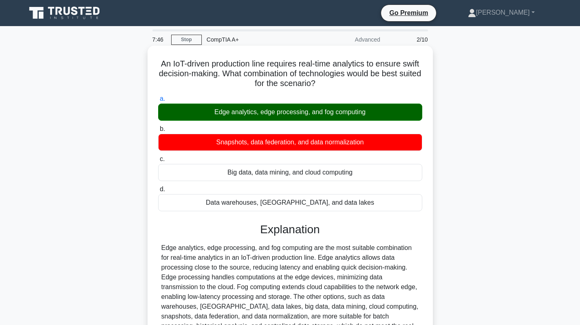
click at [294, 120] on div "Edge analytics, edge processing, and fog computing" at bounding box center [290, 112] width 264 height 17
click at [158, 102] on input "a. Edge analytics, edge processing, and fog computing" at bounding box center [158, 98] width 0 height 5
click at [294, 120] on div "Edge analytics, edge processing, and fog computing" at bounding box center [290, 112] width 264 height 17
click at [158, 102] on input "a. Edge analytics, edge processing, and fog computing" at bounding box center [158, 98] width 0 height 5
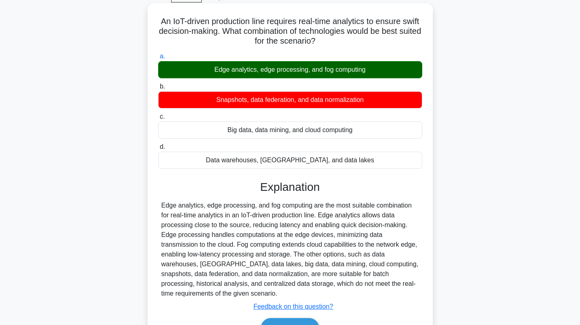
scroll to position [115, 0]
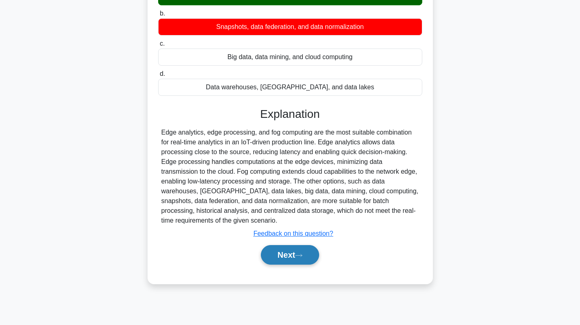
click at [284, 255] on button "Next" at bounding box center [290, 255] width 58 height 20
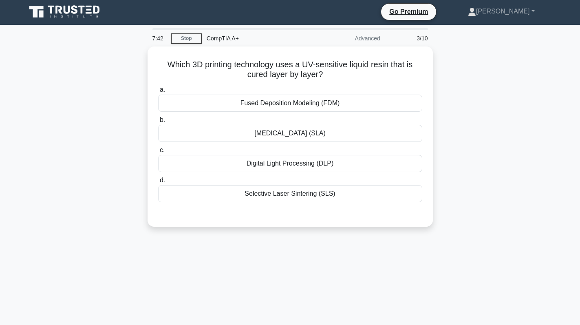
scroll to position [0, 0]
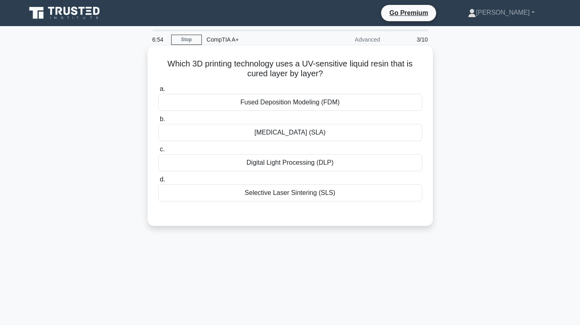
click at [323, 132] on div "Stereolithography (SLA)" at bounding box center [290, 132] width 264 height 17
click at [158, 122] on input "b. Stereolithography (SLA)" at bounding box center [158, 119] width 0 height 5
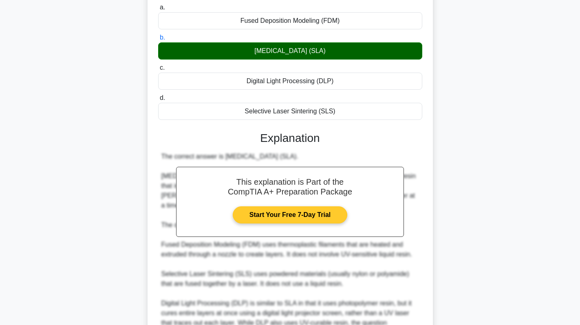
scroll to position [168, 0]
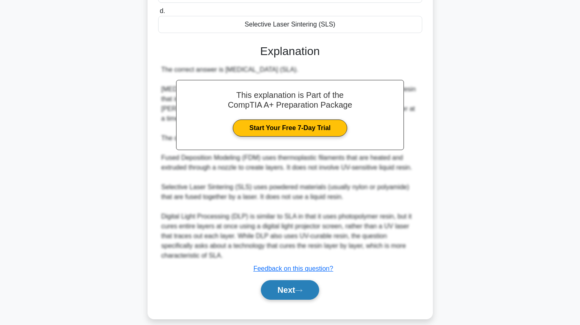
click at [275, 280] on button "Next" at bounding box center [290, 290] width 58 height 20
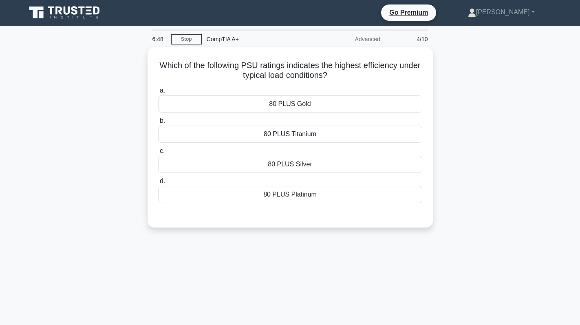
scroll to position [0, 0]
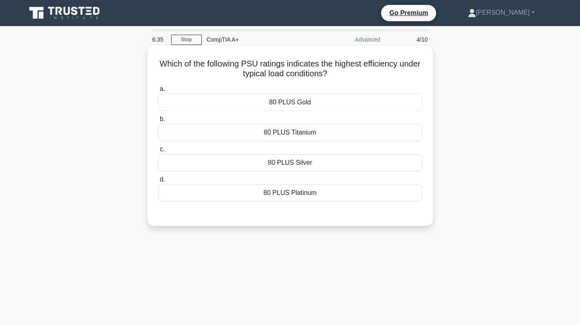
click at [310, 194] on div "80 PLUS Platinum" at bounding box center [290, 192] width 264 height 17
click at [158, 182] on input "d. 80 PLUS Platinum" at bounding box center [158, 179] width 0 height 5
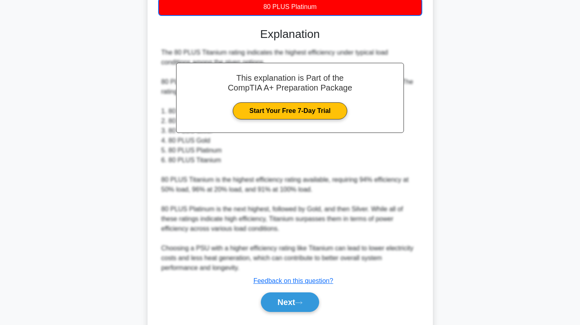
scroll to position [208, 0]
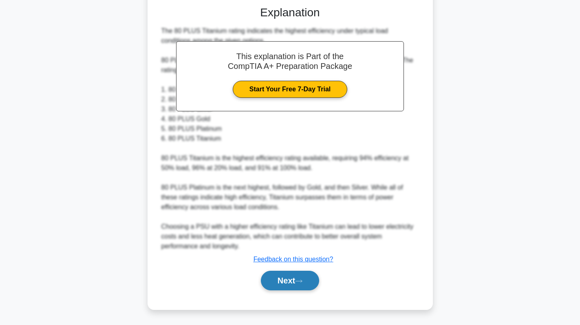
click at [289, 284] on button "Next" at bounding box center [290, 281] width 58 height 20
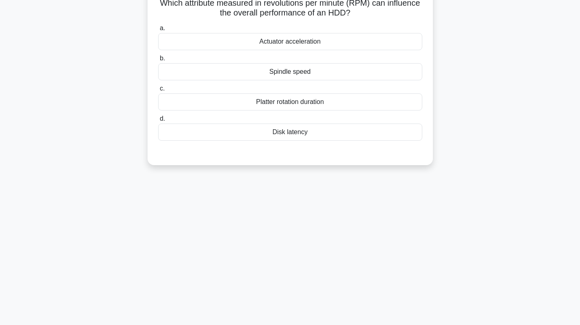
scroll to position [0, 0]
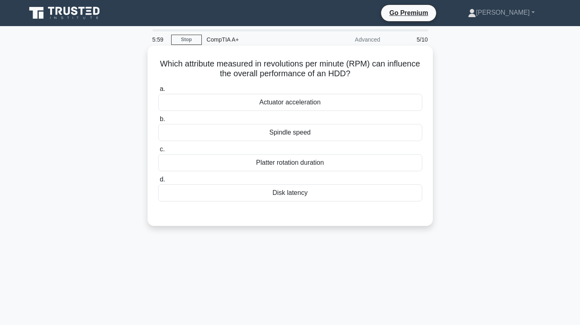
drag, startPoint x: 331, startPoint y: 138, endPoint x: 251, endPoint y: 136, distance: 80.4
click at [251, 136] on div "Spindle speed" at bounding box center [290, 132] width 264 height 17
copy div "Spindle speed"
click at [336, 162] on div "Platter rotation duration" at bounding box center [290, 162] width 264 height 17
click at [158, 152] on input "c. Platter rotation duration" at bounding box center [158, 149] width 0 height 5
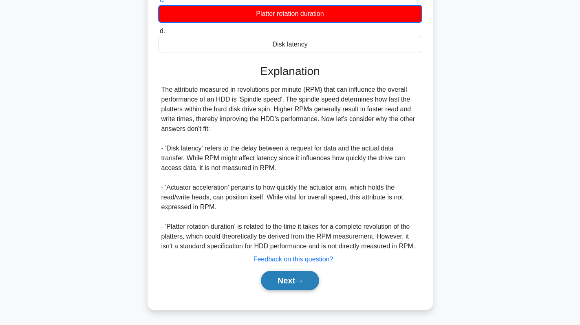
click at [279, 273] on button "Next" at bounding box center [290, 281] width 58 height 20
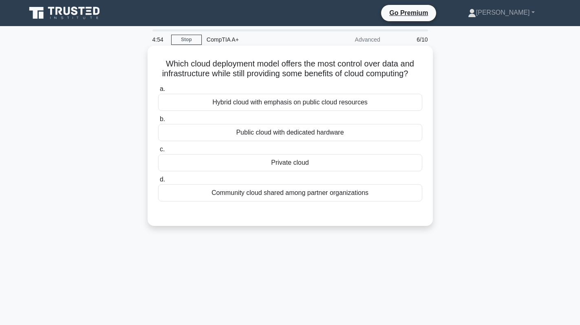
click at [345, 171] on div "Private cloud" at bounding box center [290, 162] width 264 height 17
click at [158, 152] on input "c. Private cloud" at bounding box center [158, 149] width 0 height 5
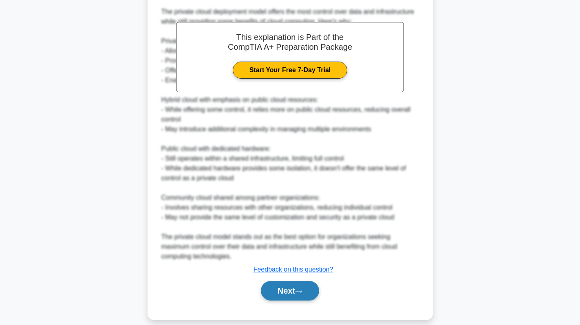
scroll to position [247, 0]
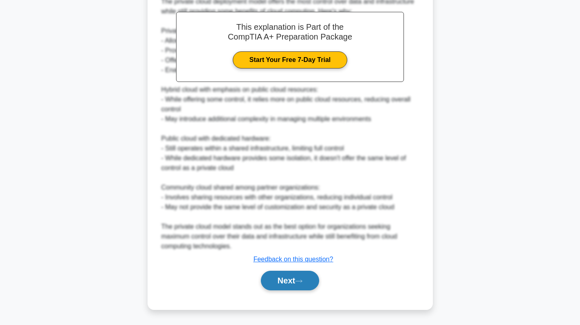
click at [289, 286] on button "Next" at bounding box center [290, 281] width 58 height 20
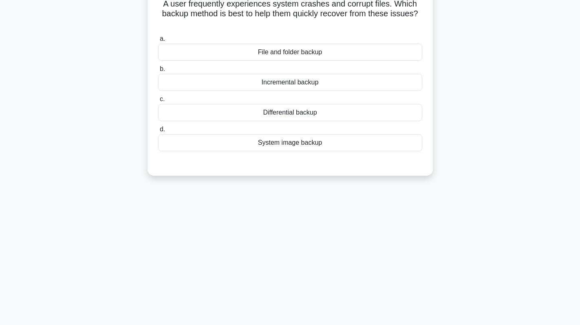
scroll to position [0, 0]
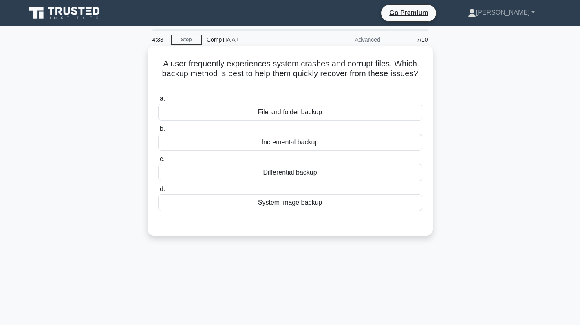
click at [327, 196] on div "System image backup" at bounding box center [290, 202] width 264 height 17
click at [158, 192] on input "d. System image backup" at bounding box center [158, 189] width 0 height 5
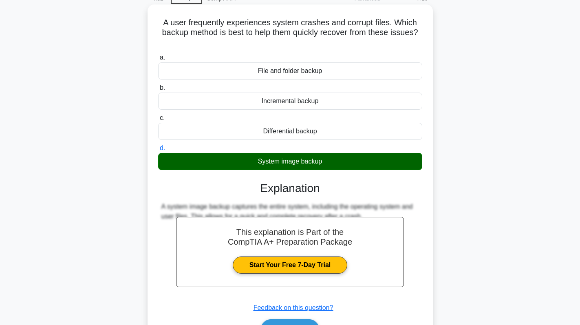
scroll to position [115, 0]
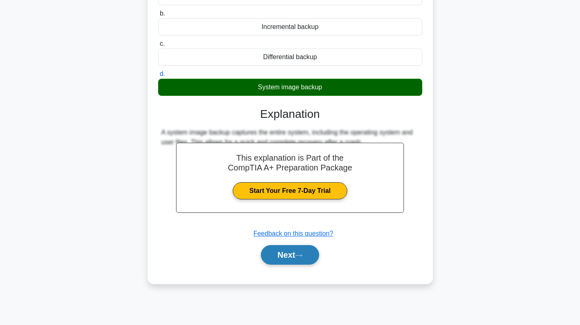
click at [303, 255] on icon at bounding box center [298, 255] width 7 height 4
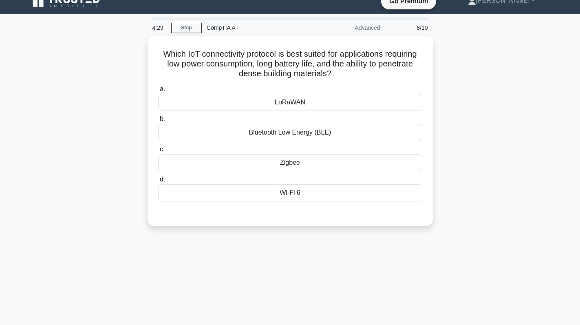
scroll to position [0, 0]
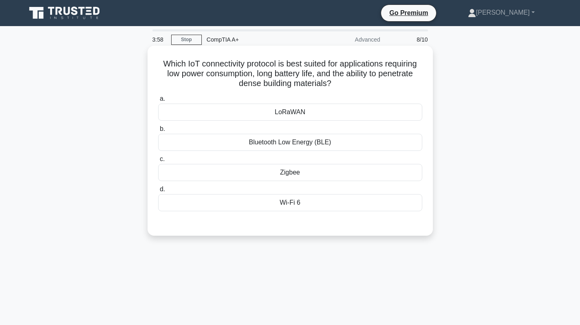
click at [335, 210] on div "Wi-Fi 6" at bounding box center [290, 202] width 264 height 17
click at [158, 192] on input "d. Wi-Fi 6" at bounding box center [158, 189] width 0 height 5
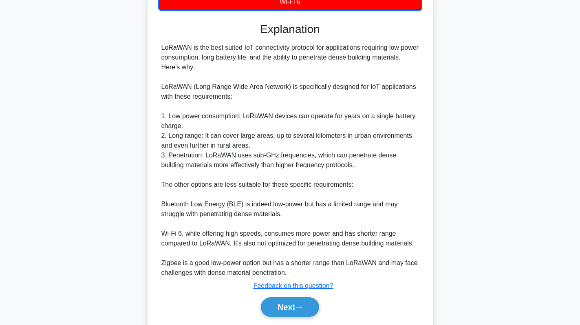
scroll to position [187, 0]
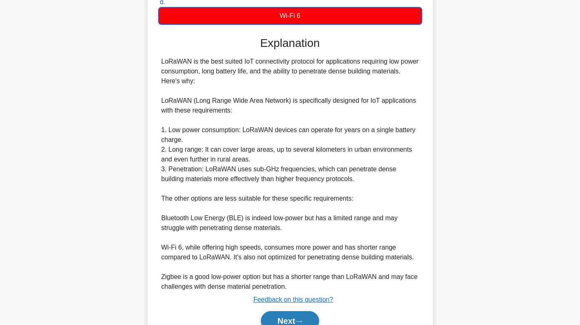
click at [296, 316] on button "Next" at bounding box center [290, 321] width 58 height 20
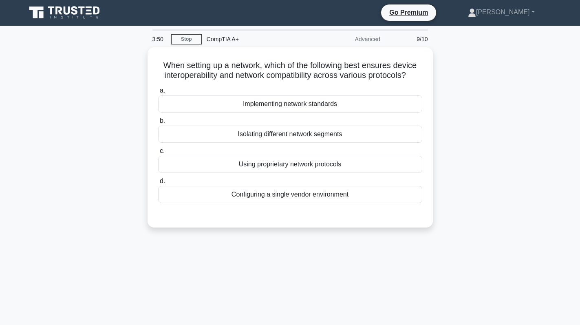
scroll to position [0, 0]
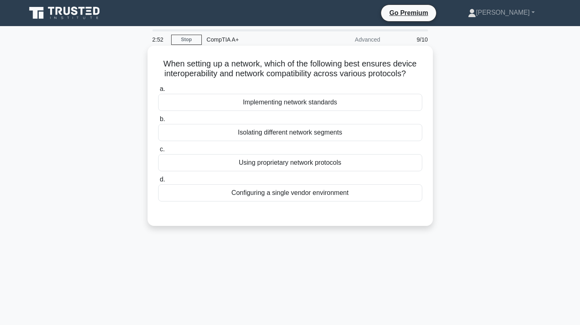
click at [367, 163] on div "Using proprietary network protocols" at bounding box center [290, 162] width 264 height 17
click at [158, 152] on input "c. Using proprietary network protocols" at bounding box center [158, 149] width 0 height 5
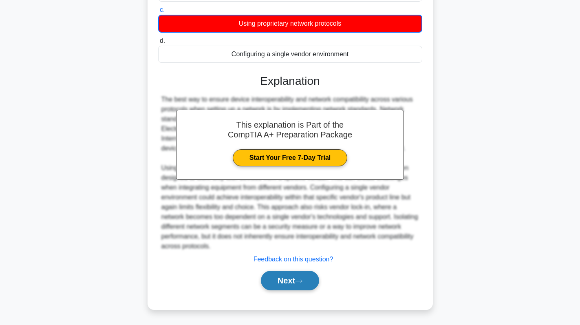
click at [292, 276] on button "Next" at bounding box center [290, 281] width 58 height 20
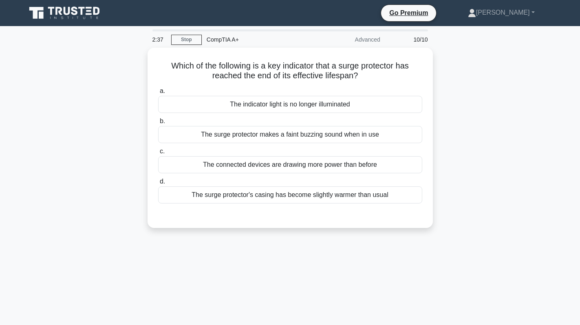
scroll to position [41, 0]
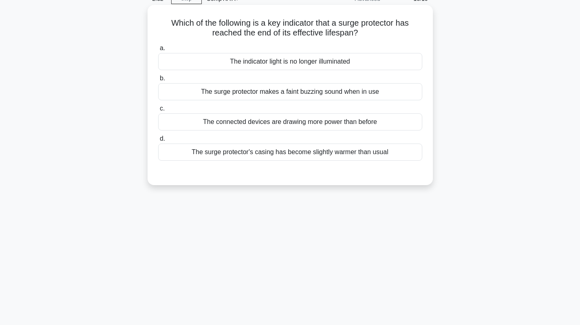
click at [307, 91] on div "The surge protector makes a faint buzzing sound when in use" at bounding box center [290, 91] width 264 height 17
click at [158, 81] on input "b. The surge protector makes a faint buzzing sound when in use" at bounding box center [158, 78] width 0 height 5
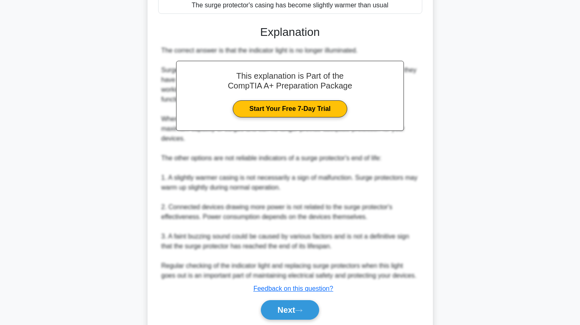
scroll to position [218, 0]
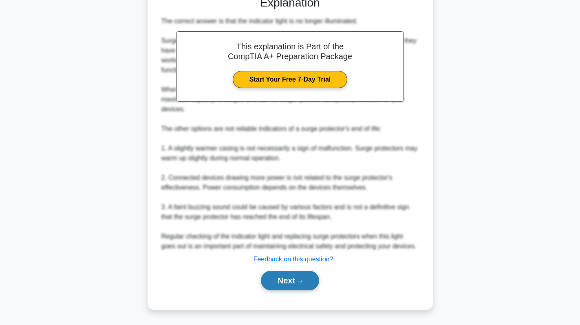
click at [297, 283] on button "Next" at bounding box center [290, 281] width 58 height 20
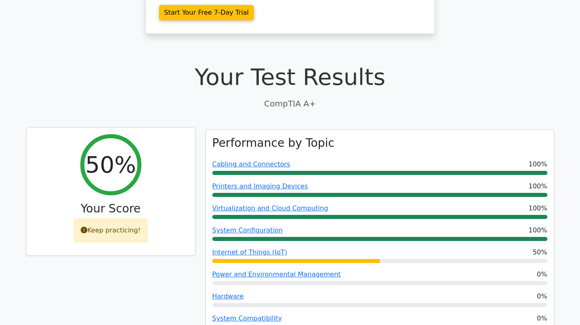
scroll to position [82, 0]
